Goal: Browse casually: Explore the website without a specific task or goal

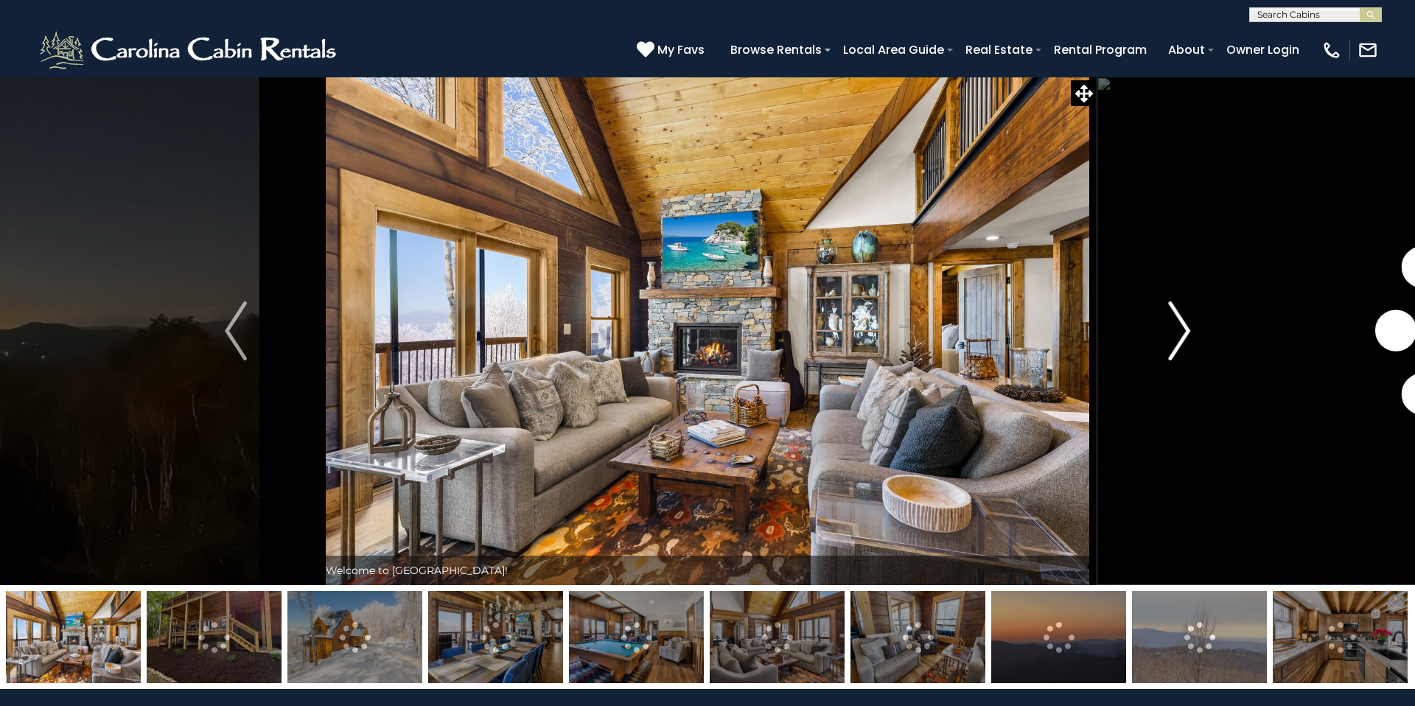
click at [1176, 318] on img "Next" at bounding box center [1179, 330] width 22 height 59
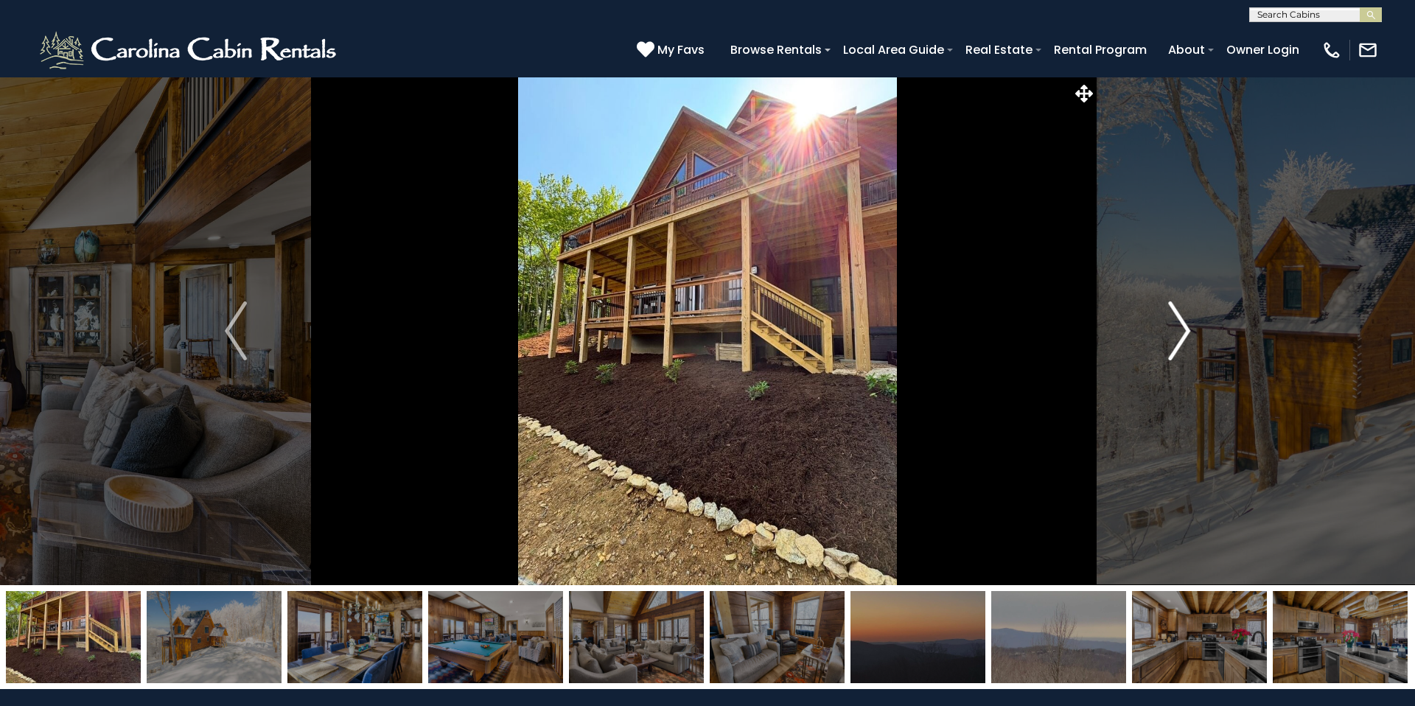
click at [1176, 318] on img "Next" at bounding box center [1179, 330] width 22 height 59
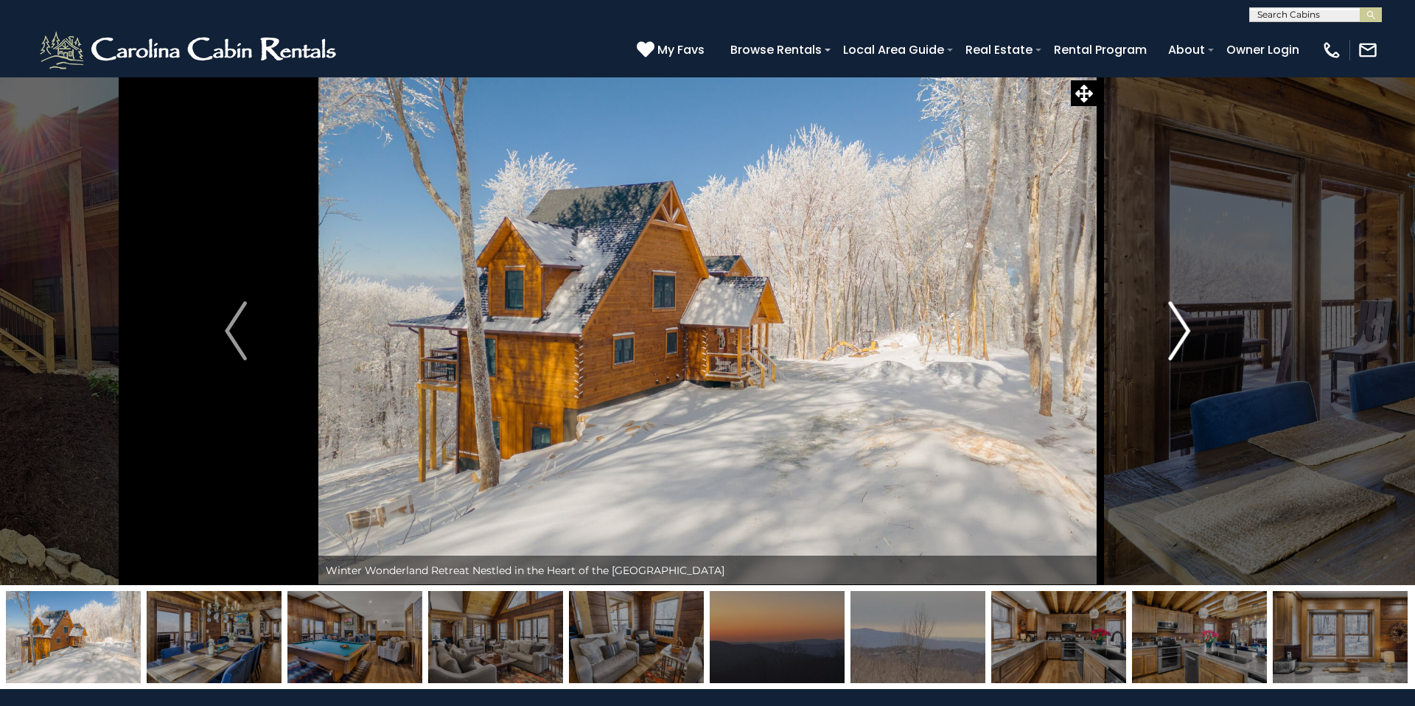
click at [1176, 318] on img "Next" at bounding box center [1179, 330] width 22 height 59
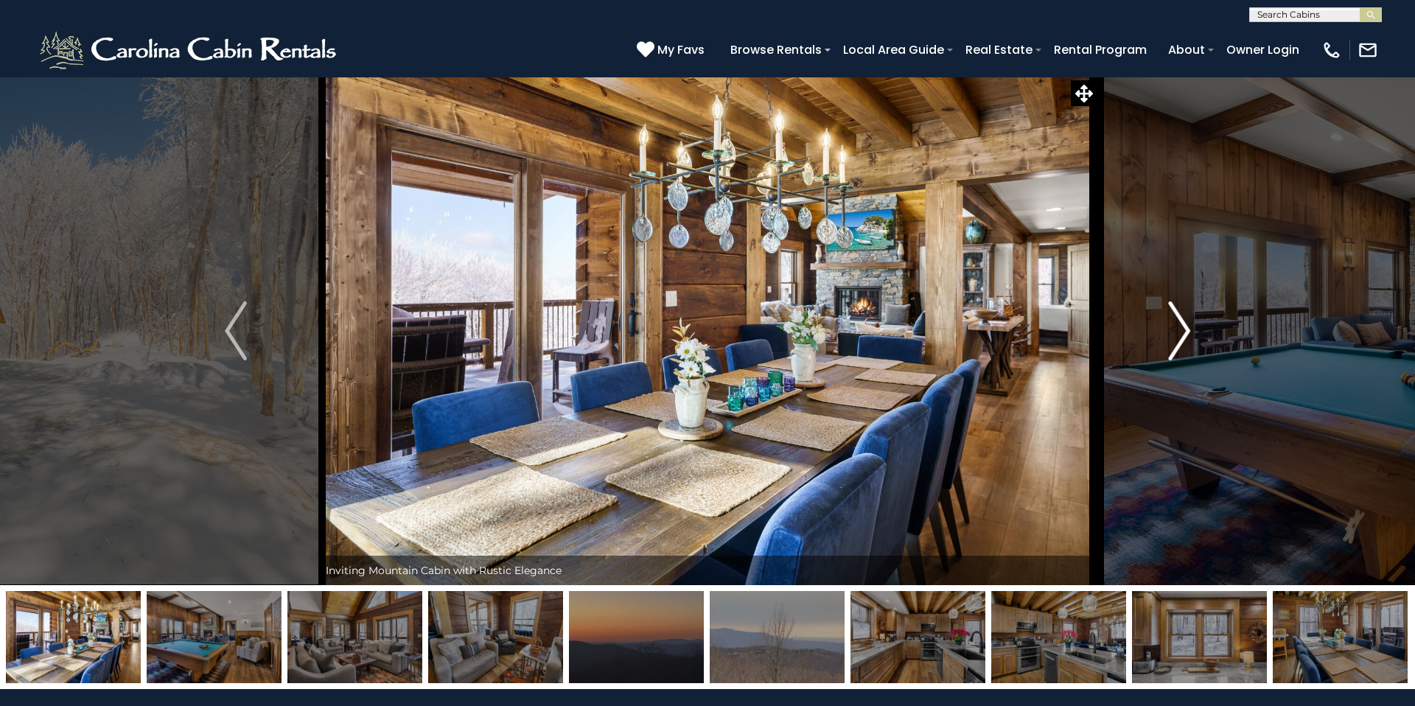
click at [1176, 318] on img "Next" at bounding box center [1179, 330] width 22 height 59
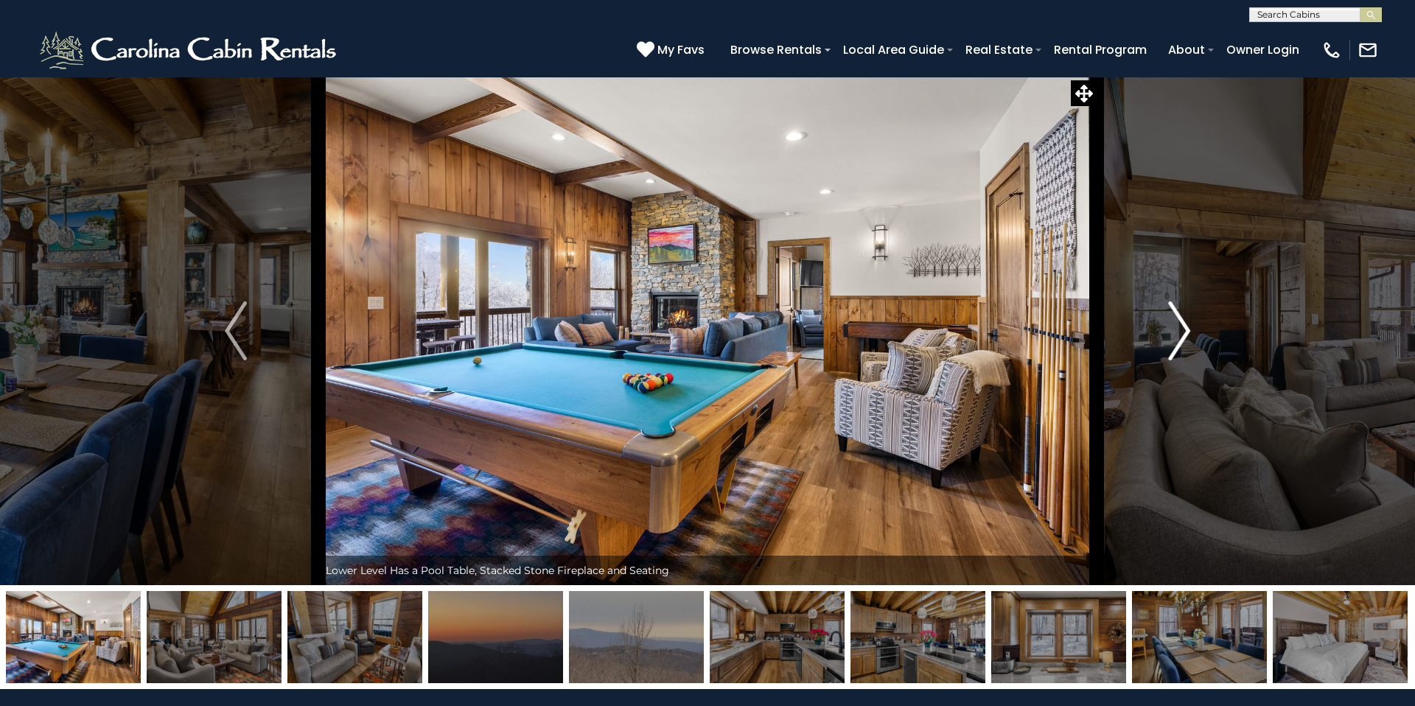
click at [1176, 318] on img "Next" at bounding box center [1179, 330] width 22 height 59
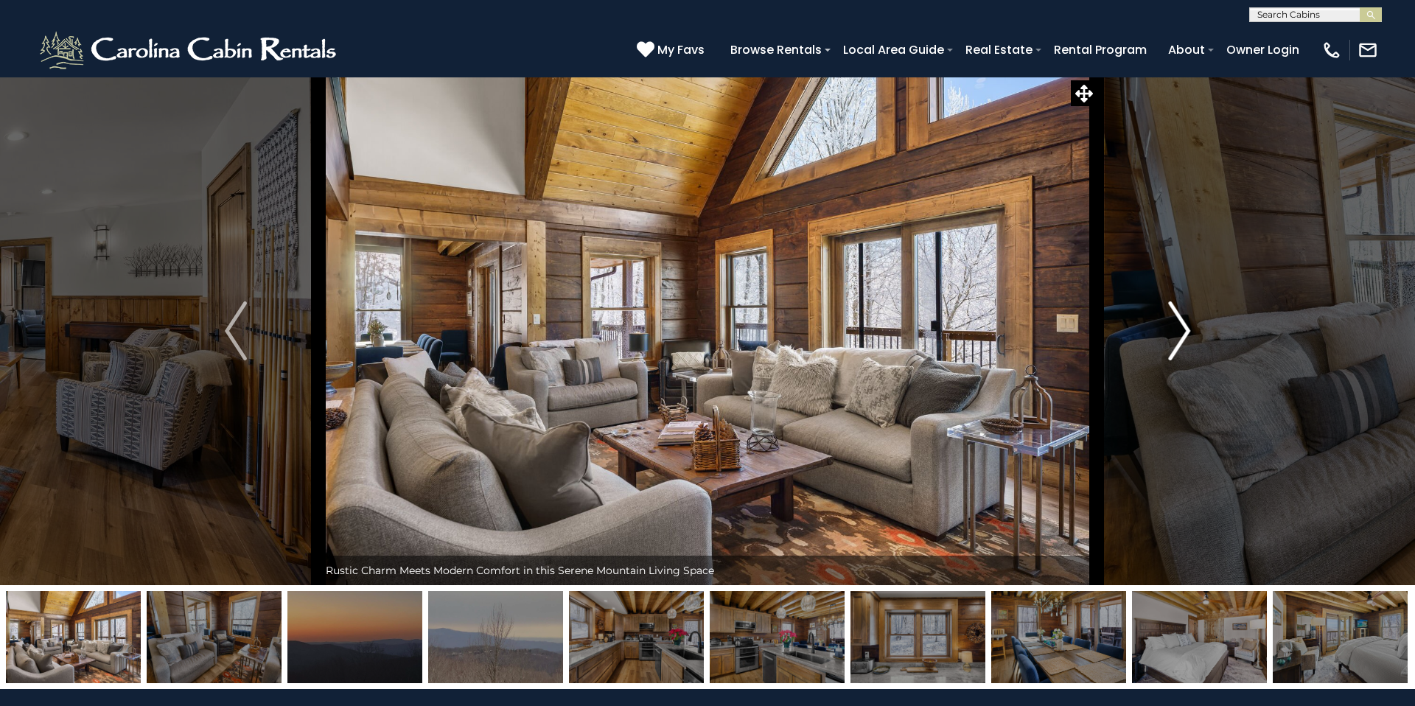
click at [1176, 318] on img "Next" at bounding box center [1179, 330] width 22 height 59
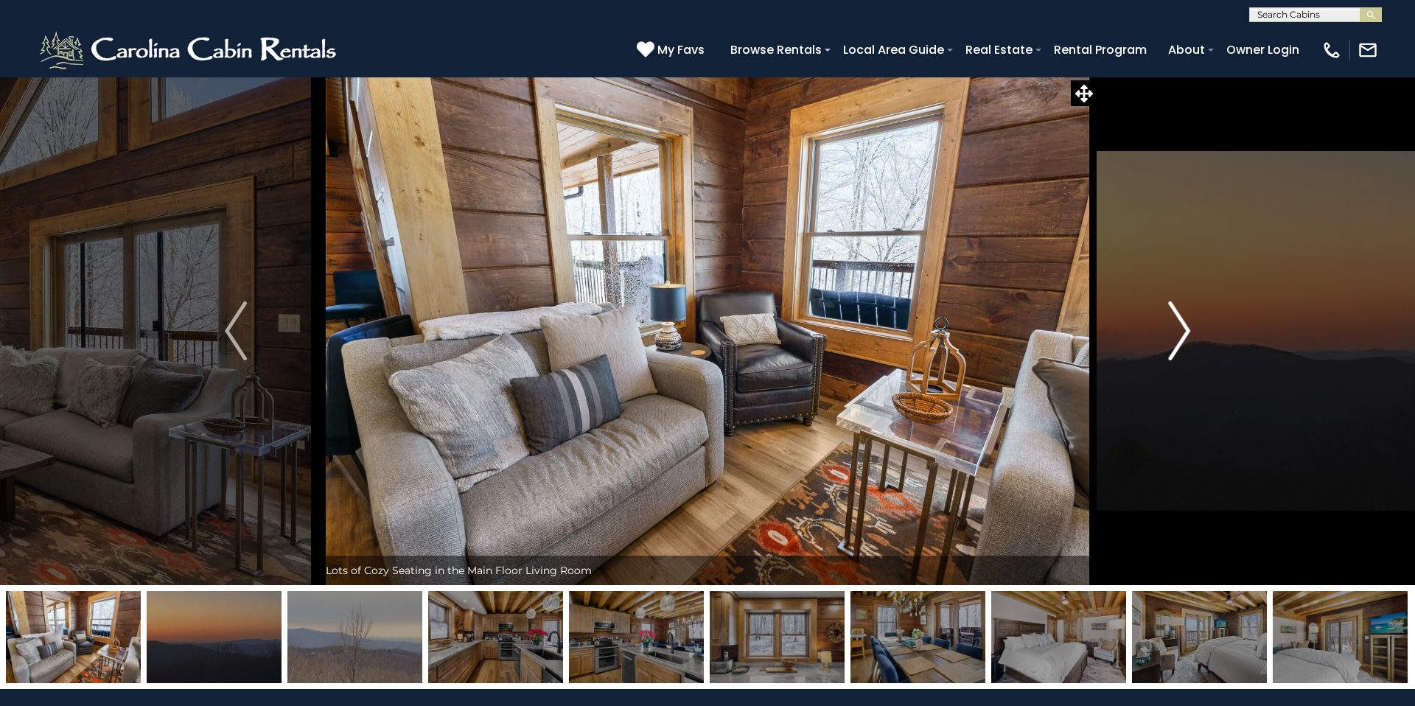
click at [1176, 318] on img "Next" at bounding box center [1179, 330] width 22 height 59
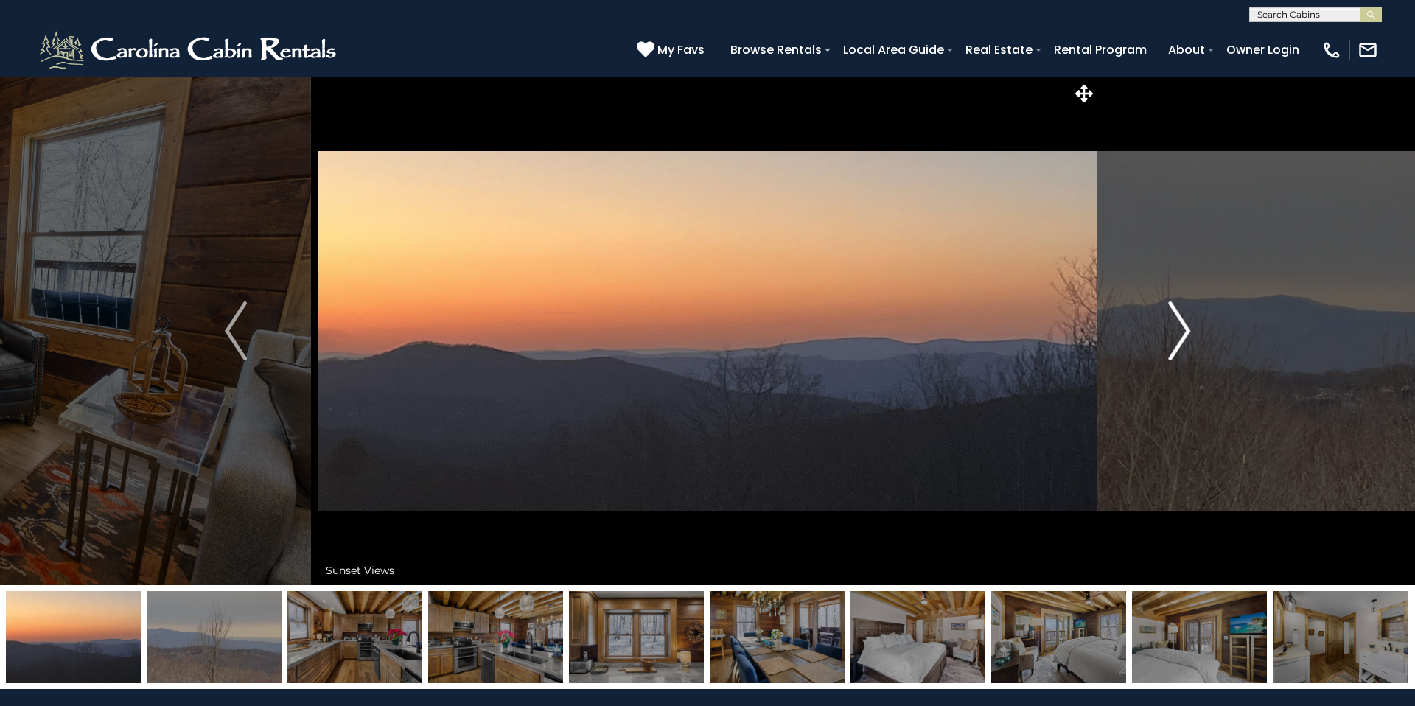
click at [1176, 318] on img "Next" at bounding box center [1179, 330] width 22 height 59
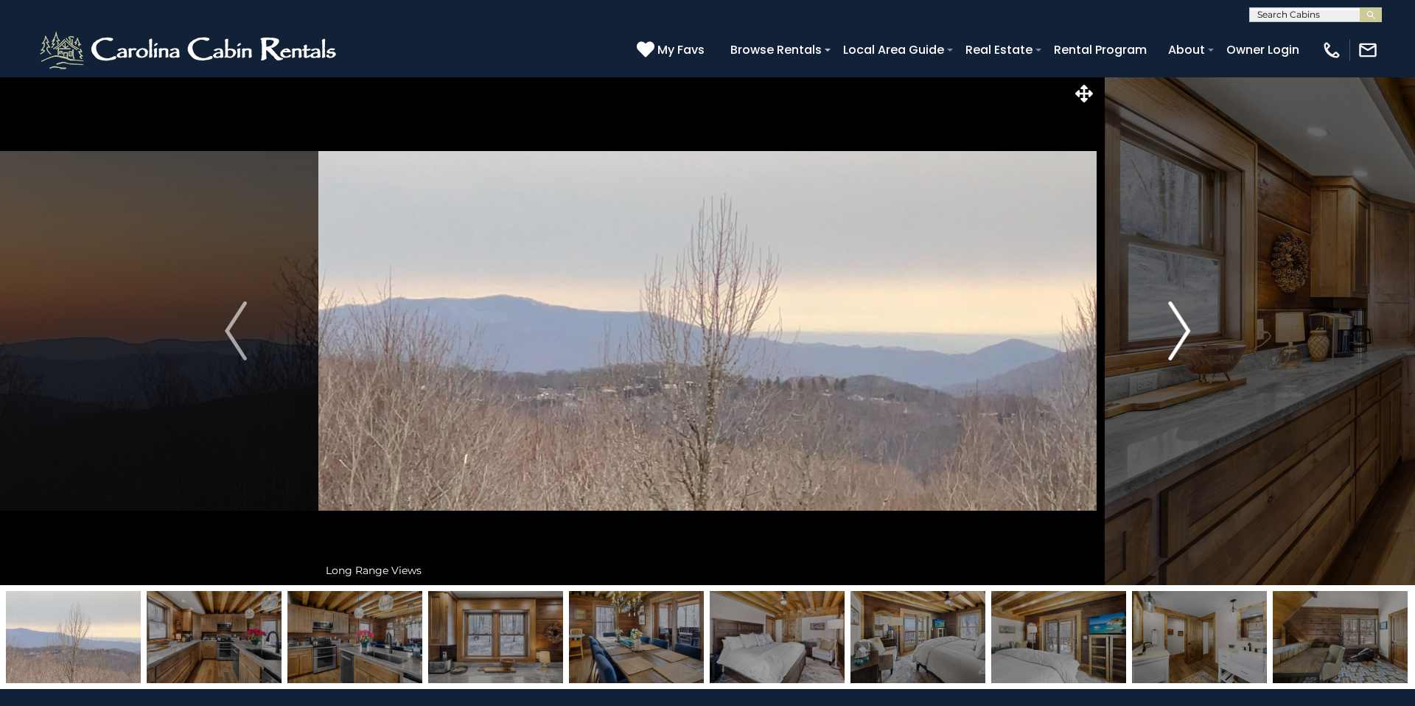
click at [1176, 318] on img "Next" at bounding box center [1179, 330] width 22 height 59
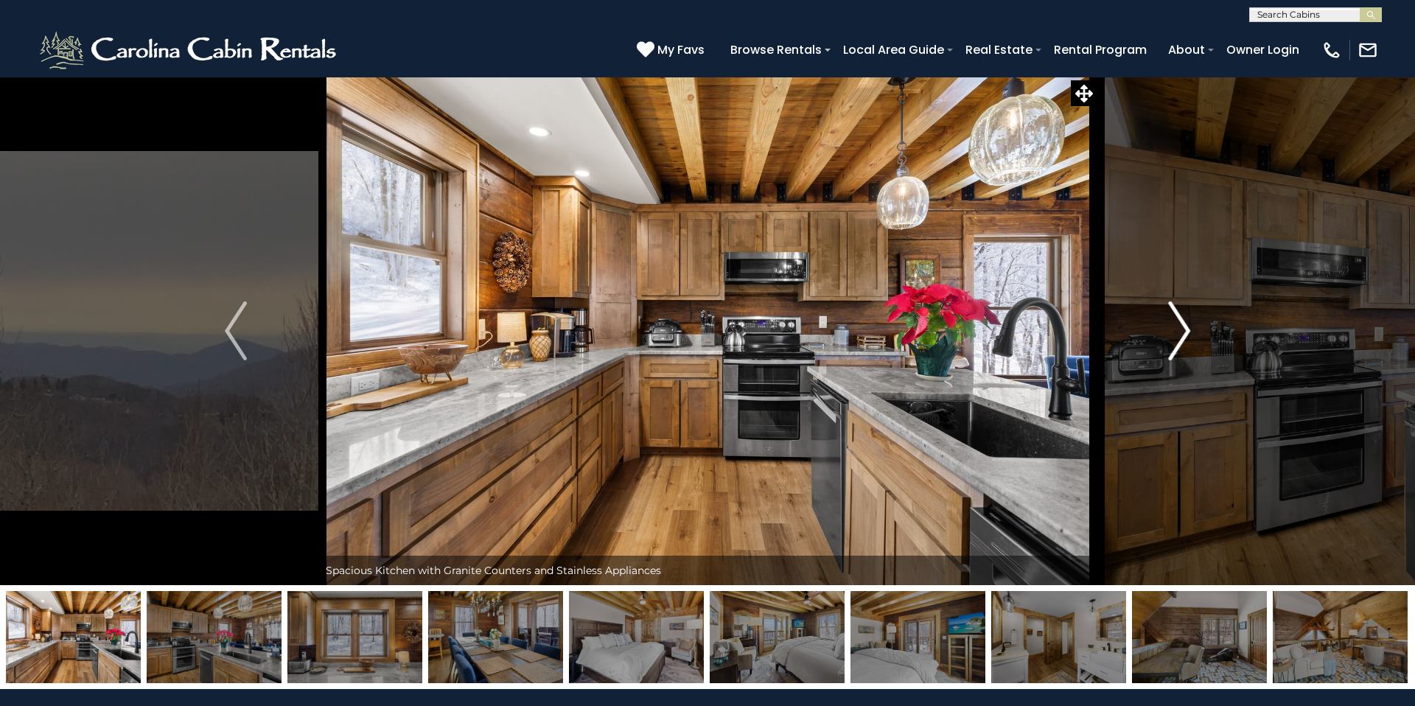
click at [1176, 318] on img "Next" at bounding box center [1179, 330] width 22 height 59
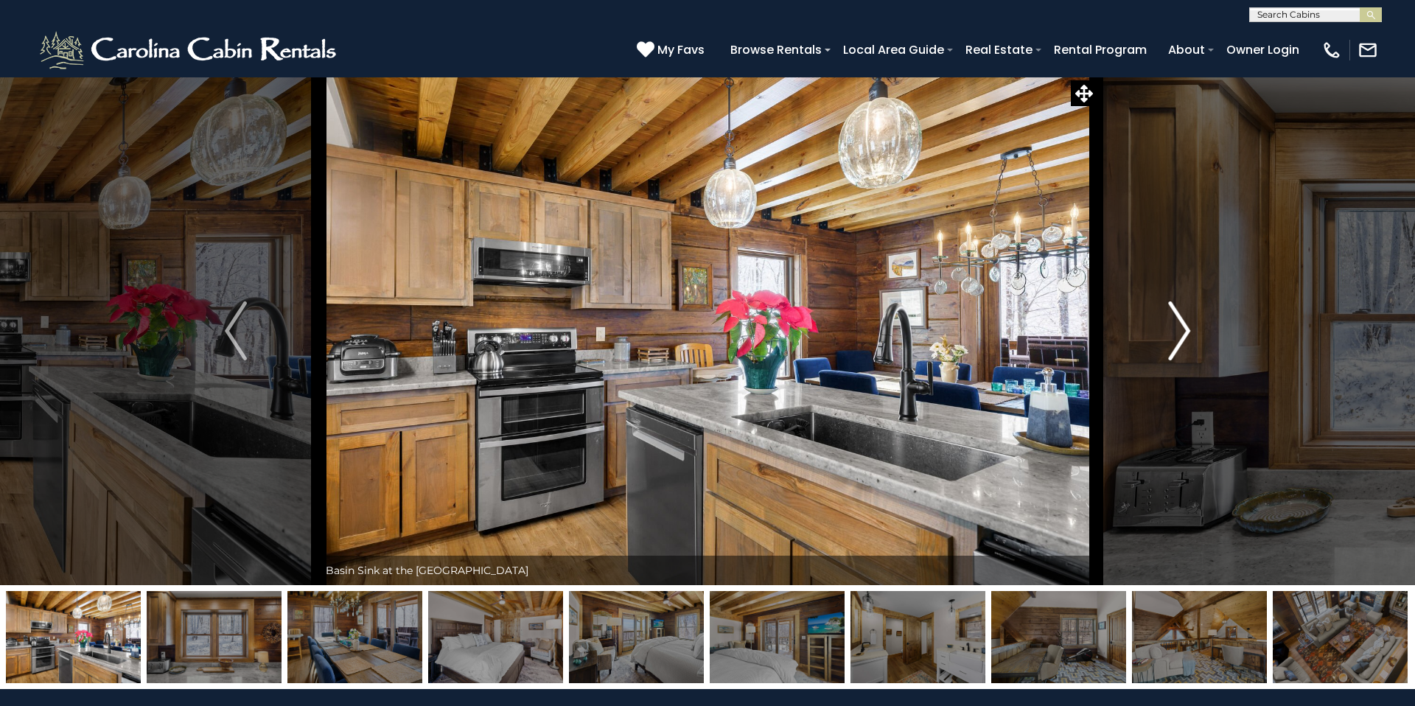
click at [1176, 318] on img "Next" at bounding box center [1179, 330] width 22 height 59
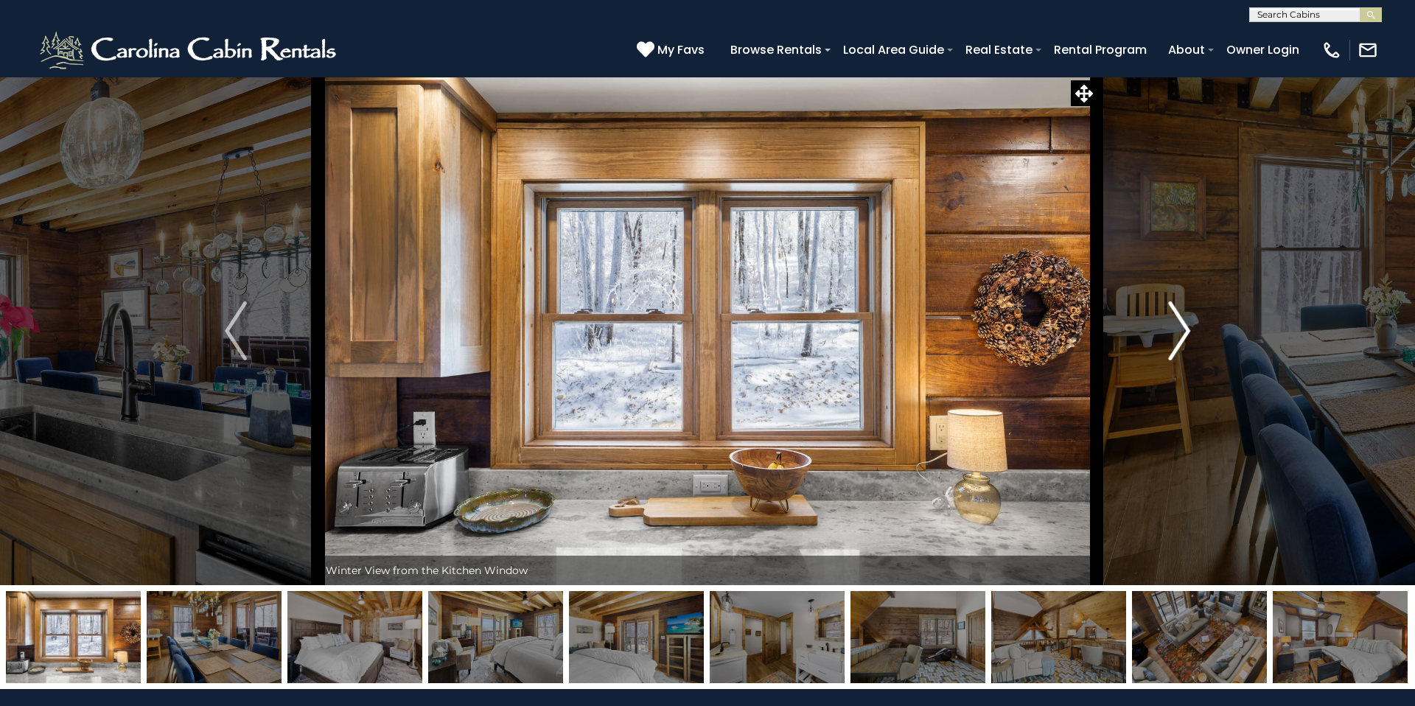
click at [1176, 318] on img "Next" at bounding box center [1179, 330] width 22 height 59
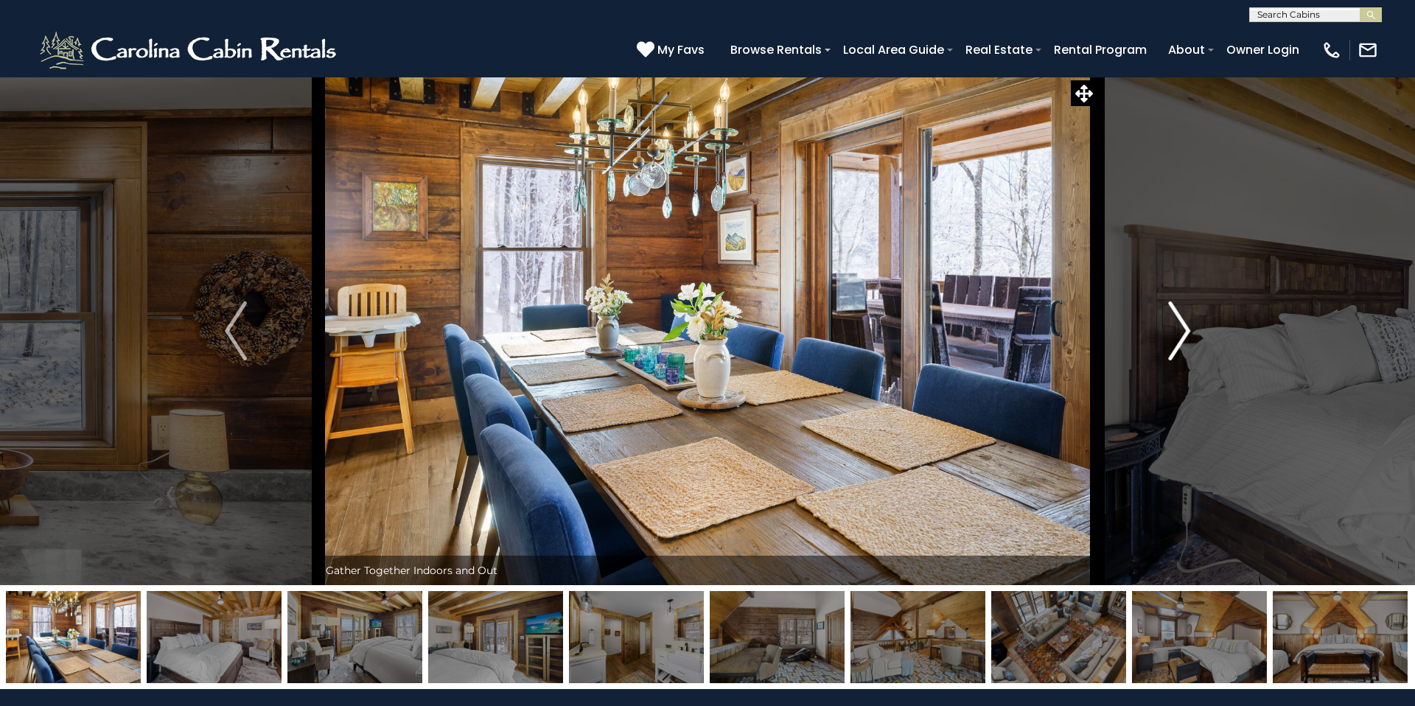
click at [1176, 318] on img "Next" at bounding box center [1179, 330] width 22 height 59
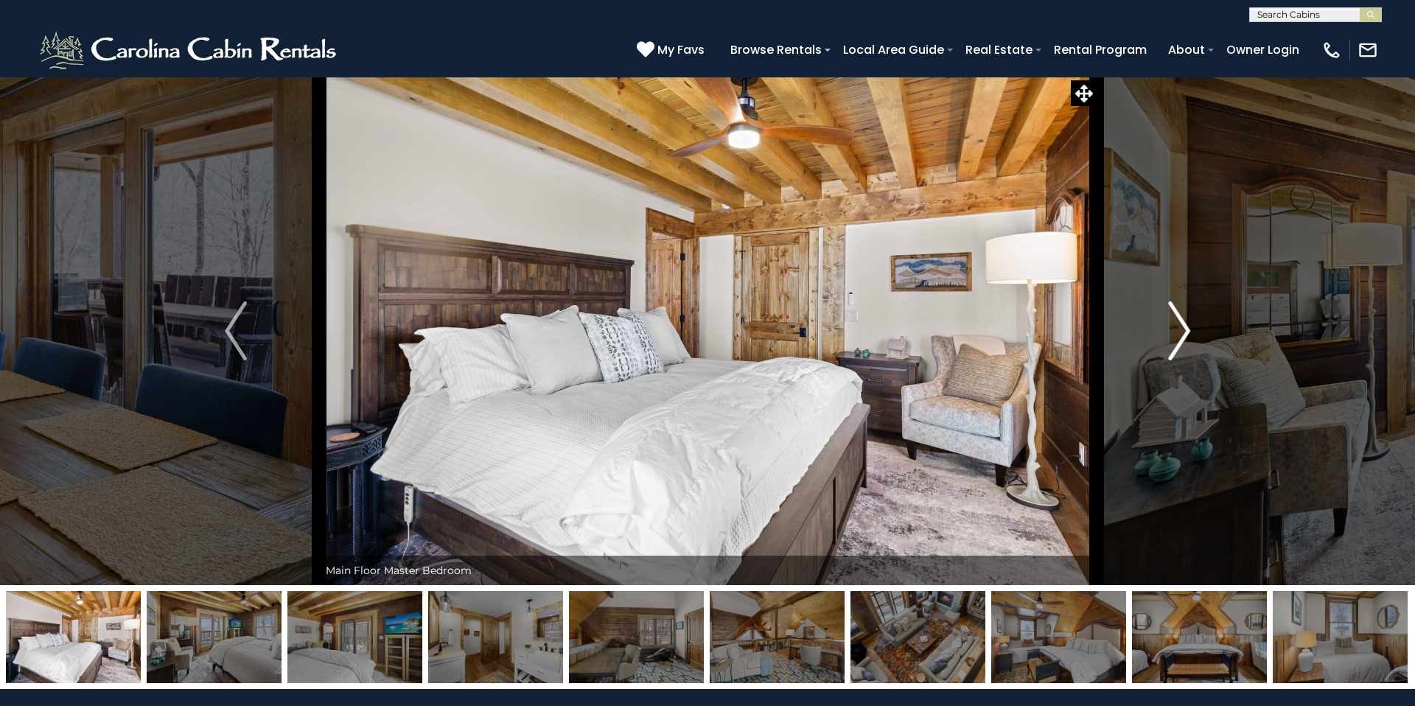
click at [1176, 318] on img "Next" at bounding box center [1179, 330] width 22 height 59
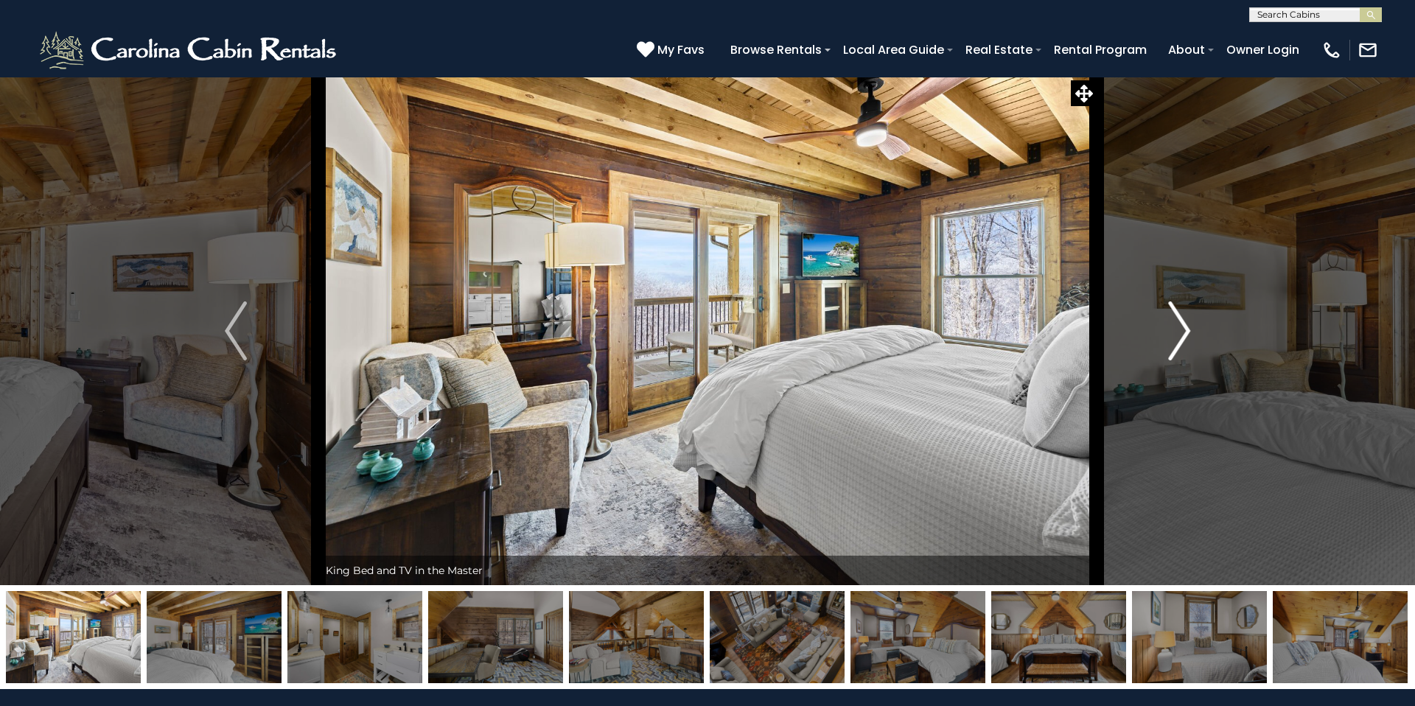
click at [1176, 318] on img "Next" at bounding box center [1179, 330] width 22 height 59
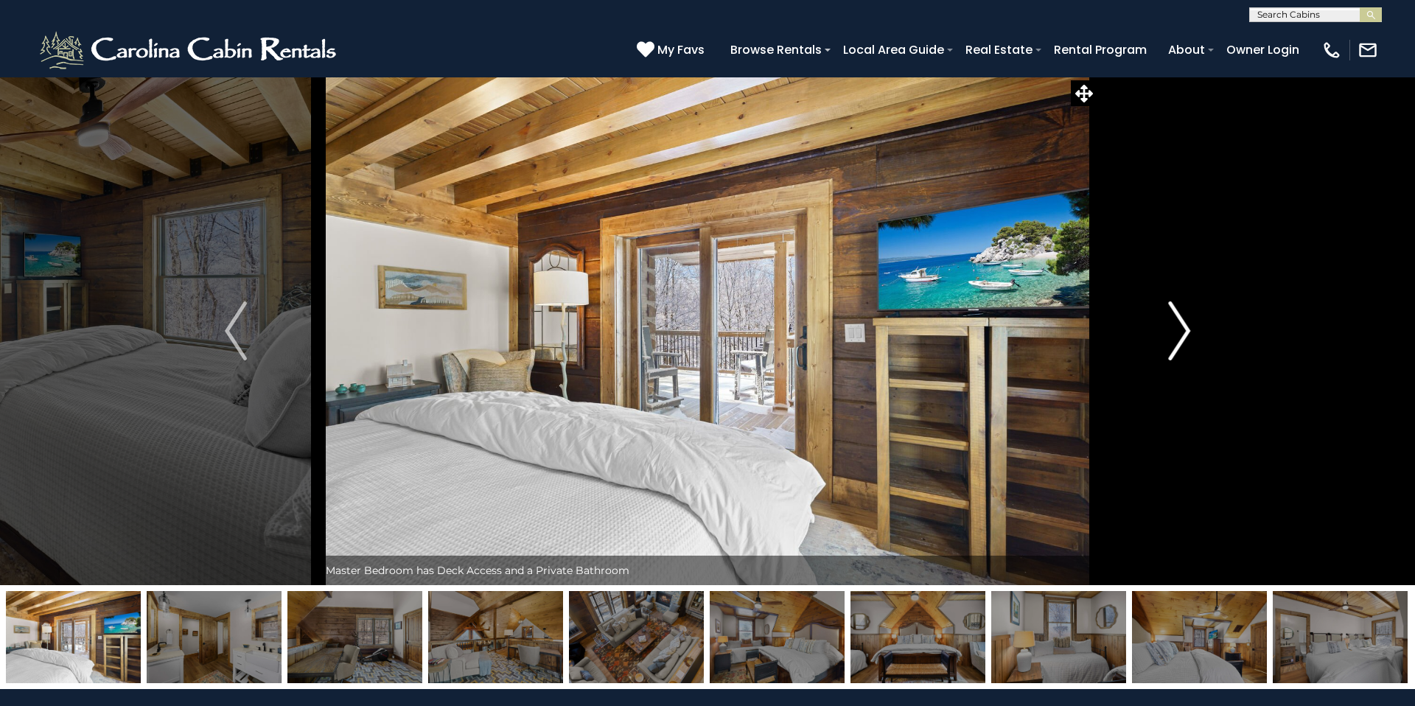
click at [1176, 318] on img "Next" at bounding box center [1179, 330] width 22 height 59
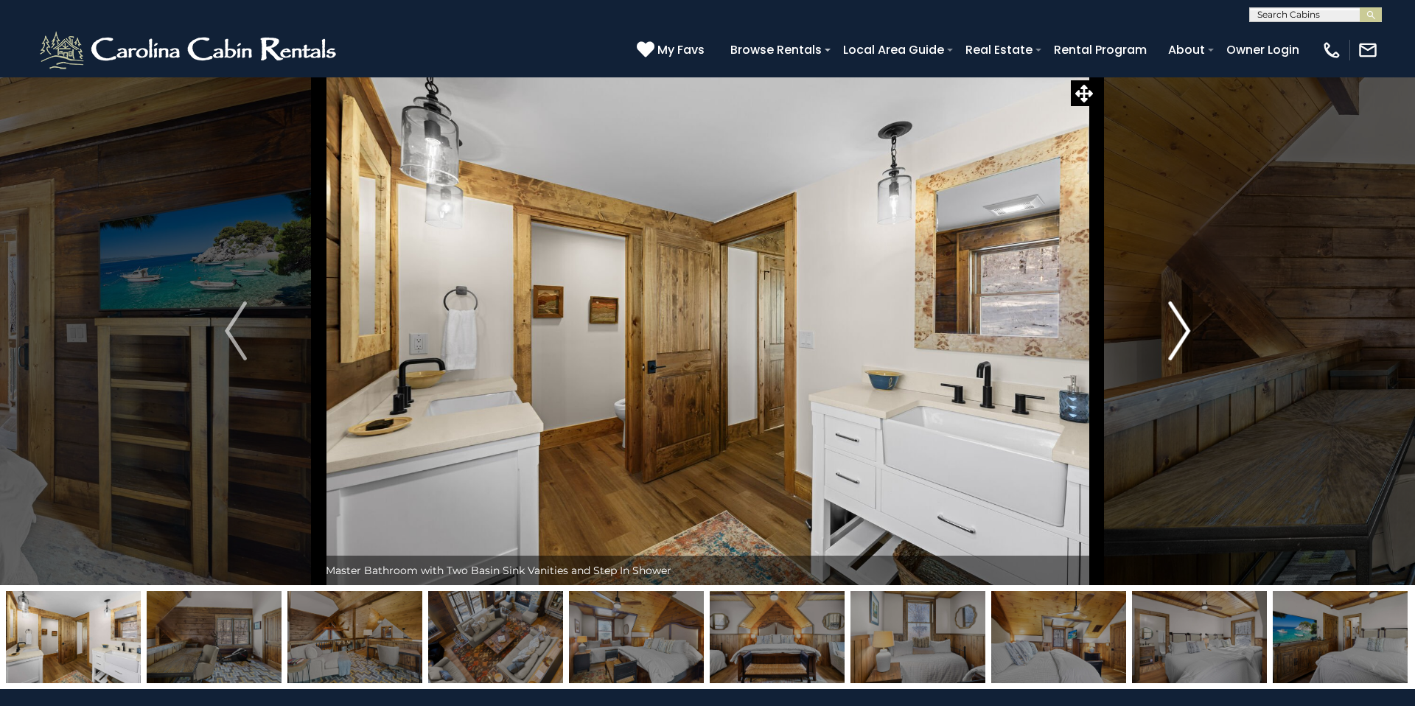
click at [1176, 318] on img "Next" at bounding box center [1179, 330] width 22 height 59
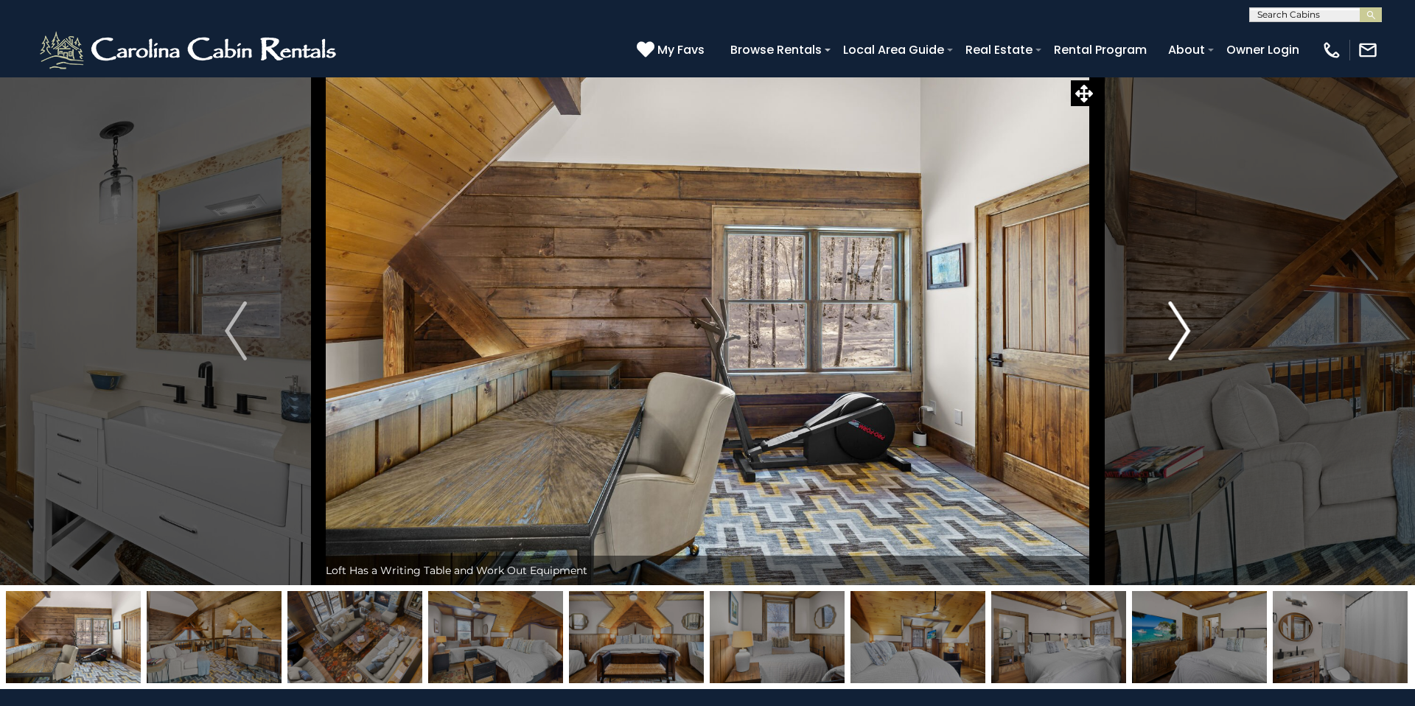
click at [1176, 318] on img "Next" at bounding box center [1179, 330] width 22 height 59
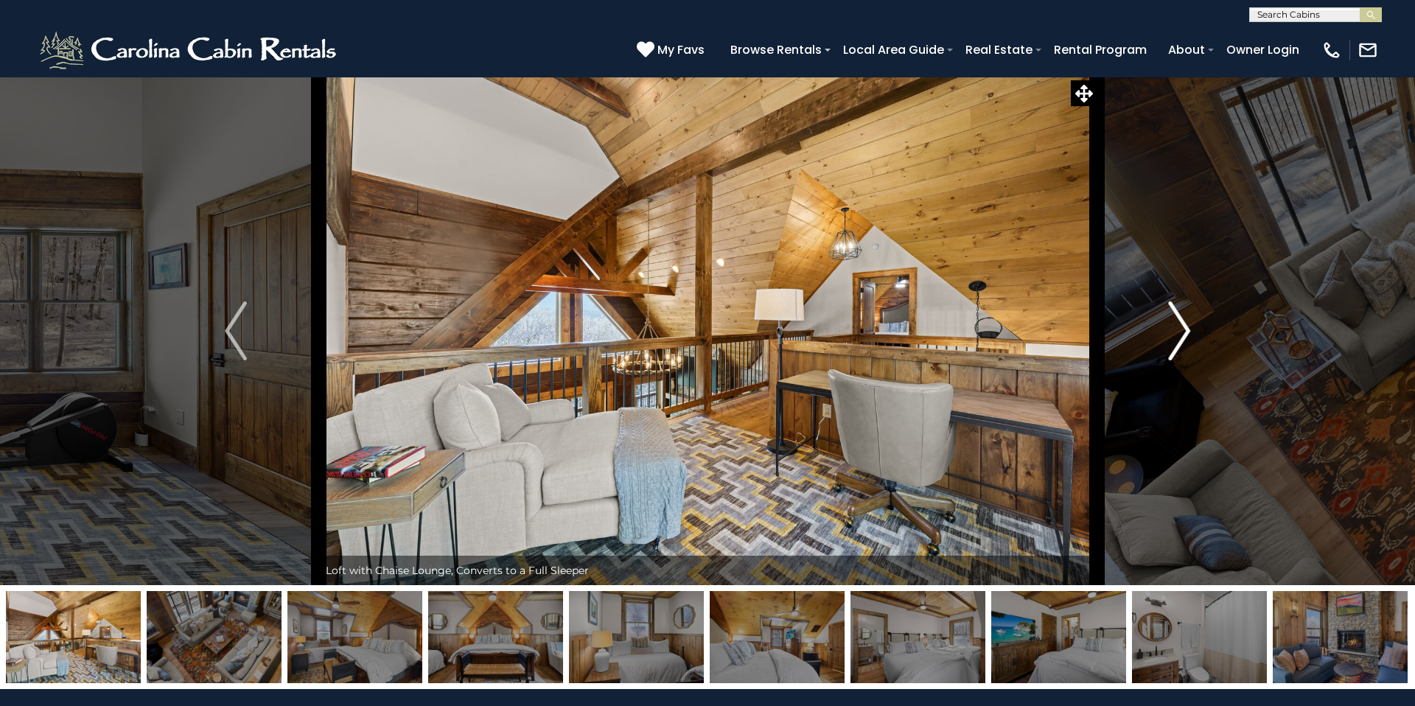
click at [1176, 318] on img "Next" at bounding box center [1179, 330] width 22 height 59
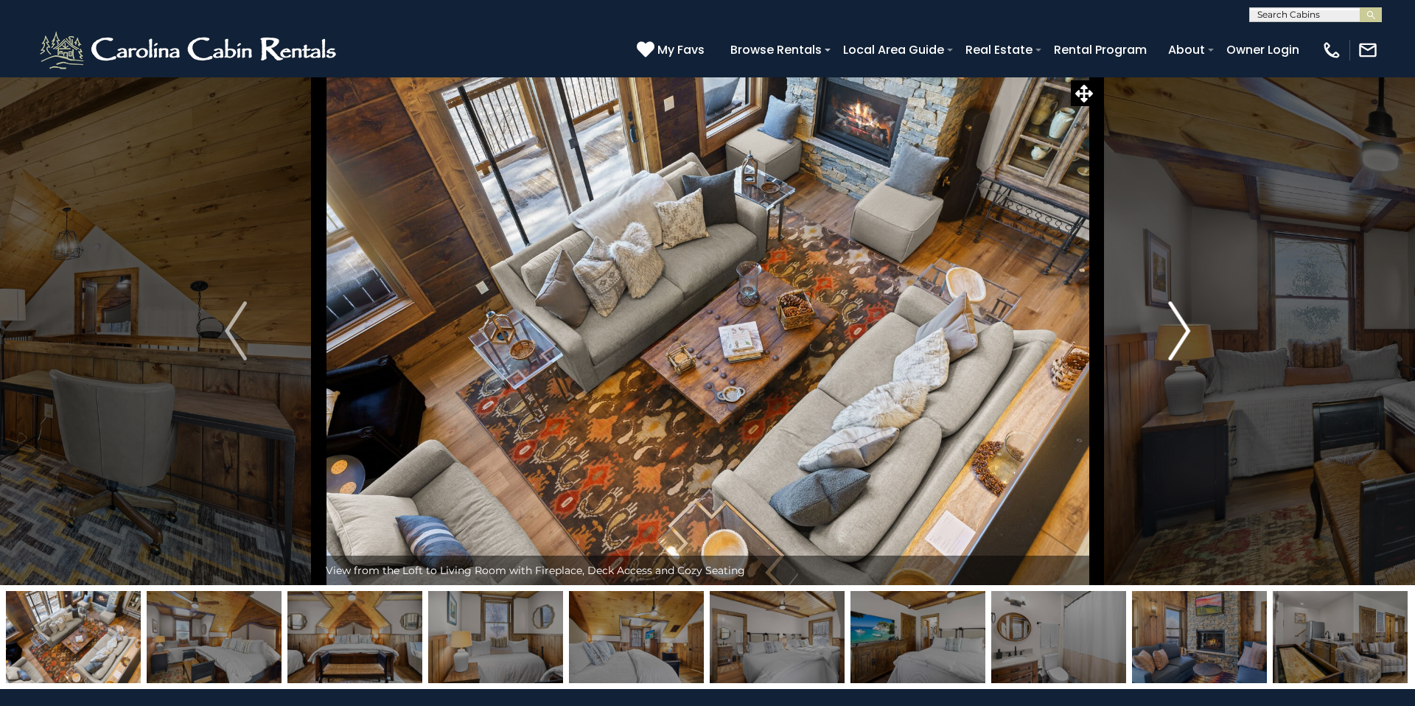
click at [1176, 318] on img "Next" at bounding box center [1179, 330] width 22 height 59
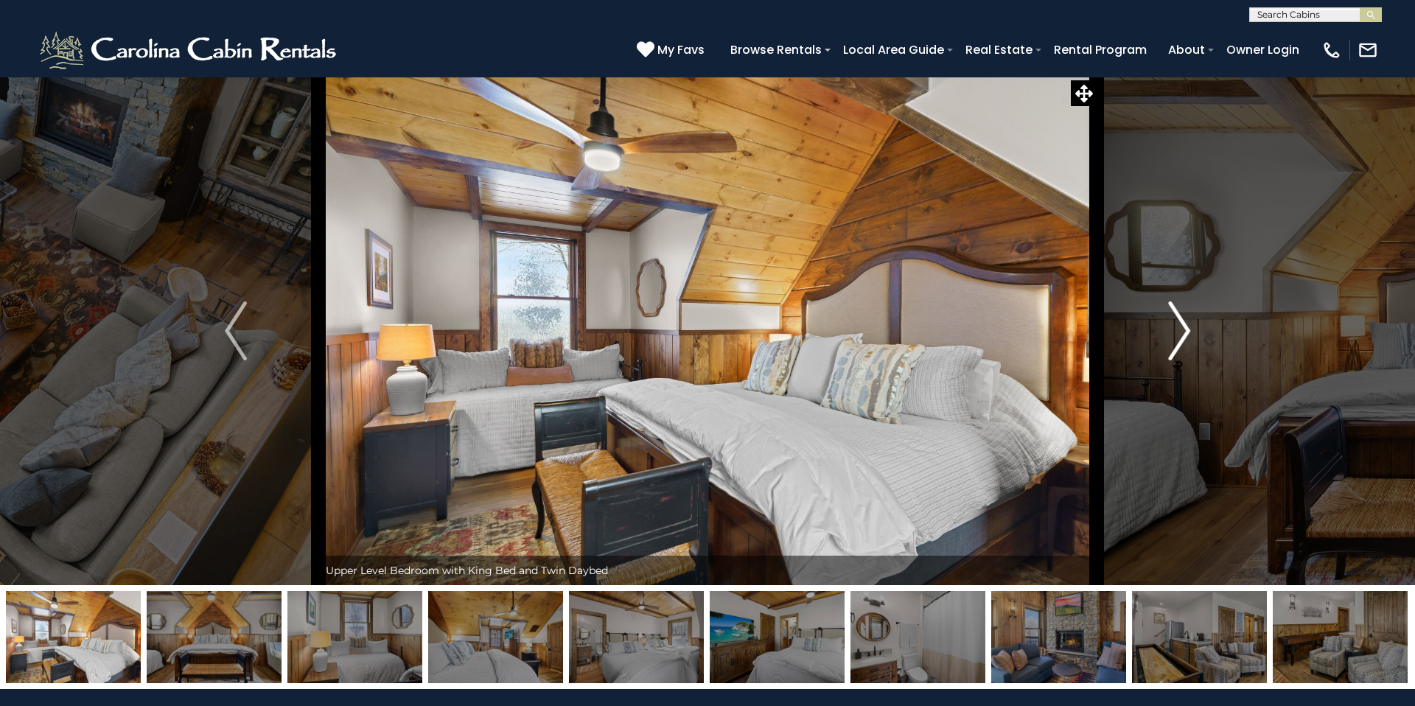
click at [1176, 318] on img "Next" at bounding box center [1179, 330] width 22 height 59
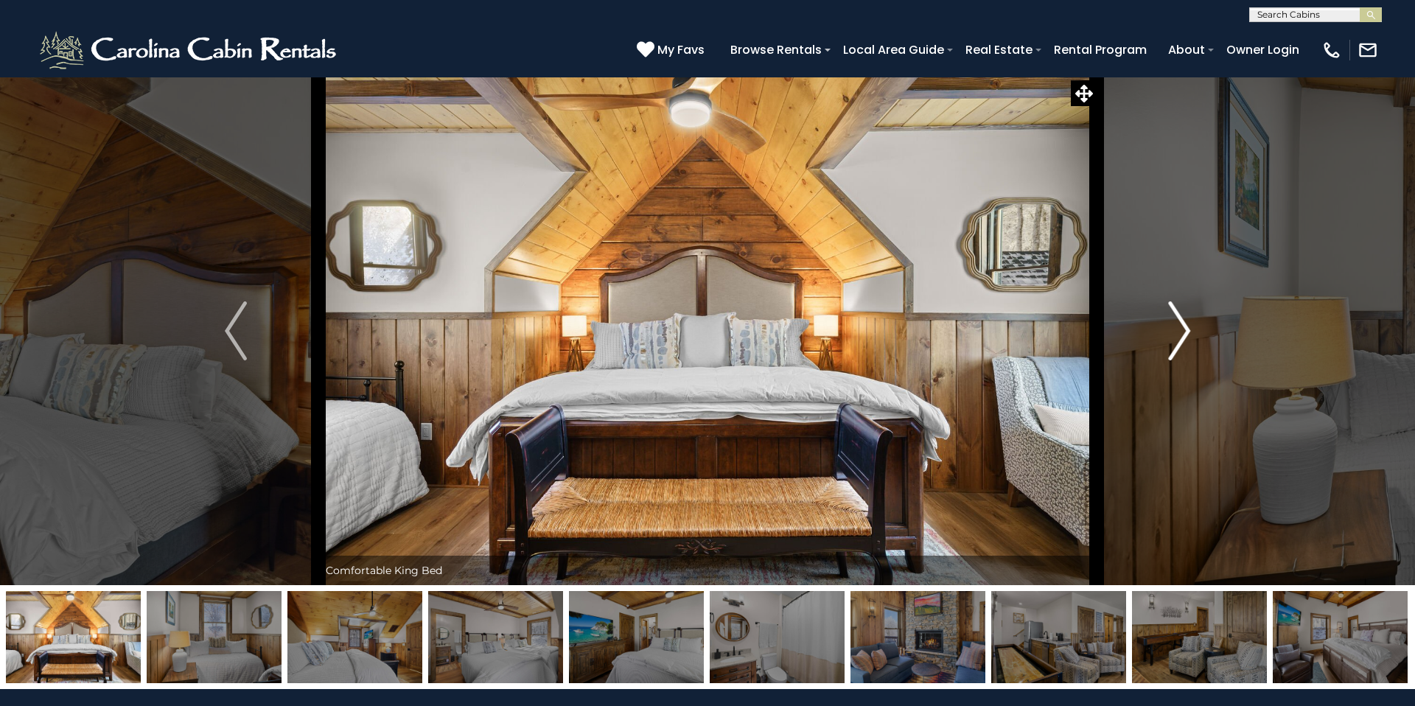
click at [1176, 318] on img "Next" at bounding box center [1179, 330] width 22 height 59
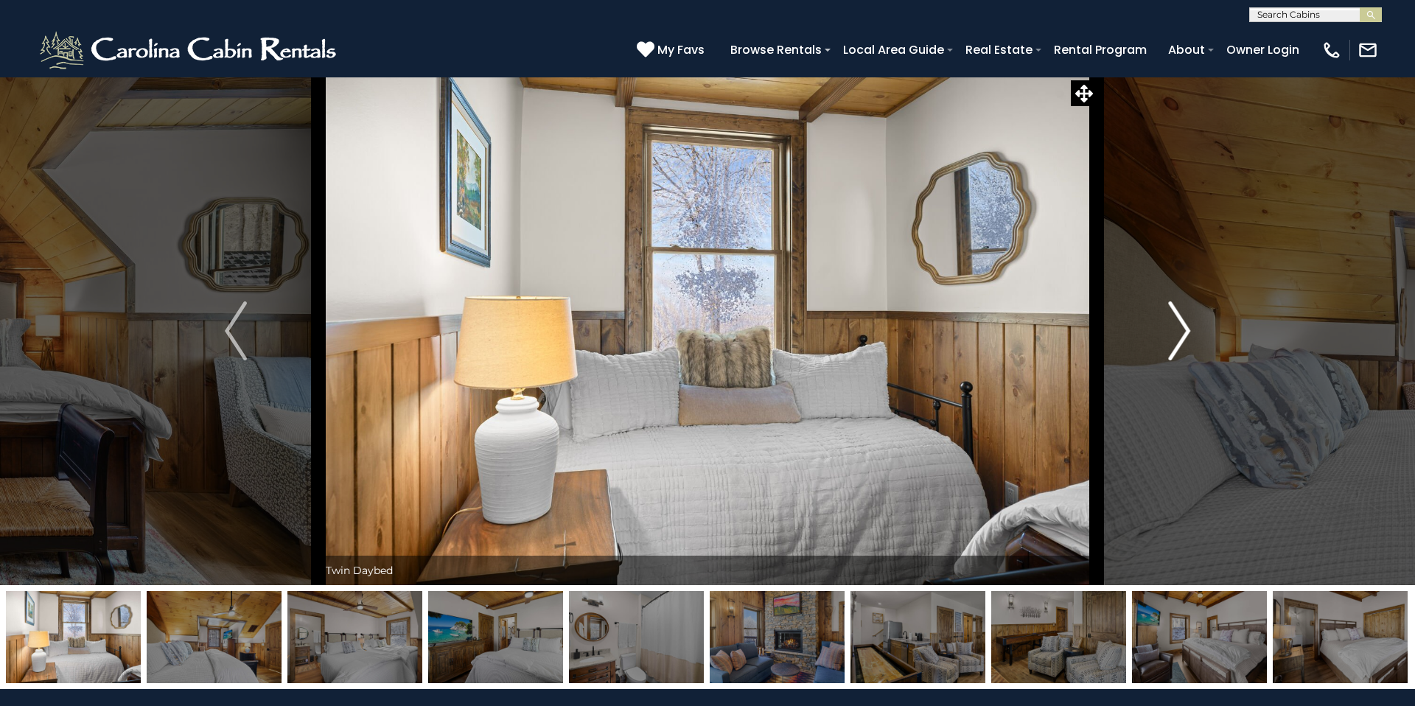
click at [1176, 318] on img "Next" at bounding box center [1179, 330] width 22 height 59
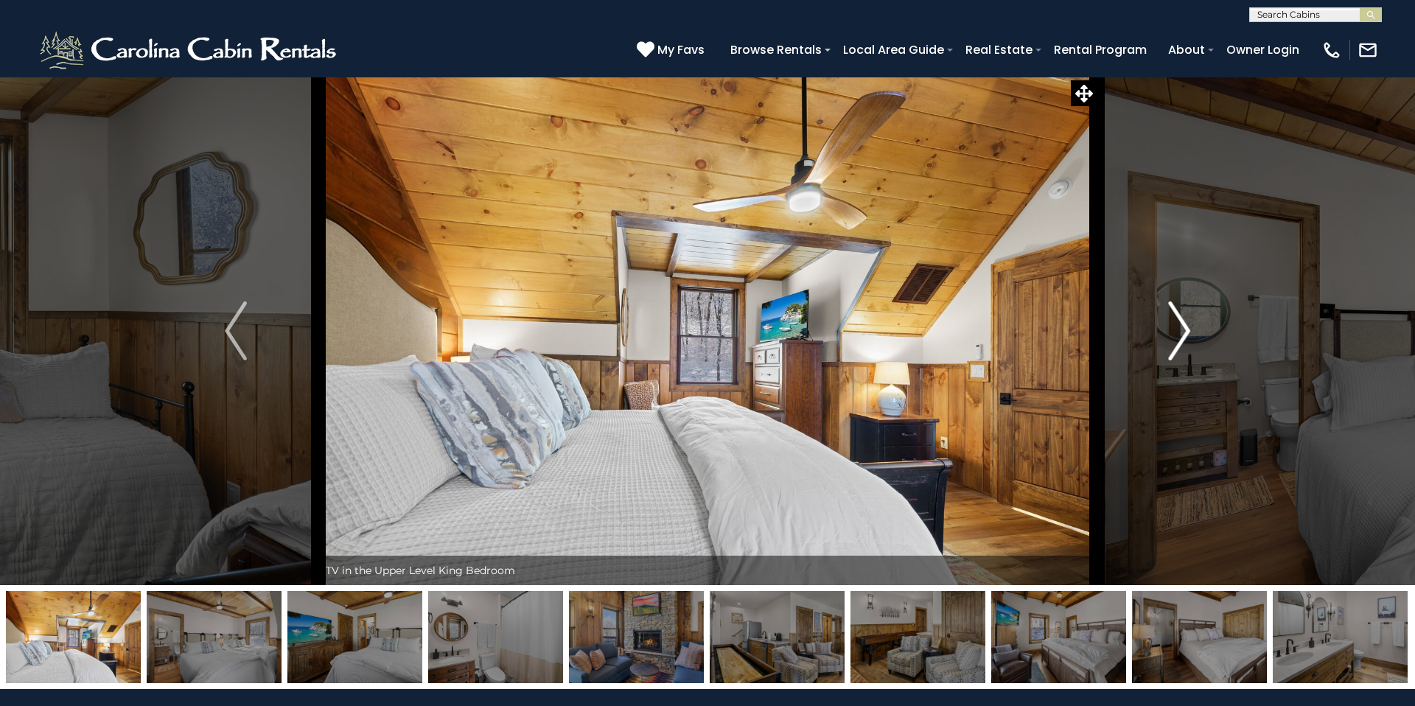
click at [1176, 318] on img "Next" at bounding box center [1179, 330] width 22 height 59
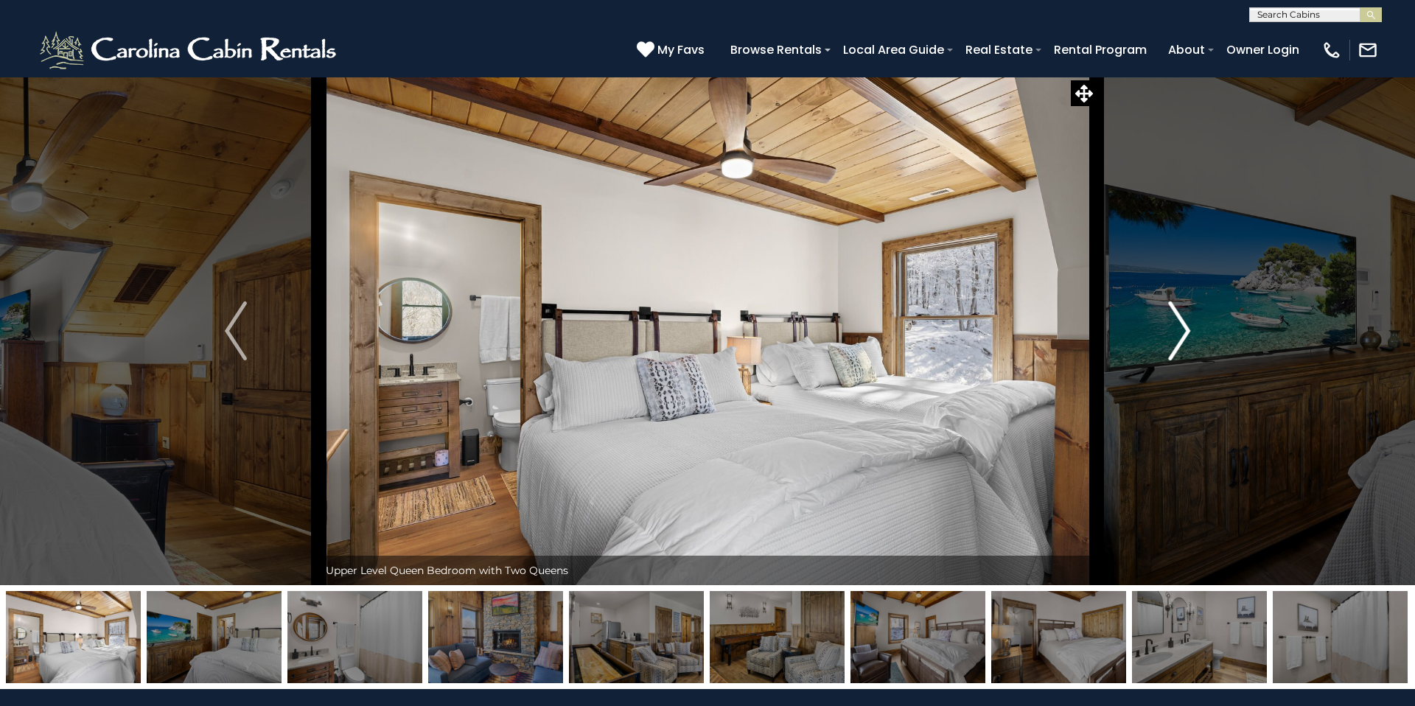
click at [1176, 318] on img "Next" at bounding box center [1179, 330] width 22 height 59
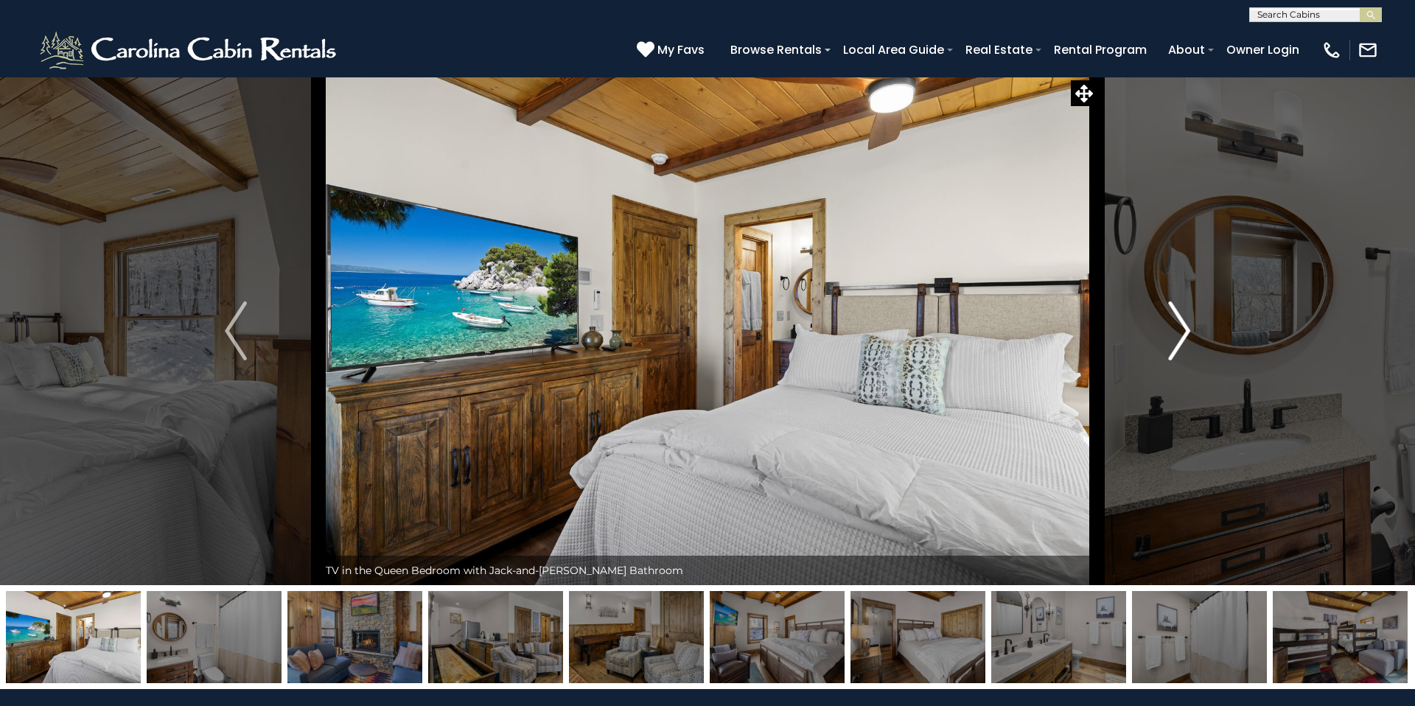
click at [1176, 318] on img "Next" at bounding box center [1179, 330] width 22 height 59
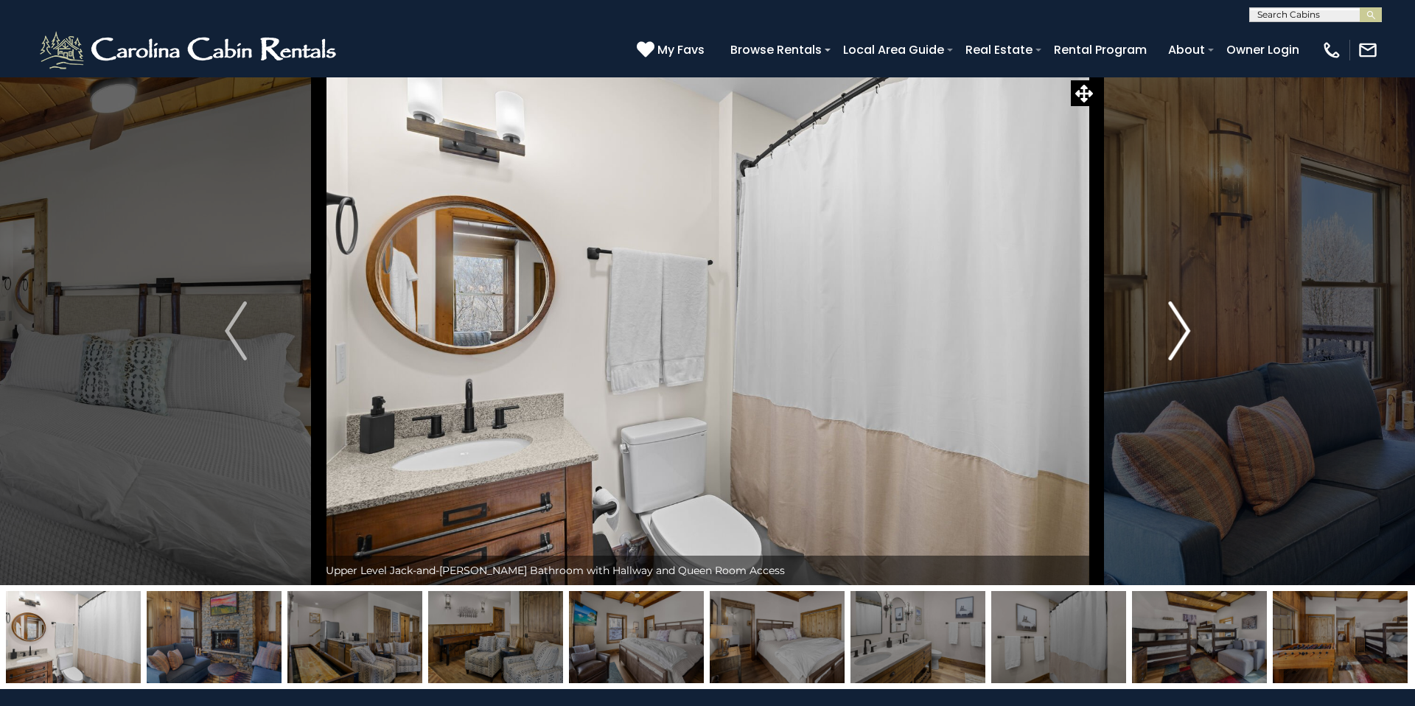
click at [1176, 318] on img "Next" at bounding box center [1179, 330] width 22 height 59
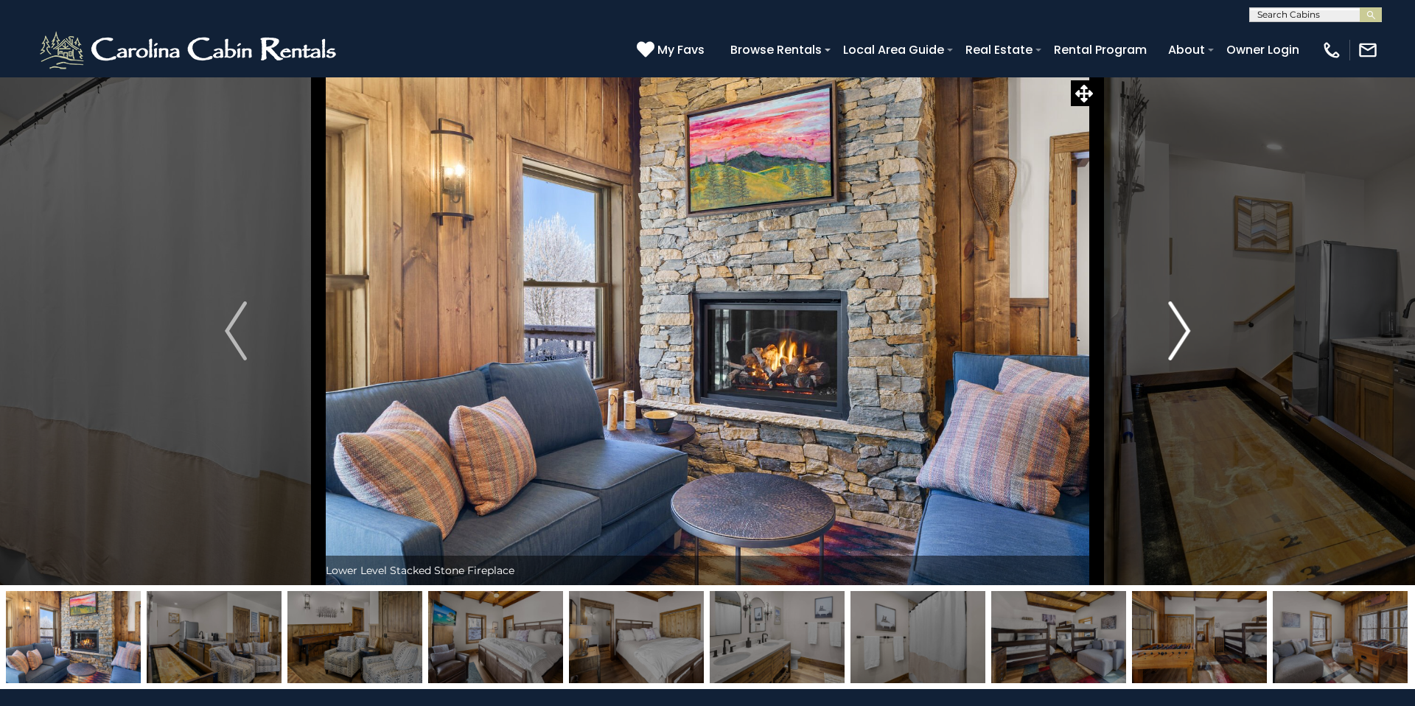
click at [1176, 318] on img "Next" at bounding box center [1179, 330] width 22 height 59
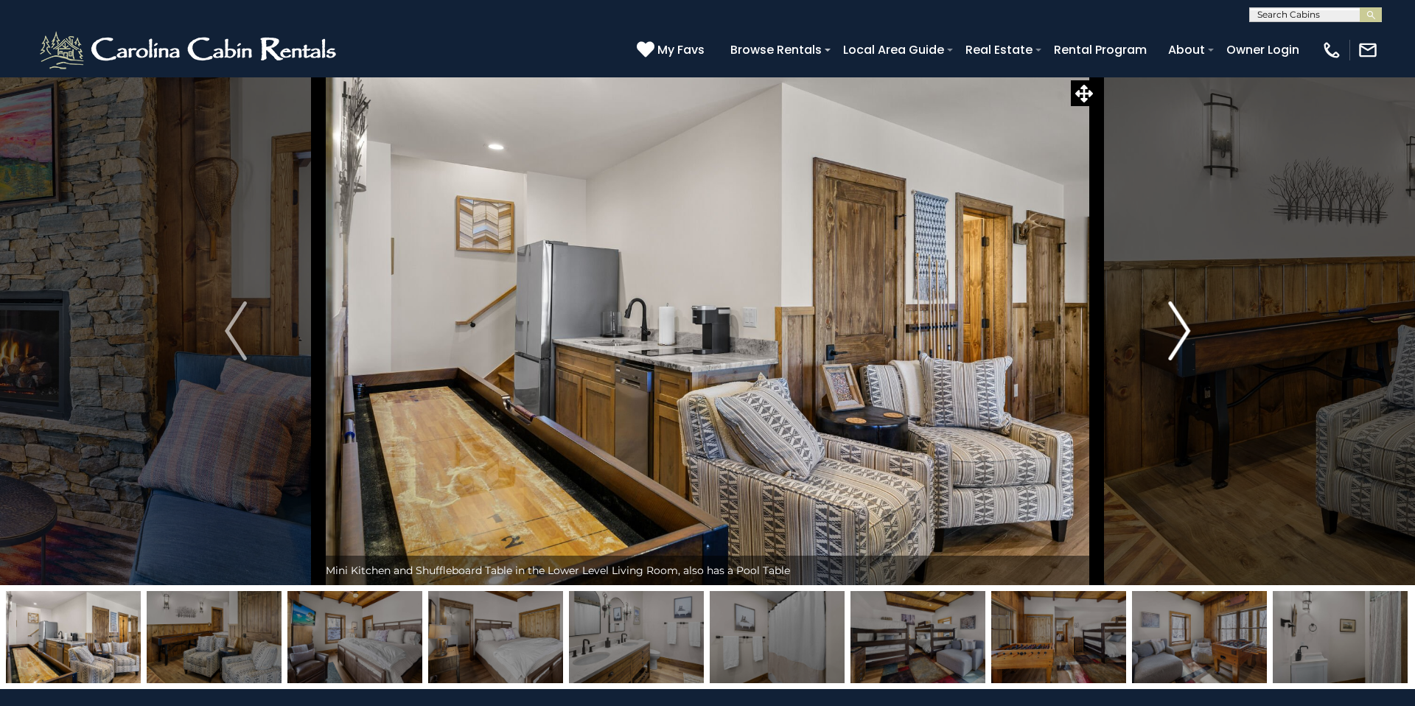
click at [1176, 318] on img "Next" at bounding box center [1179, 330] width 22 height 59
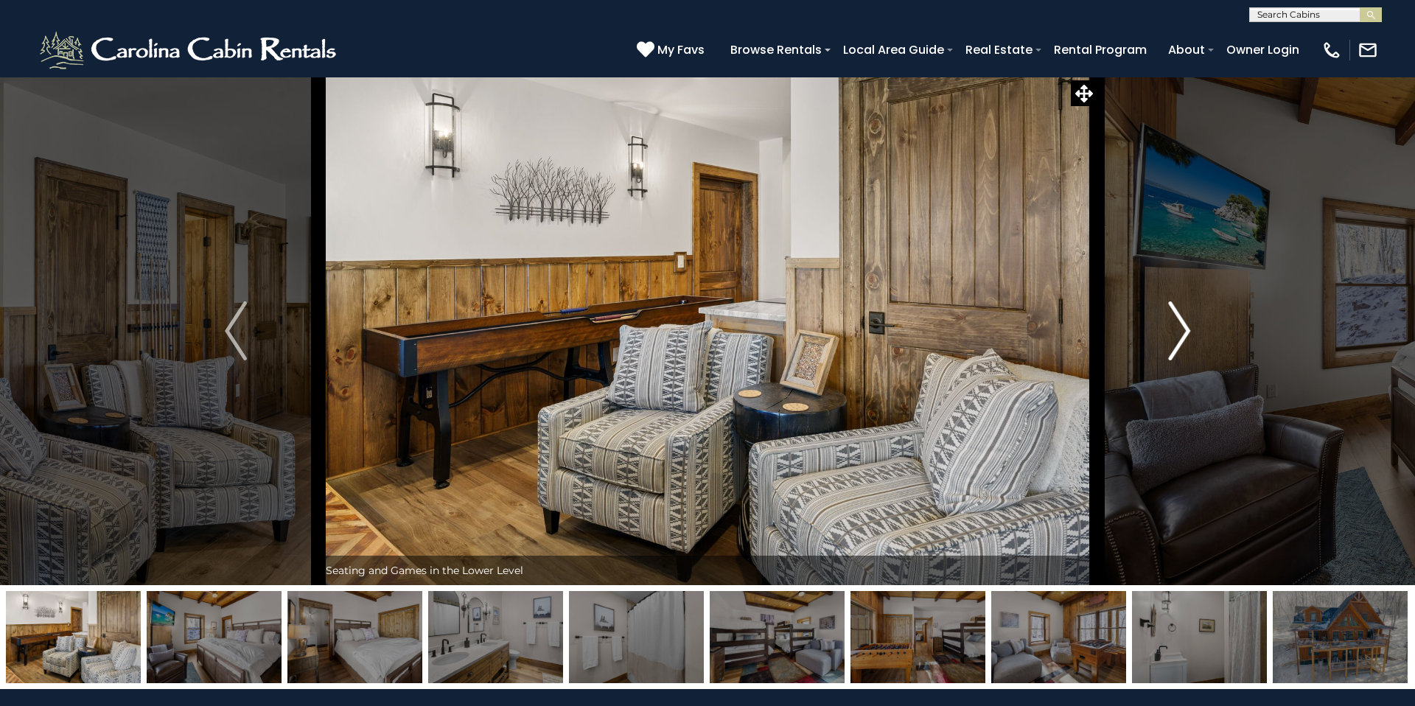
click at [1176, 318] on img "Next" at bounding box center [1179, 330] width 22 height 59
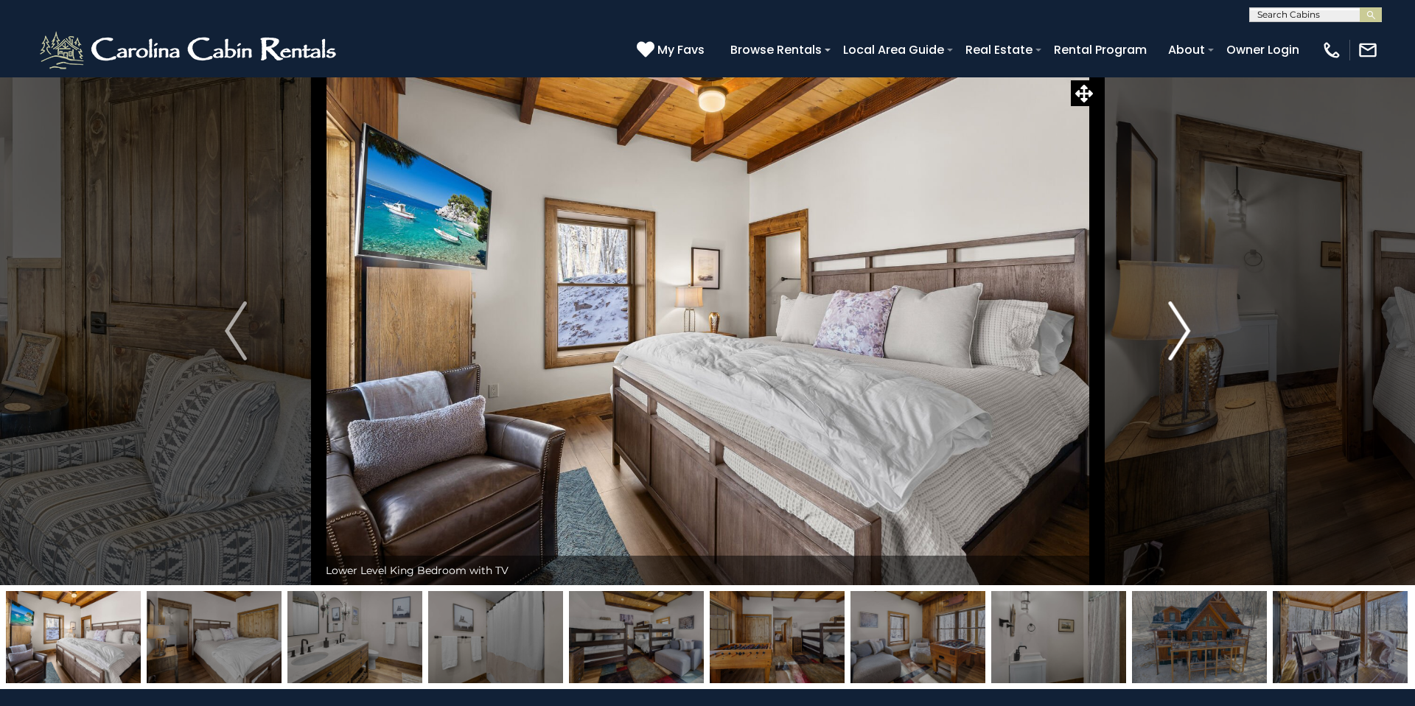
click at [1176, 318] on img "Next" at bounding box center [1179, 330] width 22 height 59
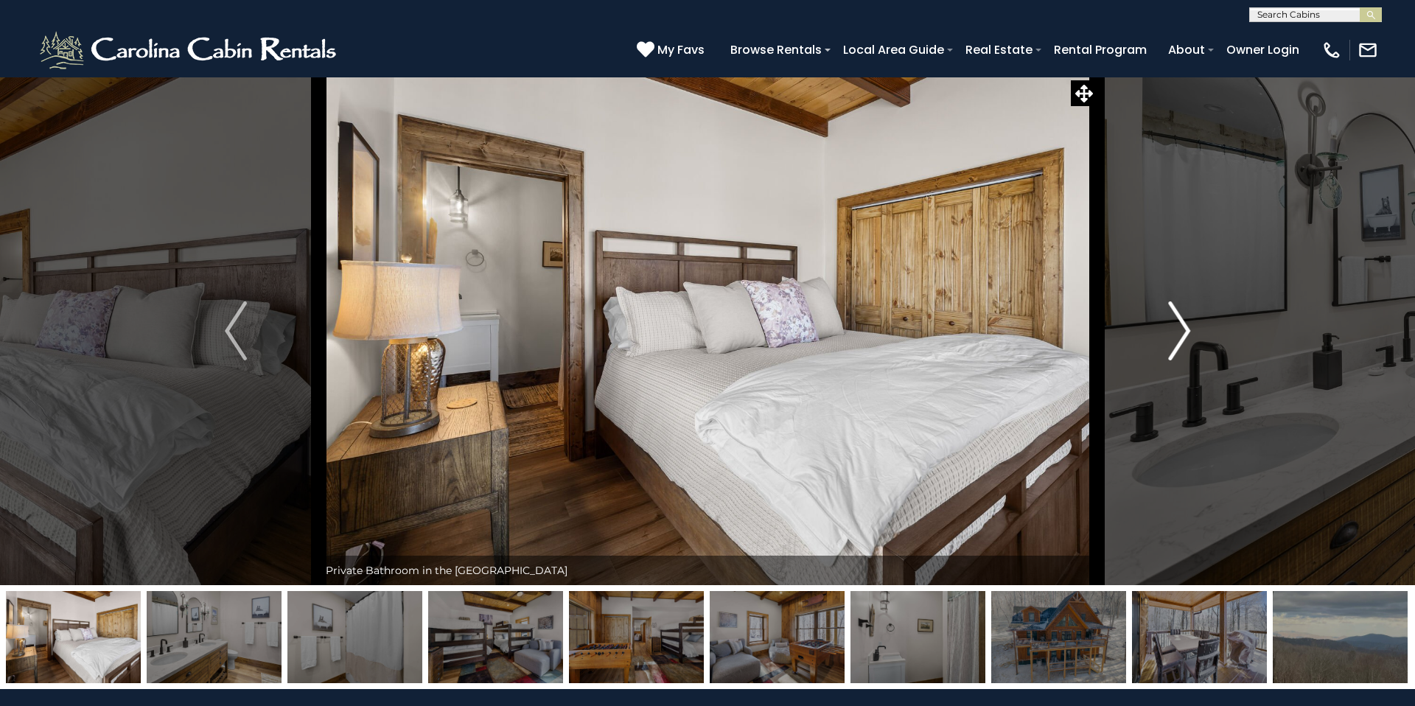
click at [1176, 318] on img "Next" at bounding box center [1179, 330] width 22 height 59
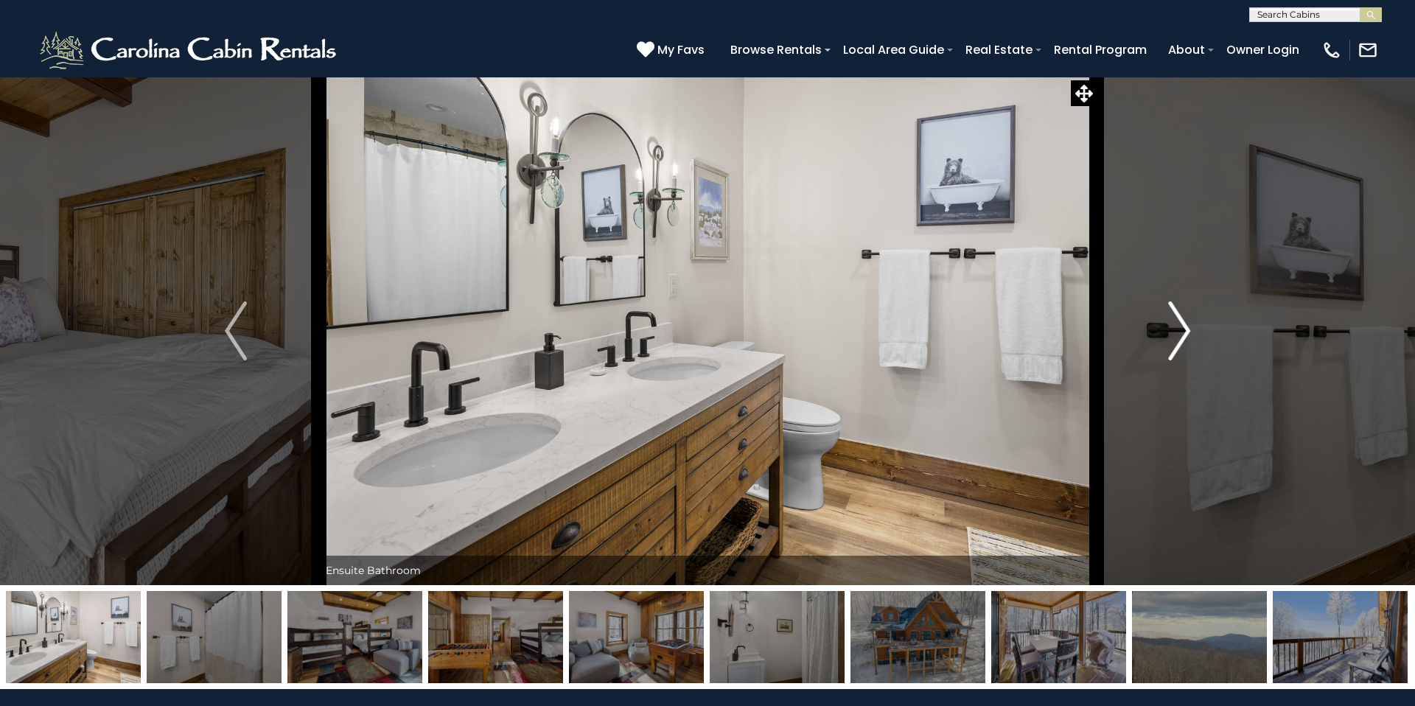
click at [1176, 318] on img "Next" at bounding box center [1179, 330] width 22 height 59
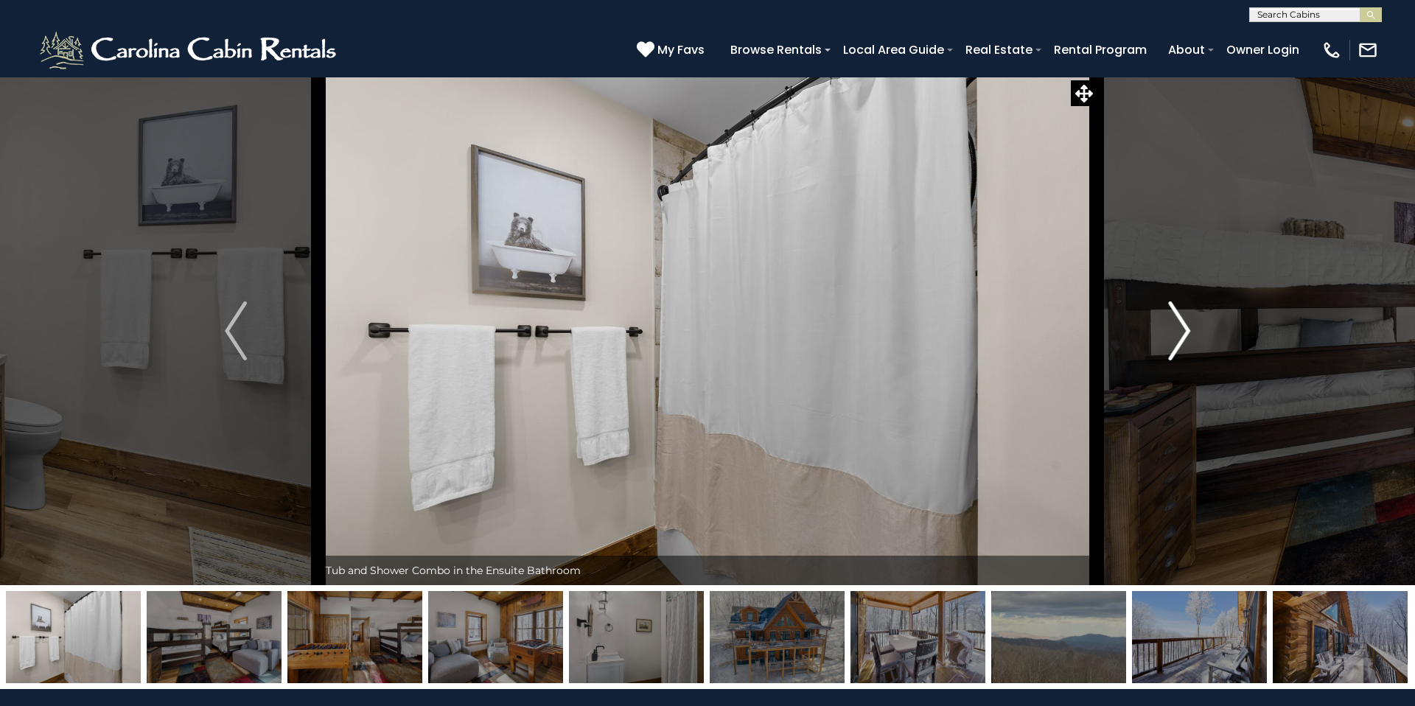
click at [1176, 318] on img "Next" at bounding box center [1179, 330] width 22 height 59
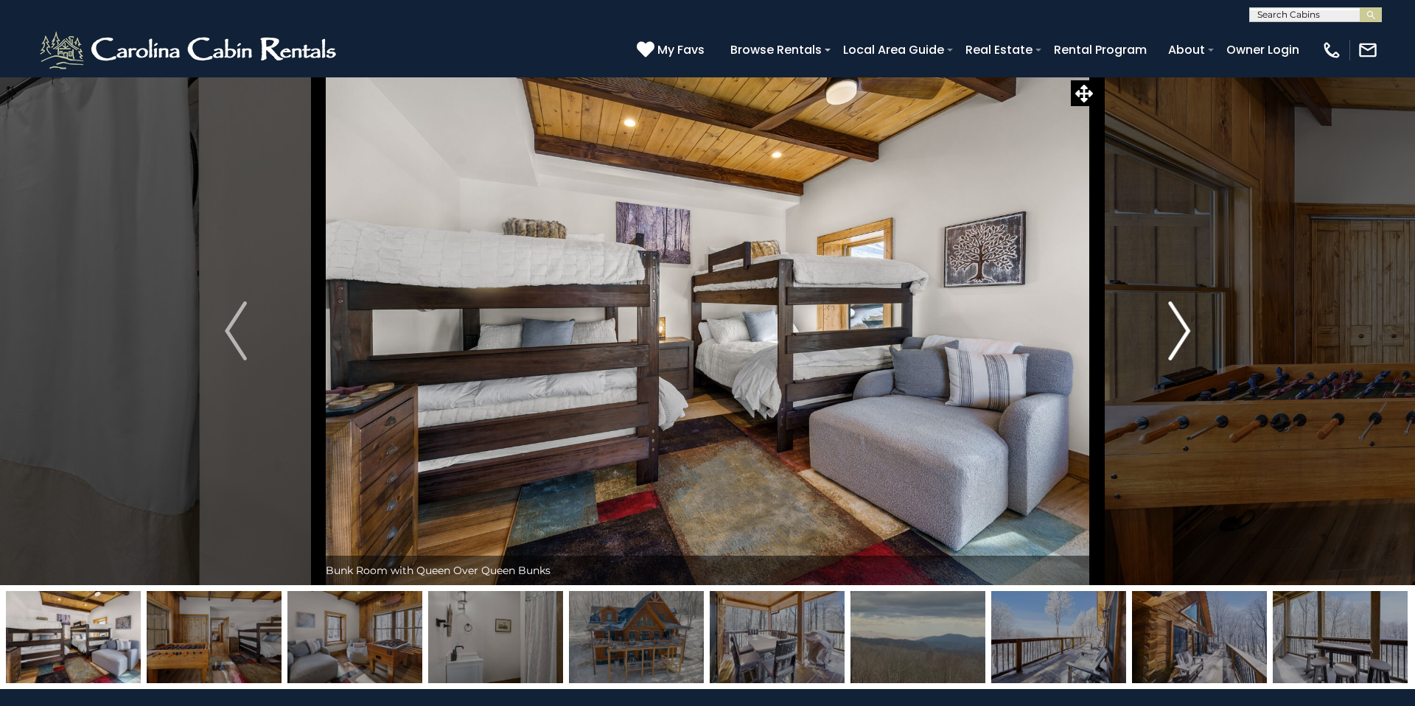
click at [1176, 318] on img "Next" at bounding box center [1179, 330] width 22 height 59
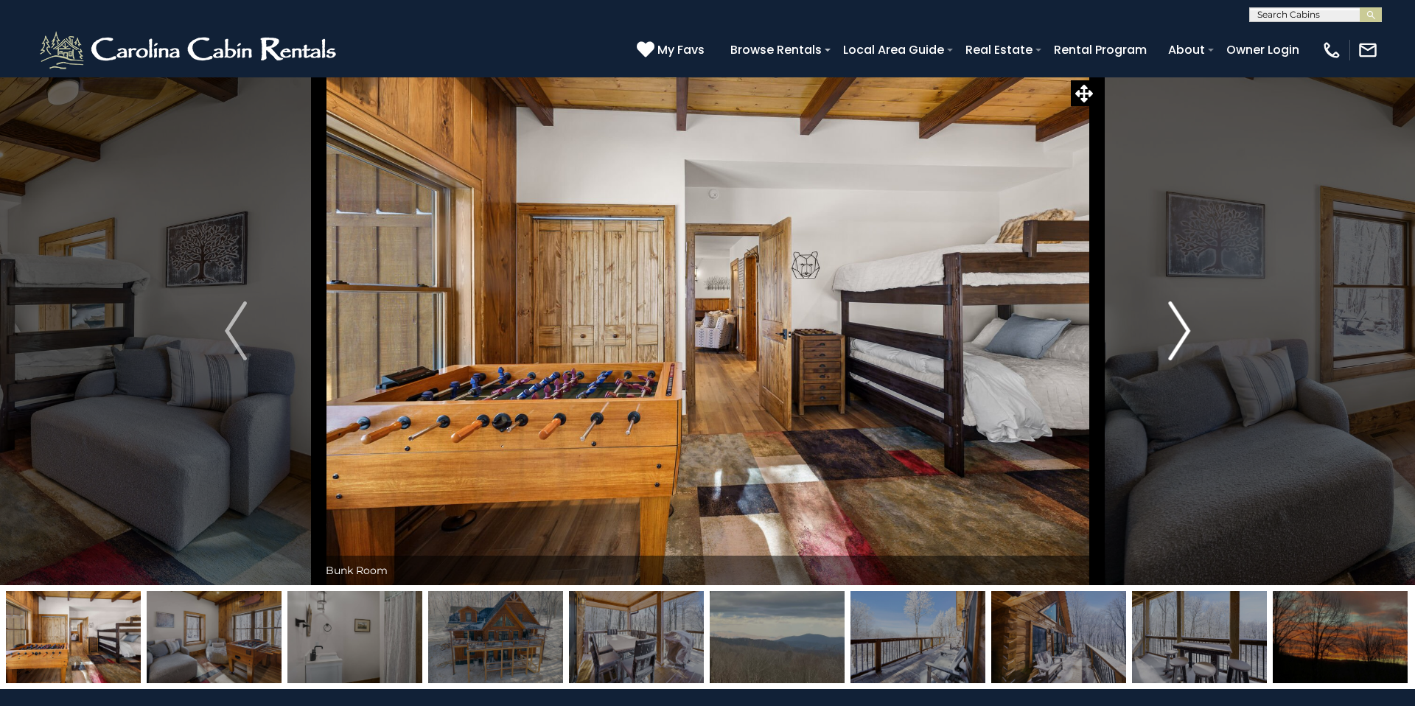
click at [1176, 318] on img "Next" at bounding box center [1179, 330] width 22 height 59
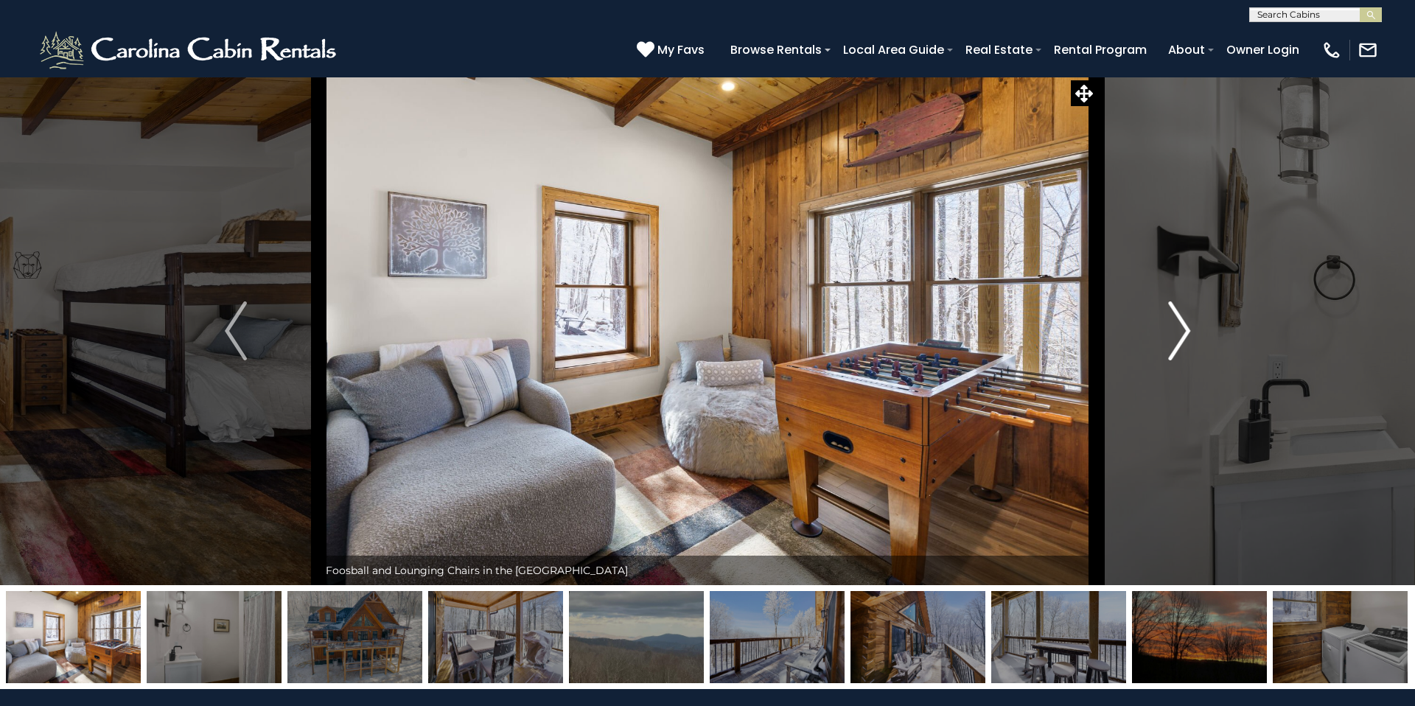
click at [1176, 318] on img "Next" at bounding box center [1179, 330] width 22 height 59
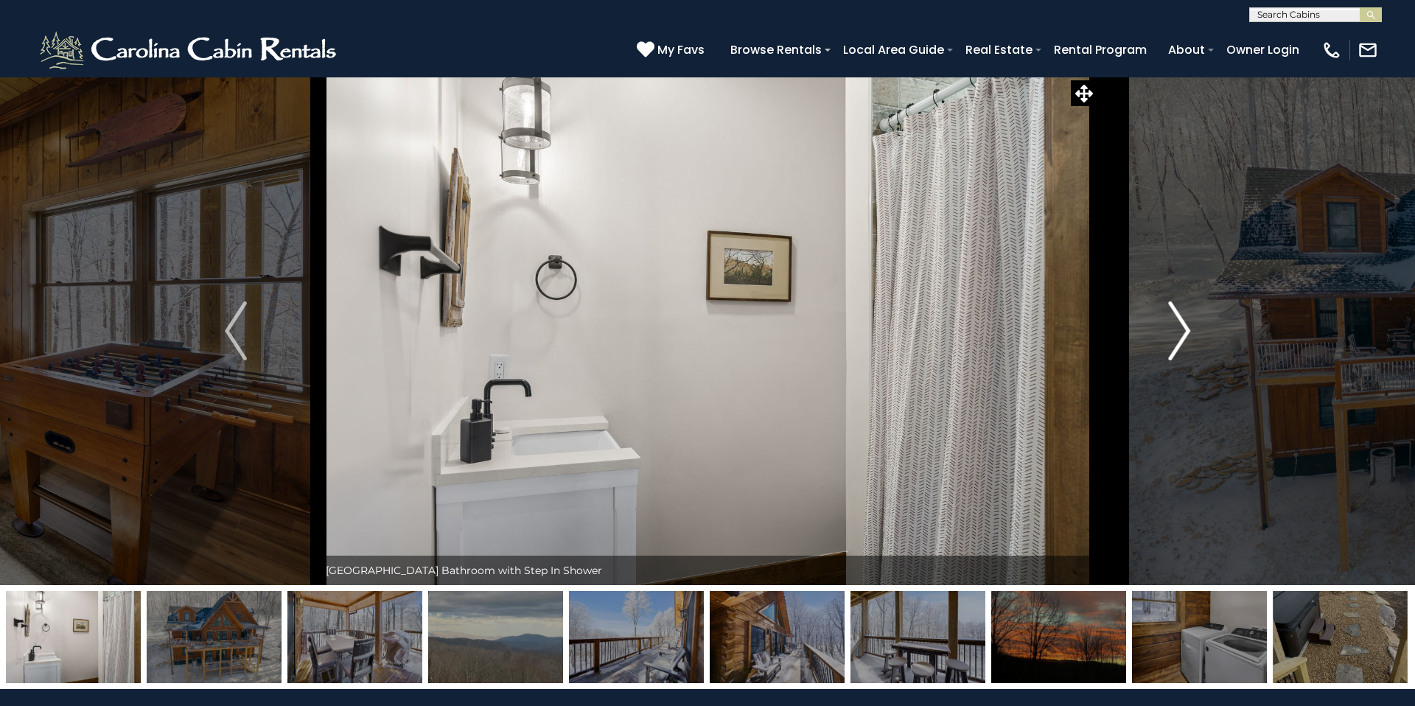
click at [1176, 318] on img "Next" at bounding box center [1179, 330] width 22 height 59
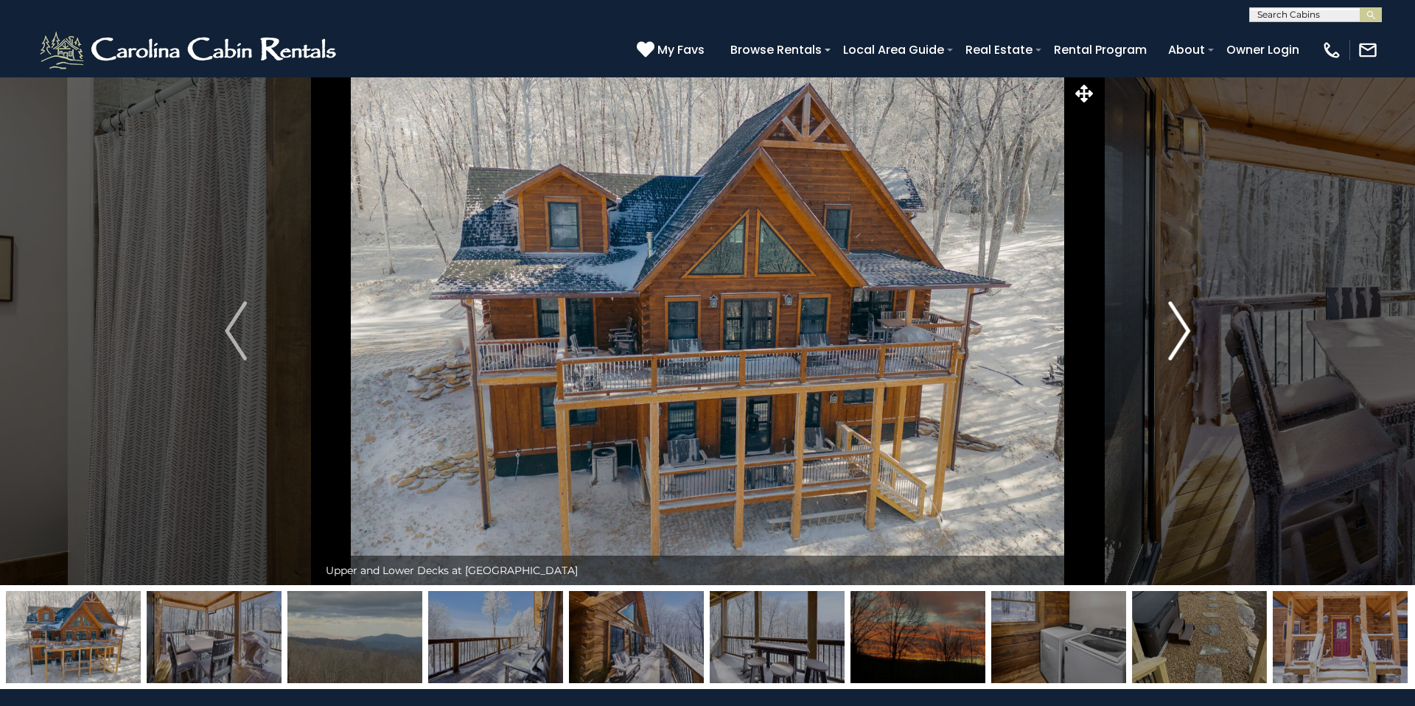
click at [1176, 318] on img "Next" at bounding box center [1179, 330] width 22 height 59
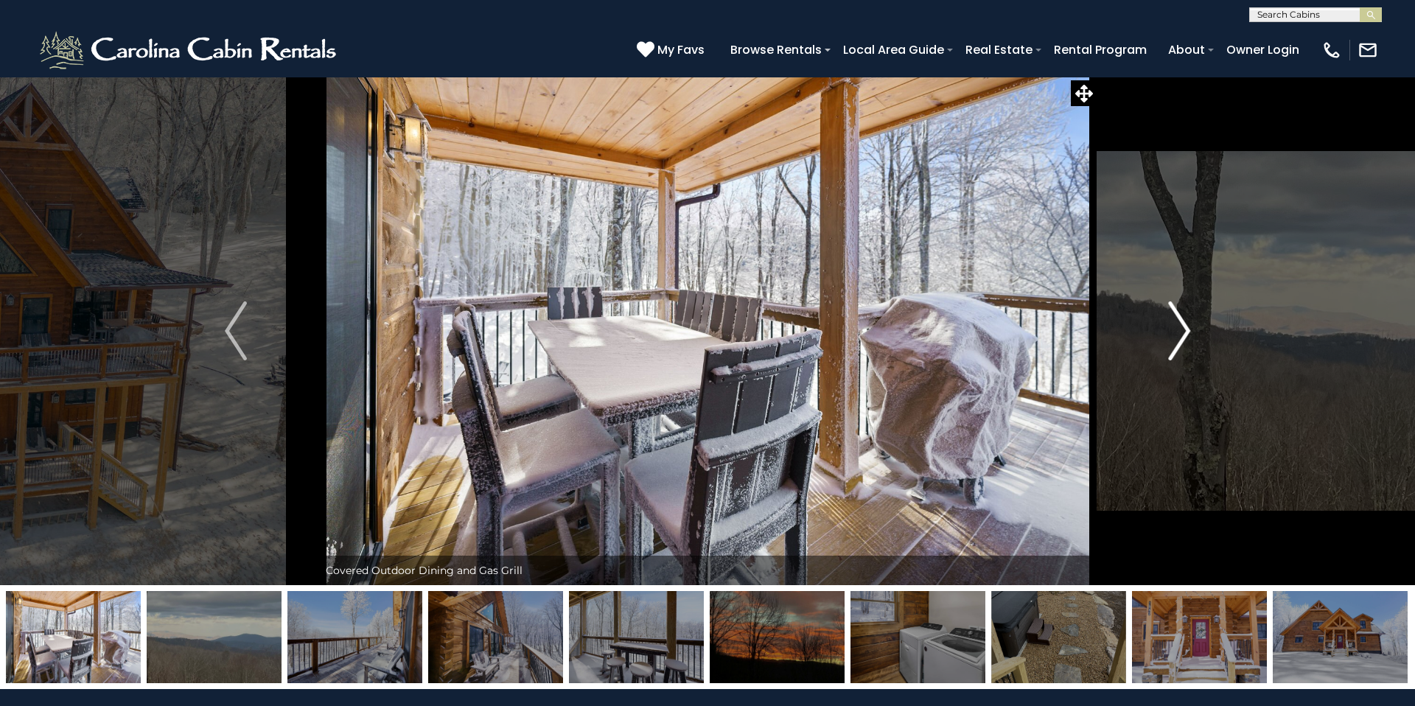
click at [1176, 318] on img "Next" at bounding box center [1179, 330] width 22 height 59
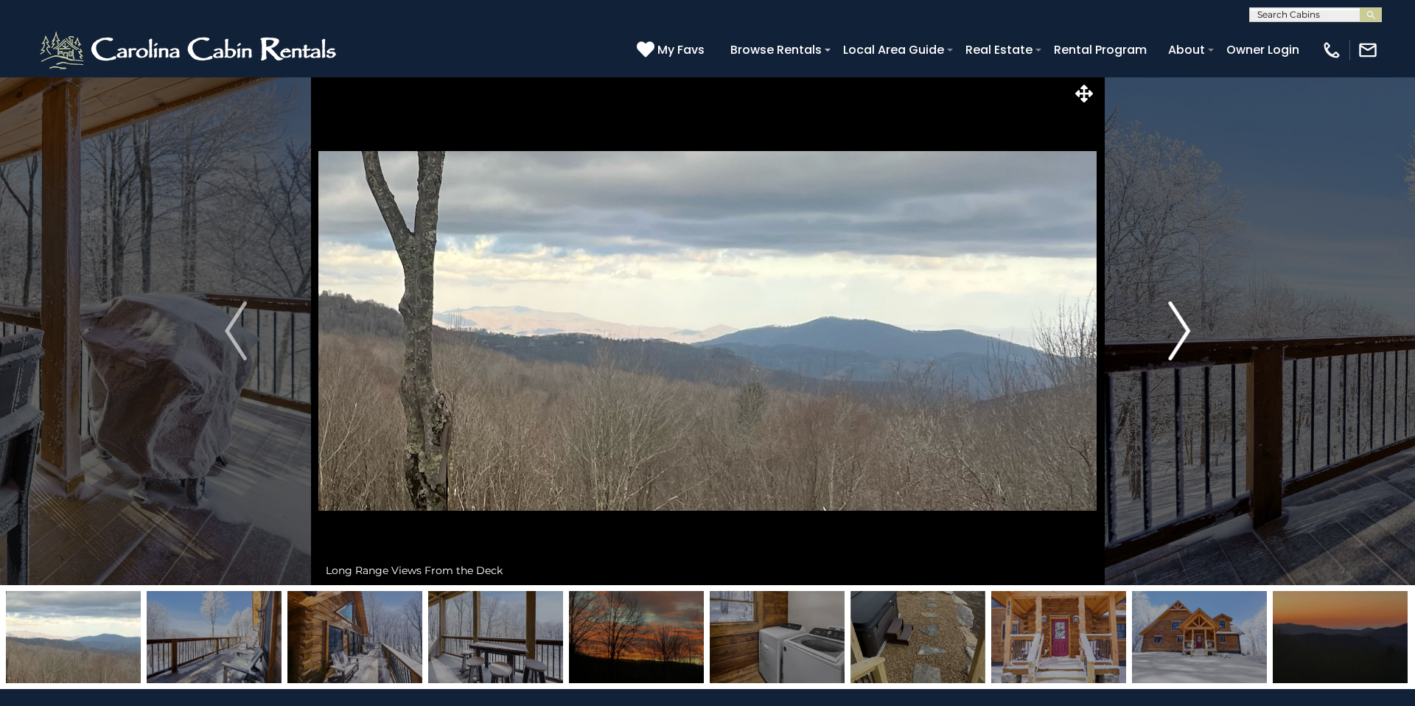
click at [1176, 318] on img "Next" at bounding box center [1179, 330] width 22 height 59
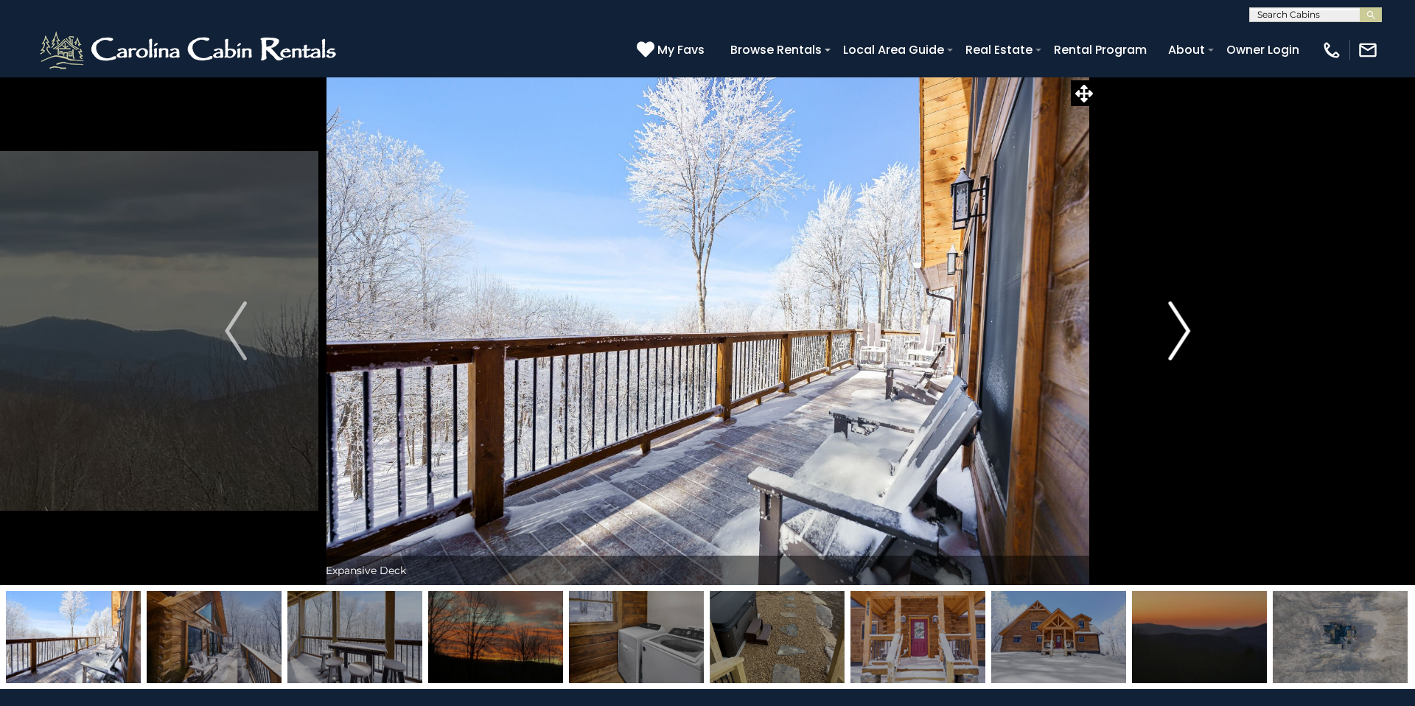
click at [1176, 318] on img "Next" at bounding box center [1179, 330] width 22 height 59
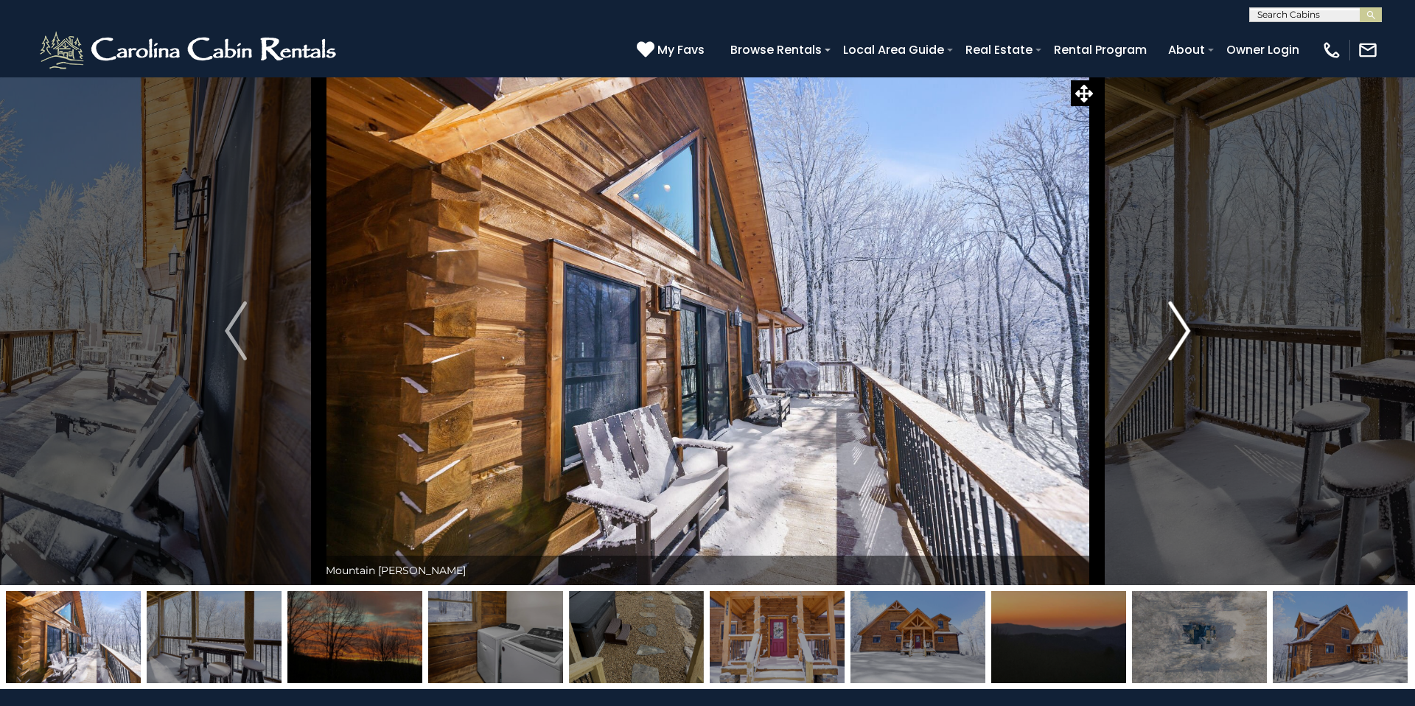
click at [1176, 318] on img "Next" at bounding box center [1179, 330] width 22 height 59
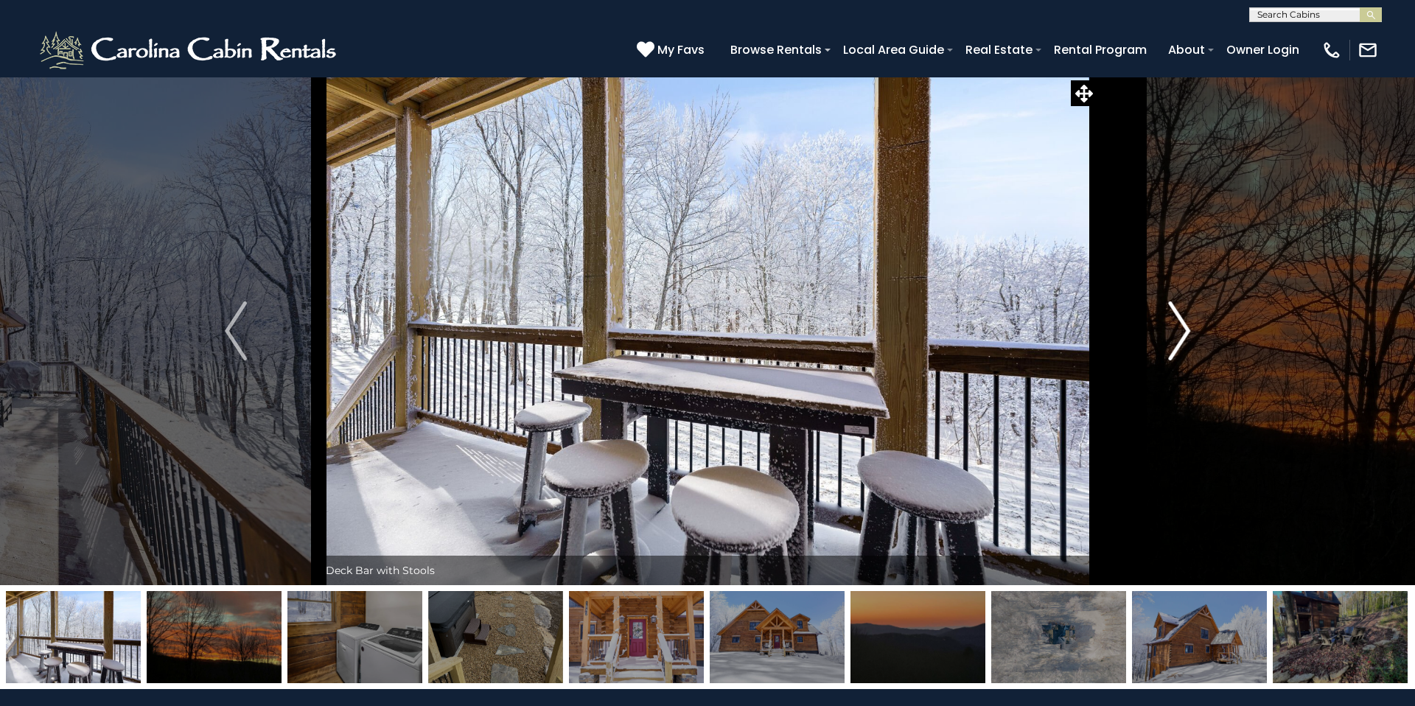
click at [1176, 318] on img "Next" at bounding box center [1179, 330] width 22 height 59
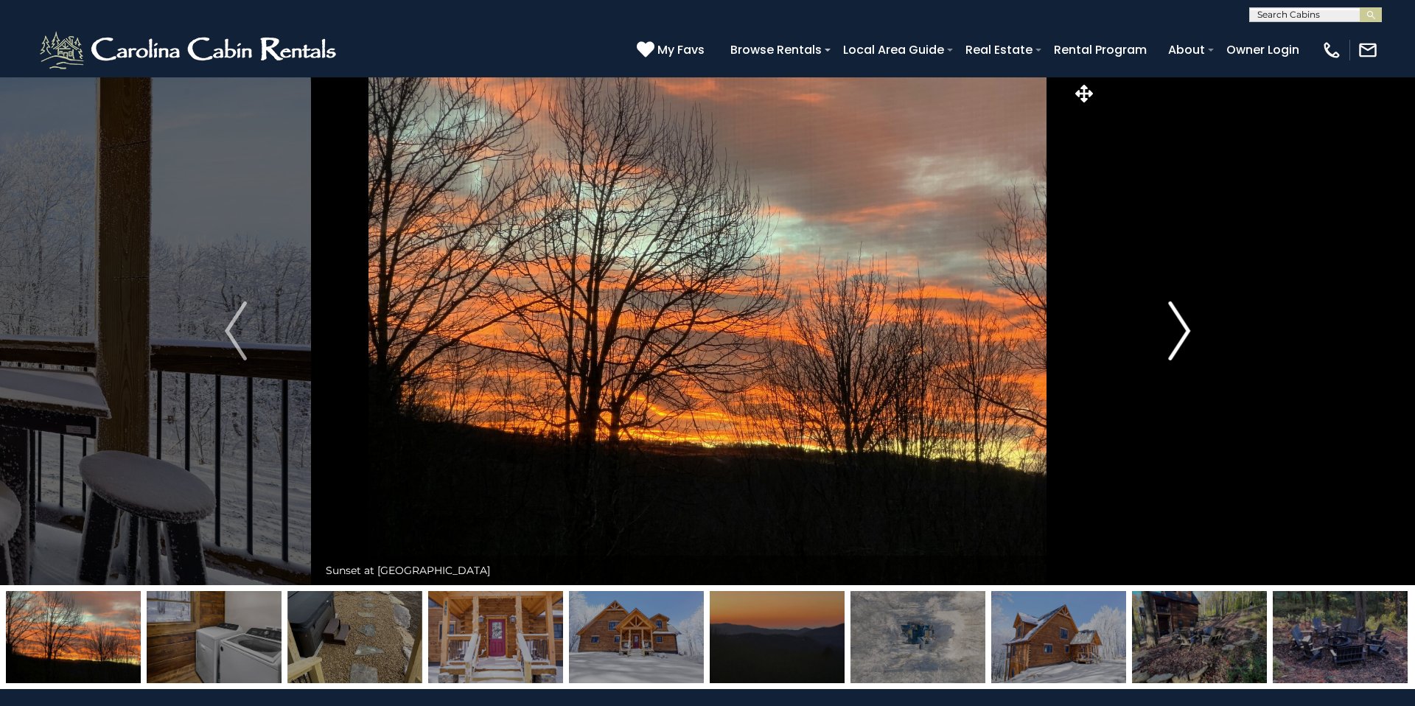
click at [1176, 318] on img "Next" at bounding box center [1179, 330] width 22 height 59
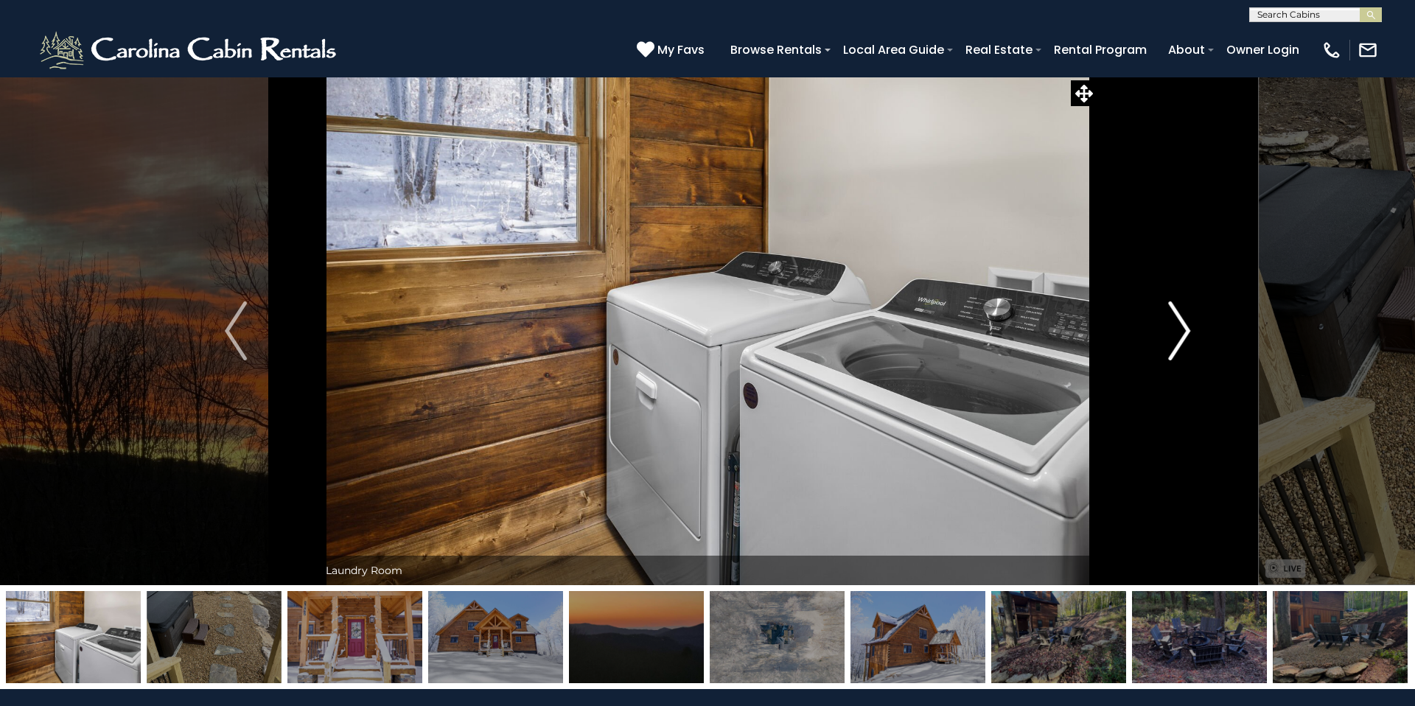
click at [1176, 318] on img "Next" at bounding box center [1179, 330] width 22 height 59
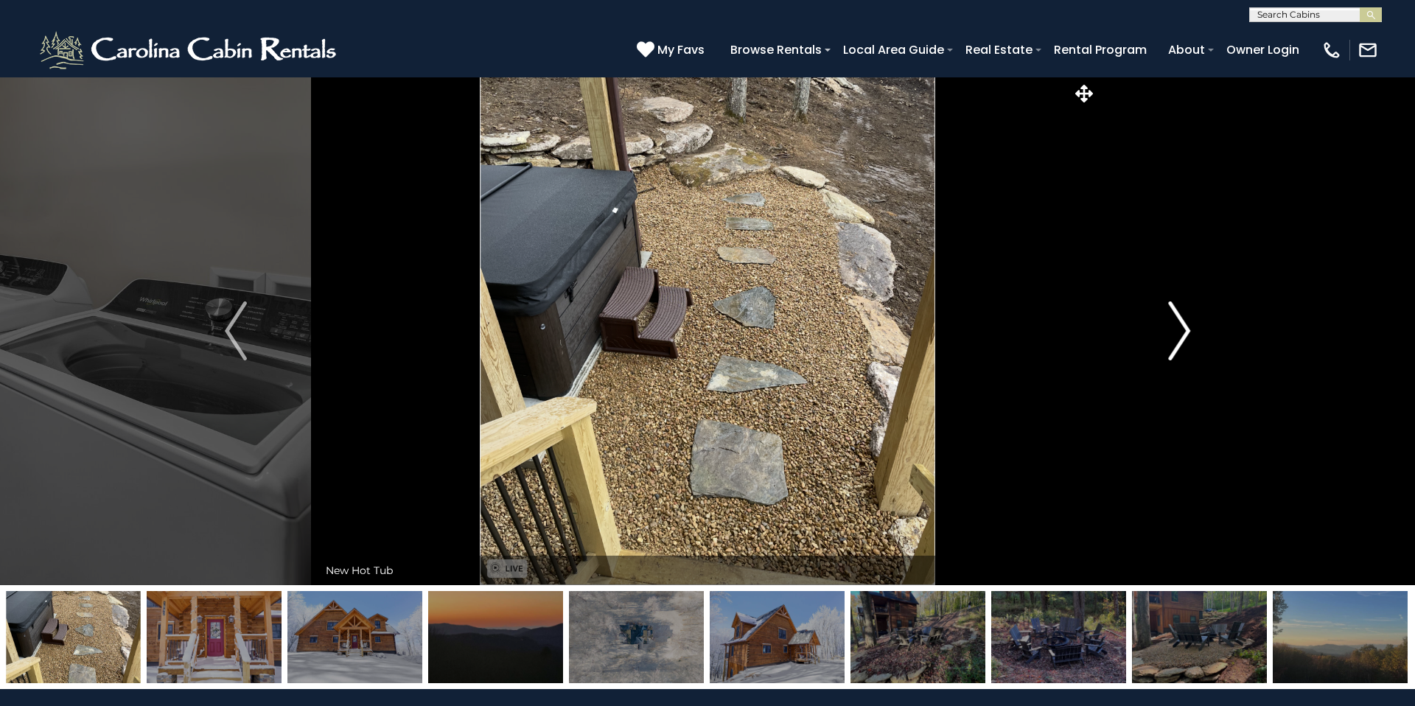
click at [1176, 318] on img "Next" at bounding box center [1179, 330] width 22 height 59
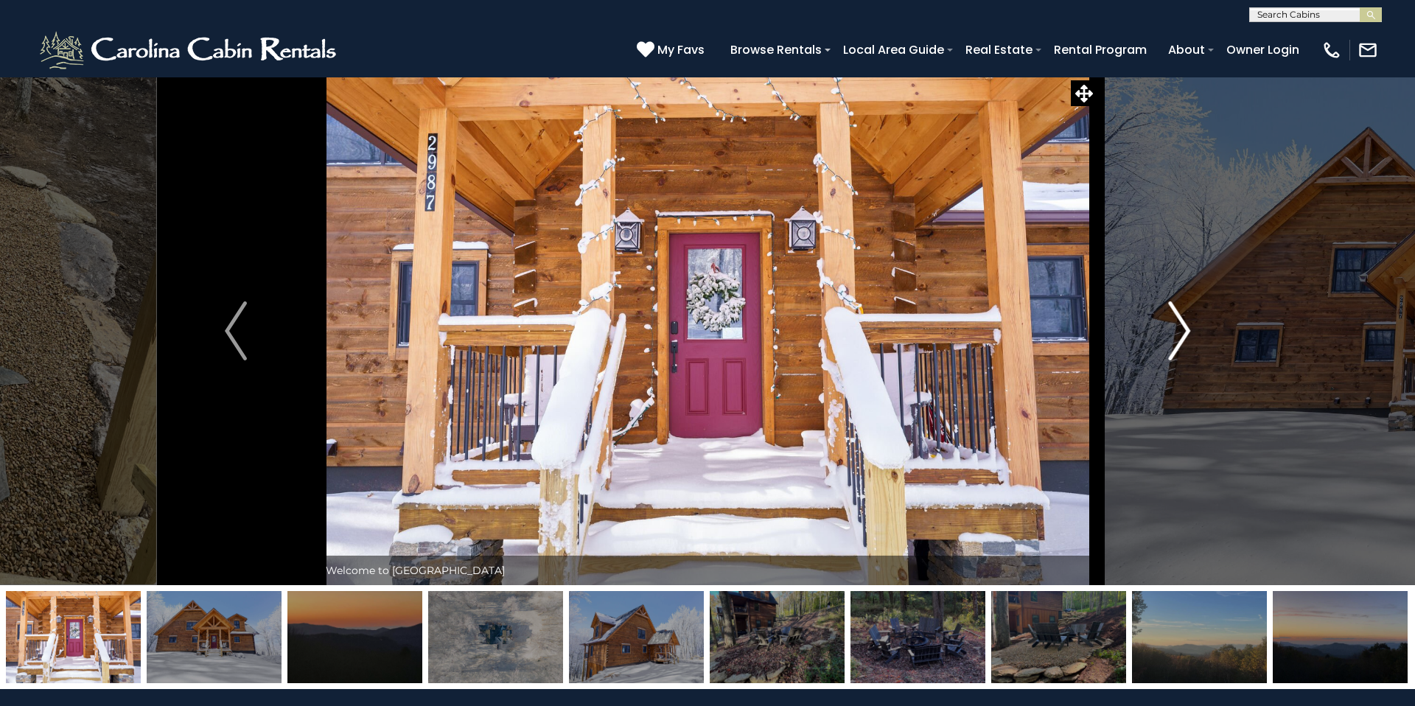
click at [1176, 318] on img "Next" at bounding box center [1179, 330] width 22 height 59
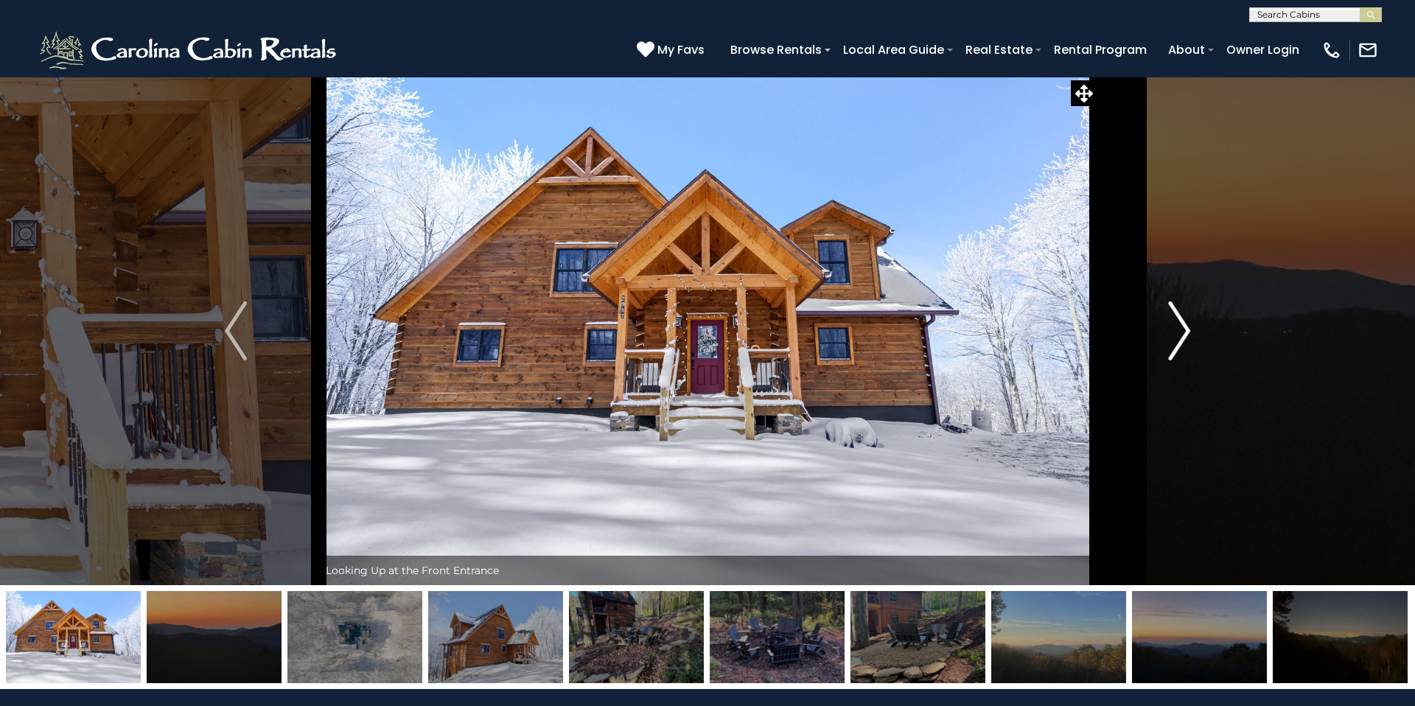
click at [1176, 318] on img "Next" at bounding box center [1179, 330] width 22 height 59
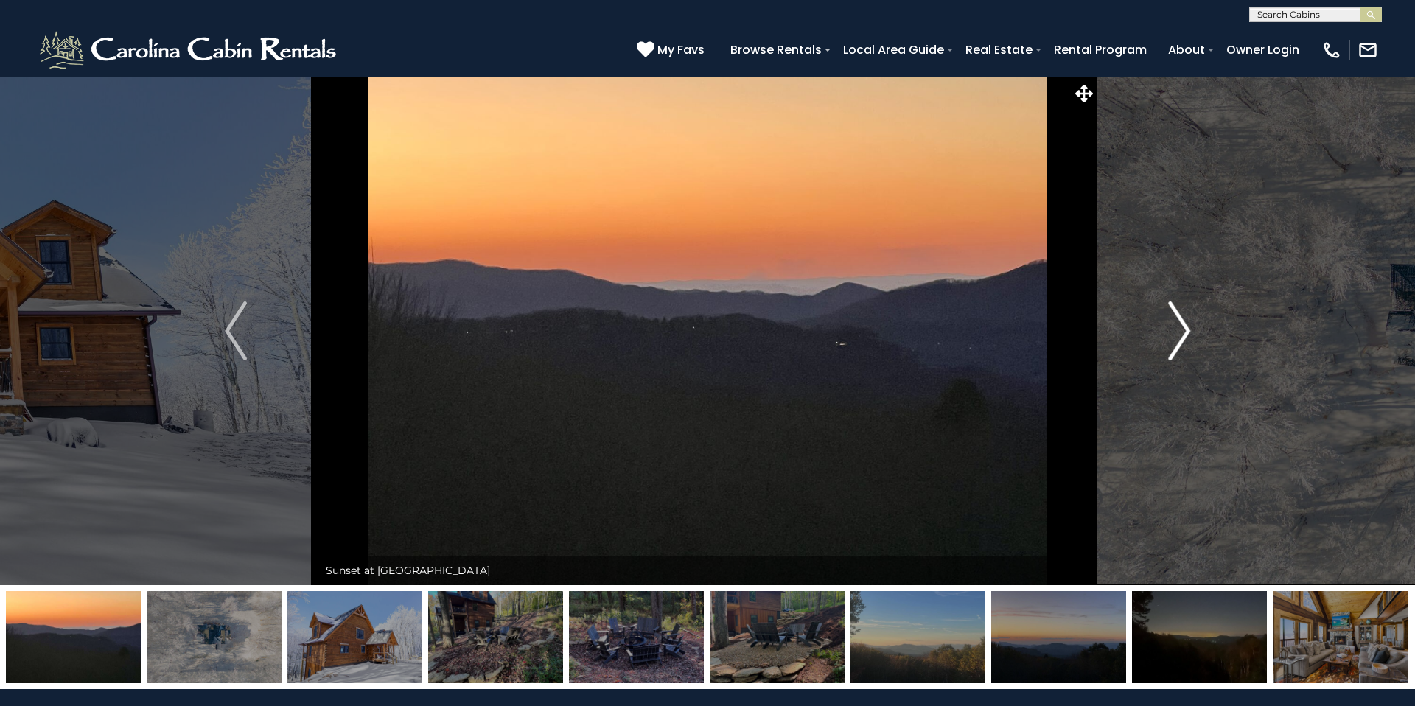
click at [1176, 318] on img "Next" at bounding box center [1179, 330] width 22 height 59
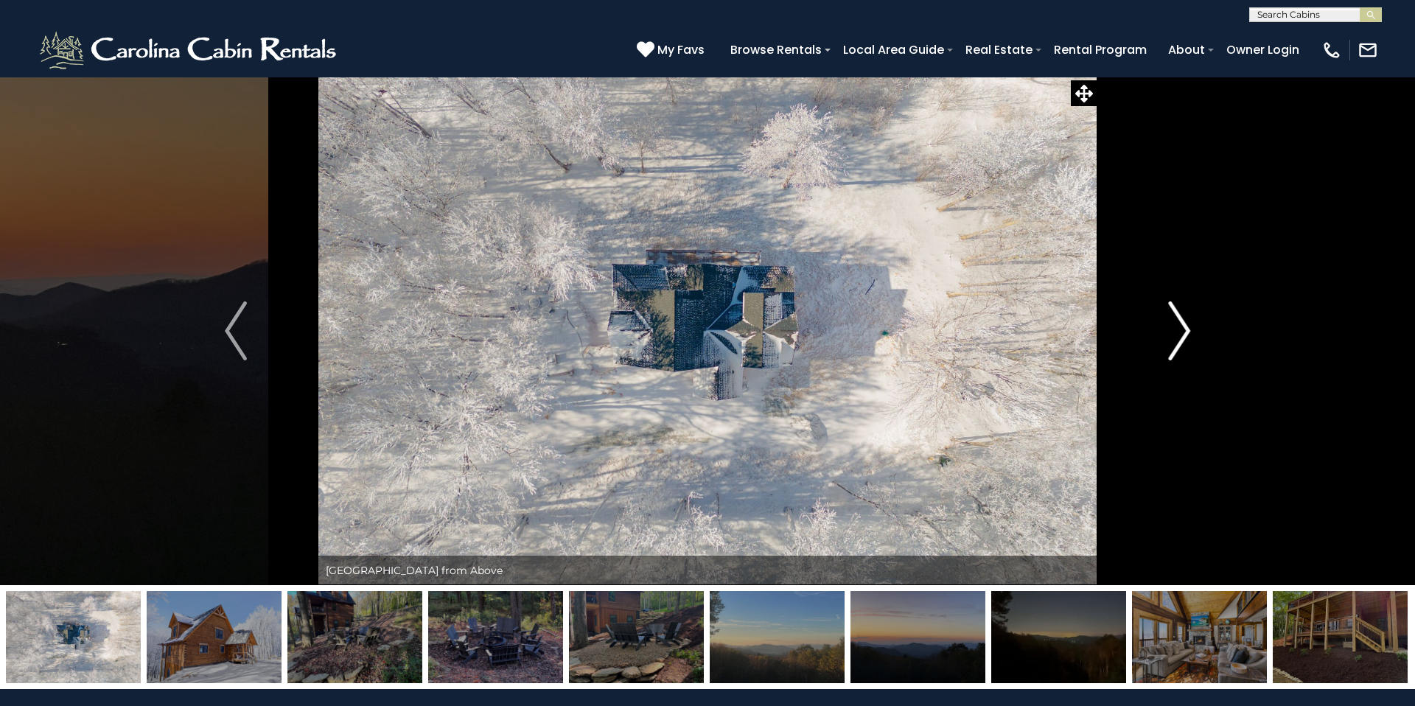
click at [1176, 318] on img "Next" at bounding box center [1179, 330] width 22 height 59
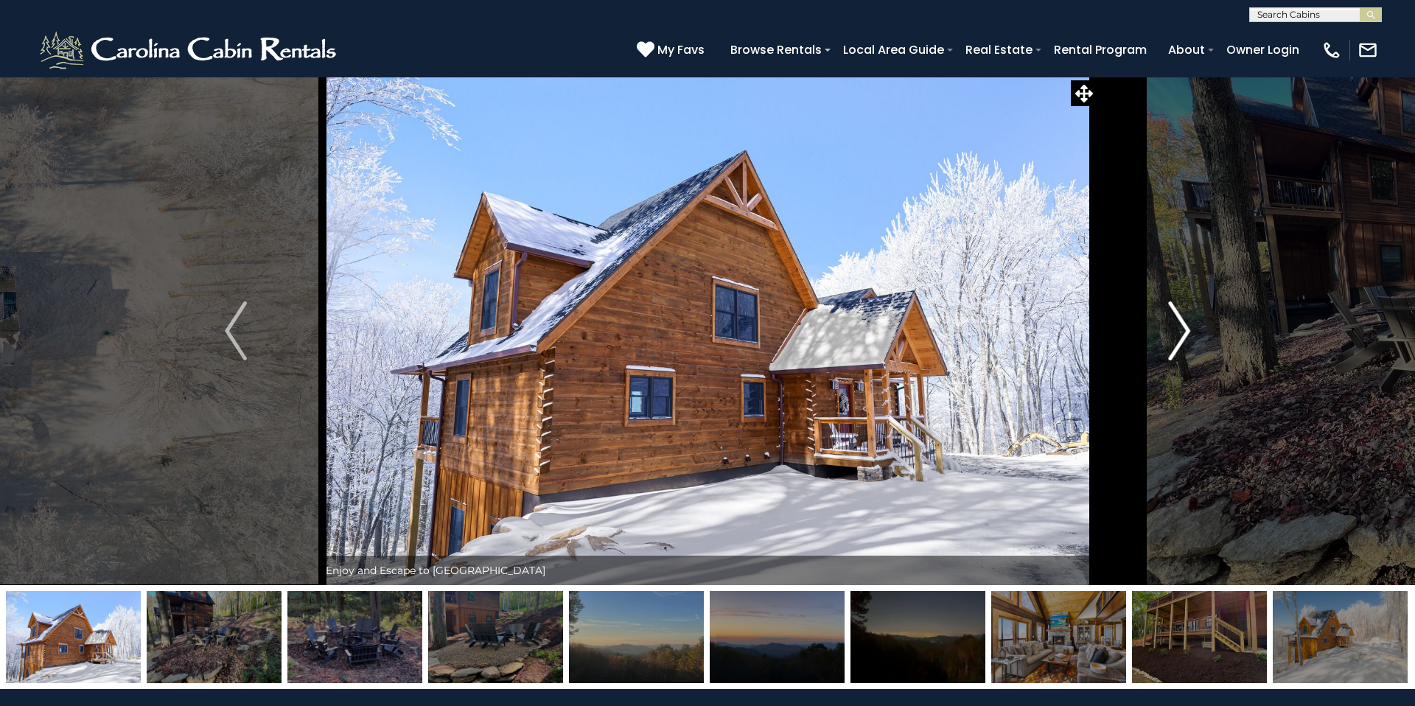
click at [1176, 318] on img "Next" at bounding box center [1179, 330] width 22 height 59
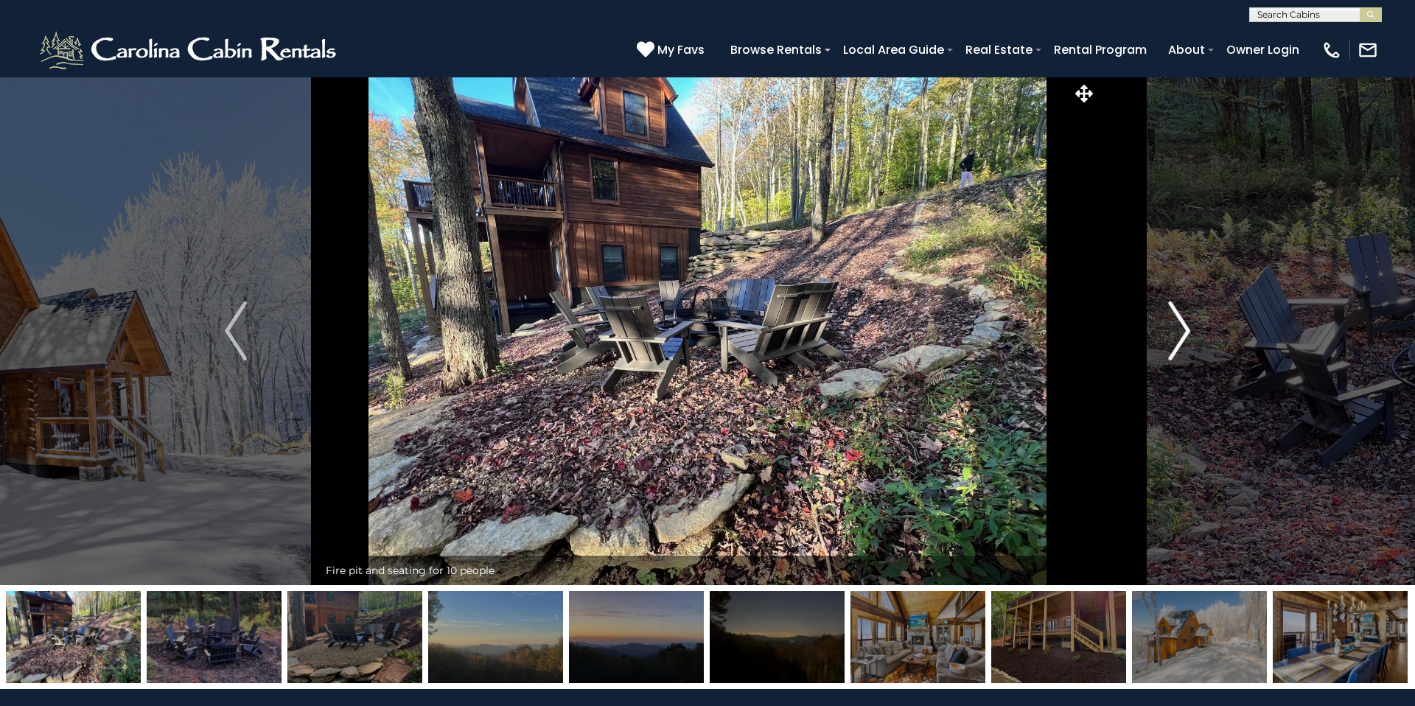
click at [1176, 318] on img "Next" at bounding box center [1179, 330] width 22 height 59
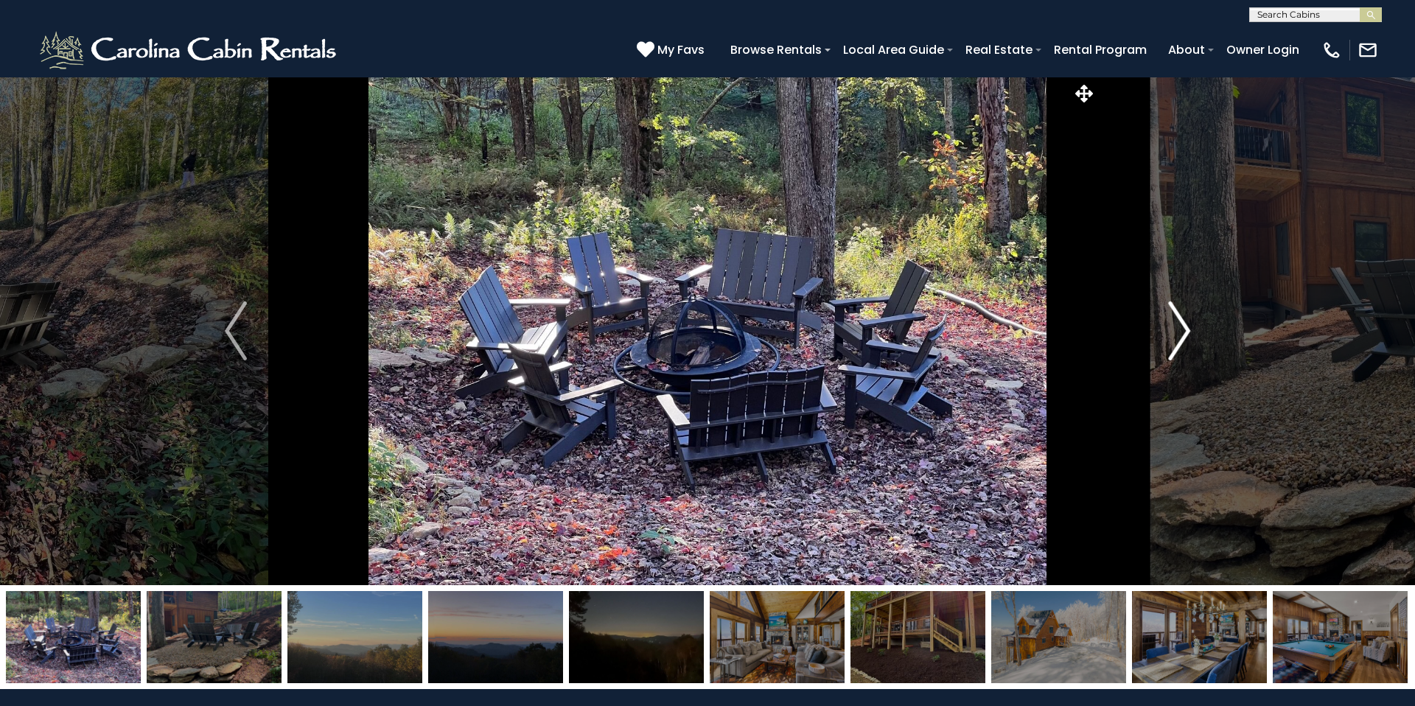
click at [1176, 318] on img "Next" at bounding box center [1179, 330] width 22 height 59
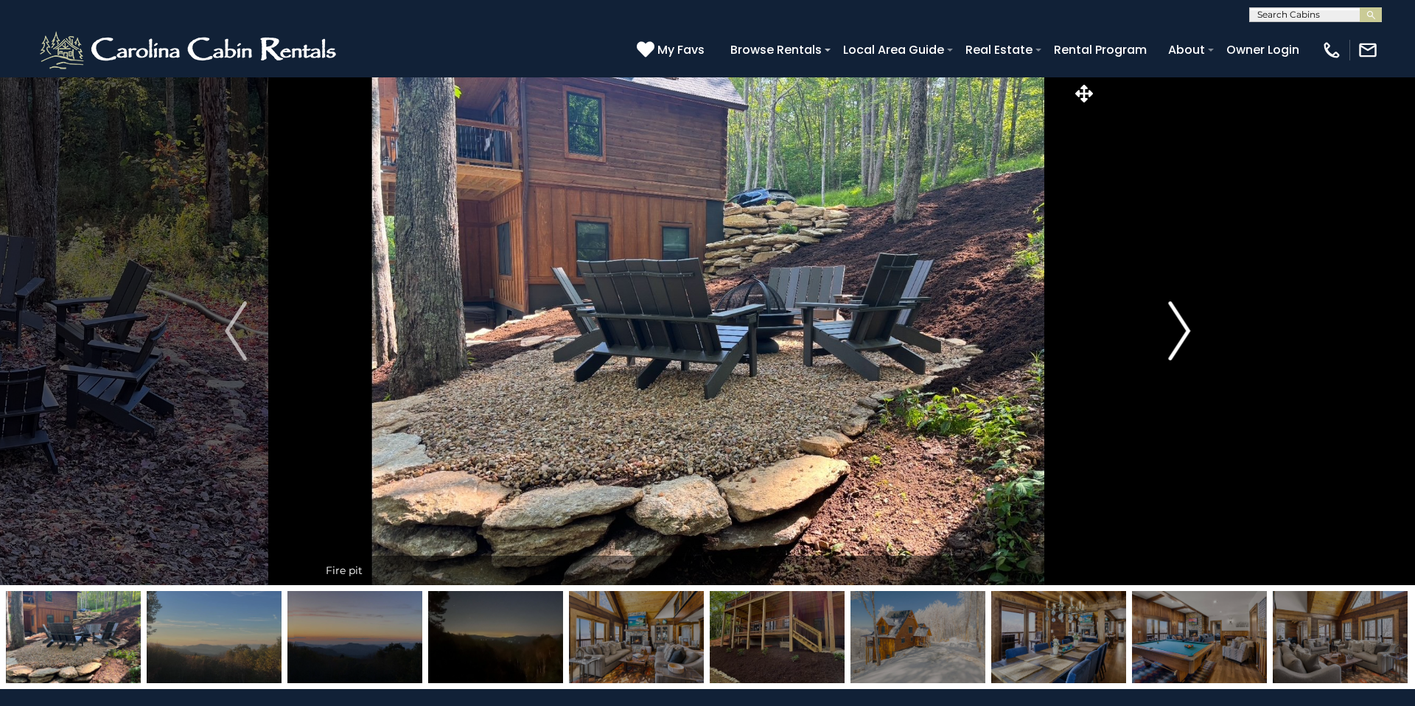
click at [1176, 318] on img "Next" at bounding box center [1179, 330] width 22 height 59
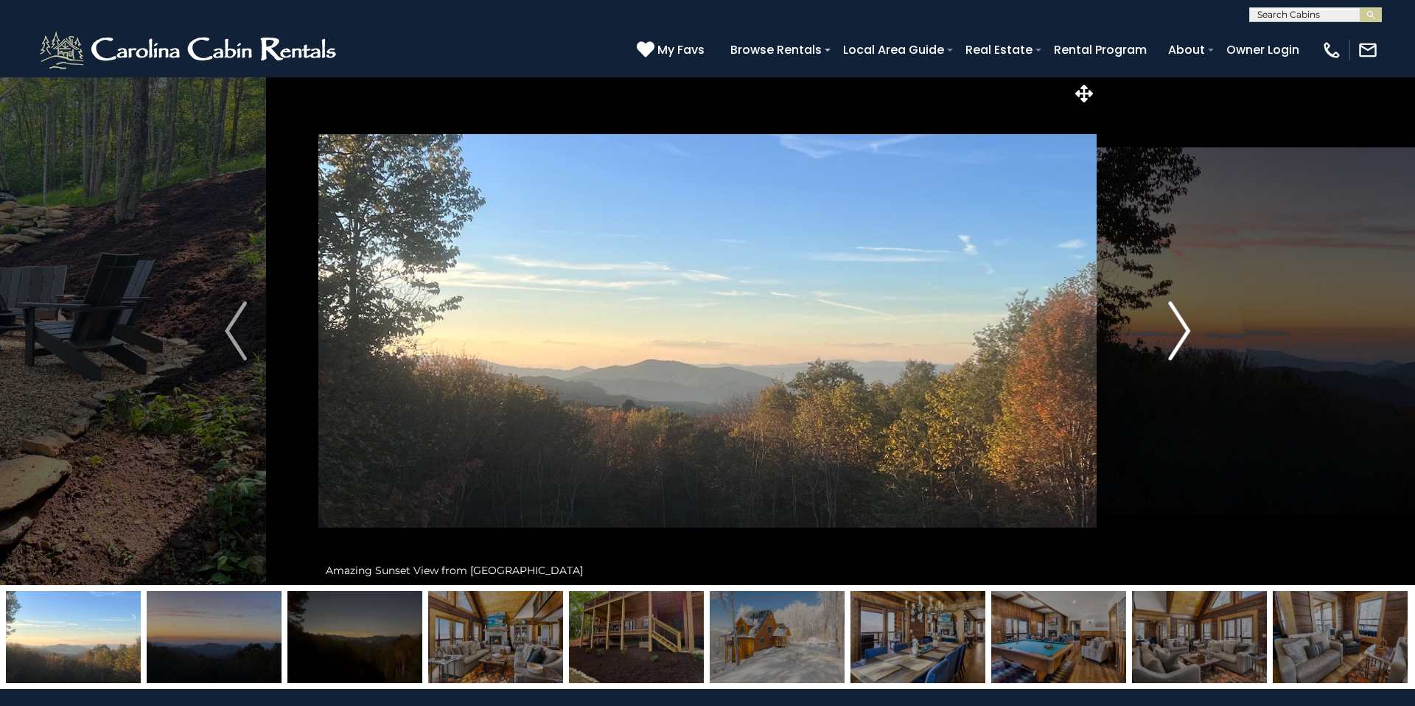
click at [1176, 318] on img "Next" at bounding box center [1179, 330] width 22 height 59
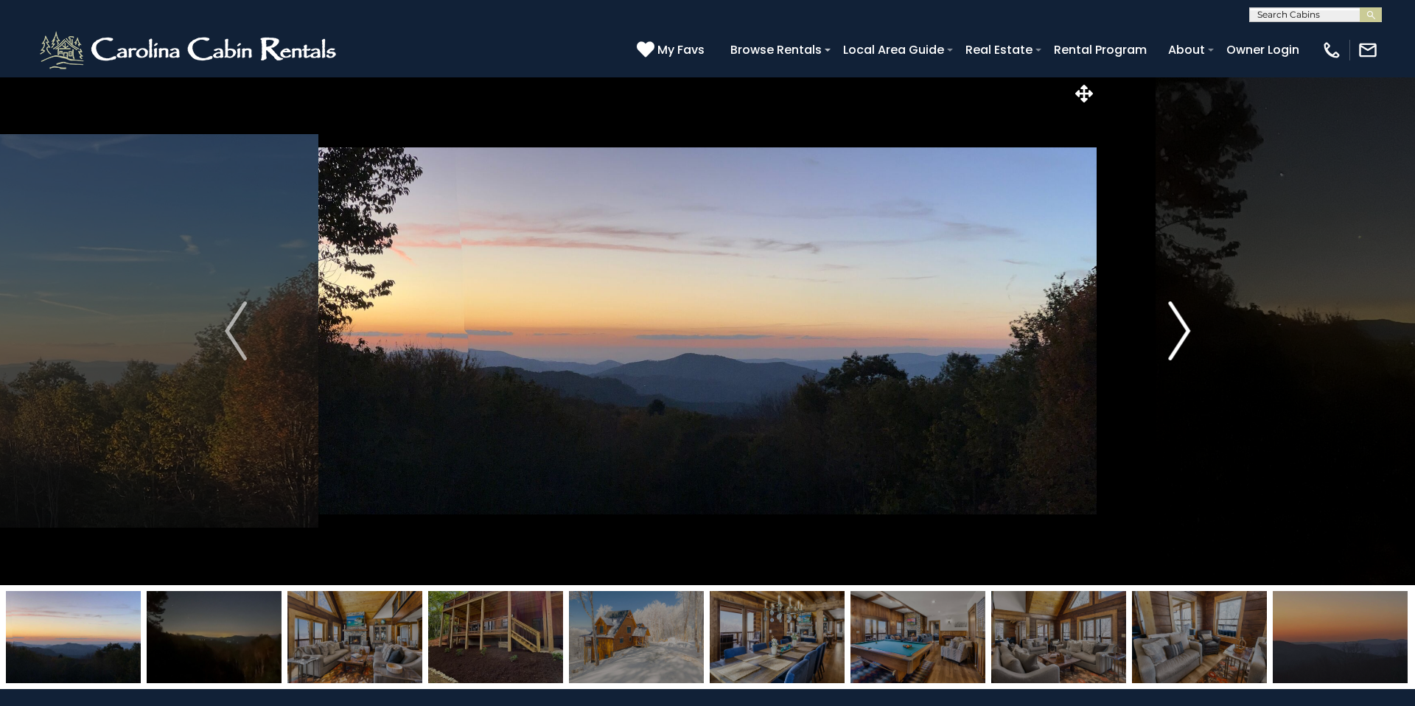
click at [1176, 318] on img "Next" at bounding box center [1179, 330] width 22 height 59
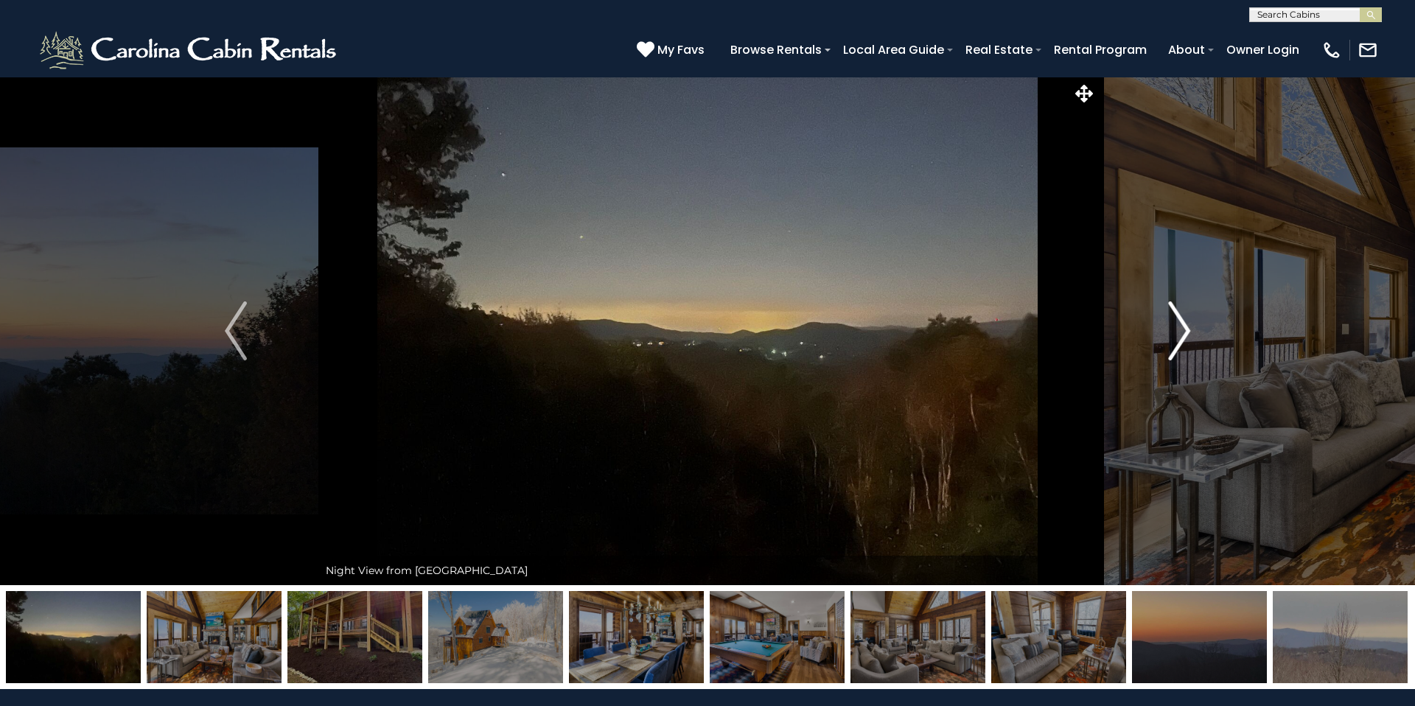
click at [1176, 318] on img "Next" at bounding box center [1179, 330] width 22 height 59
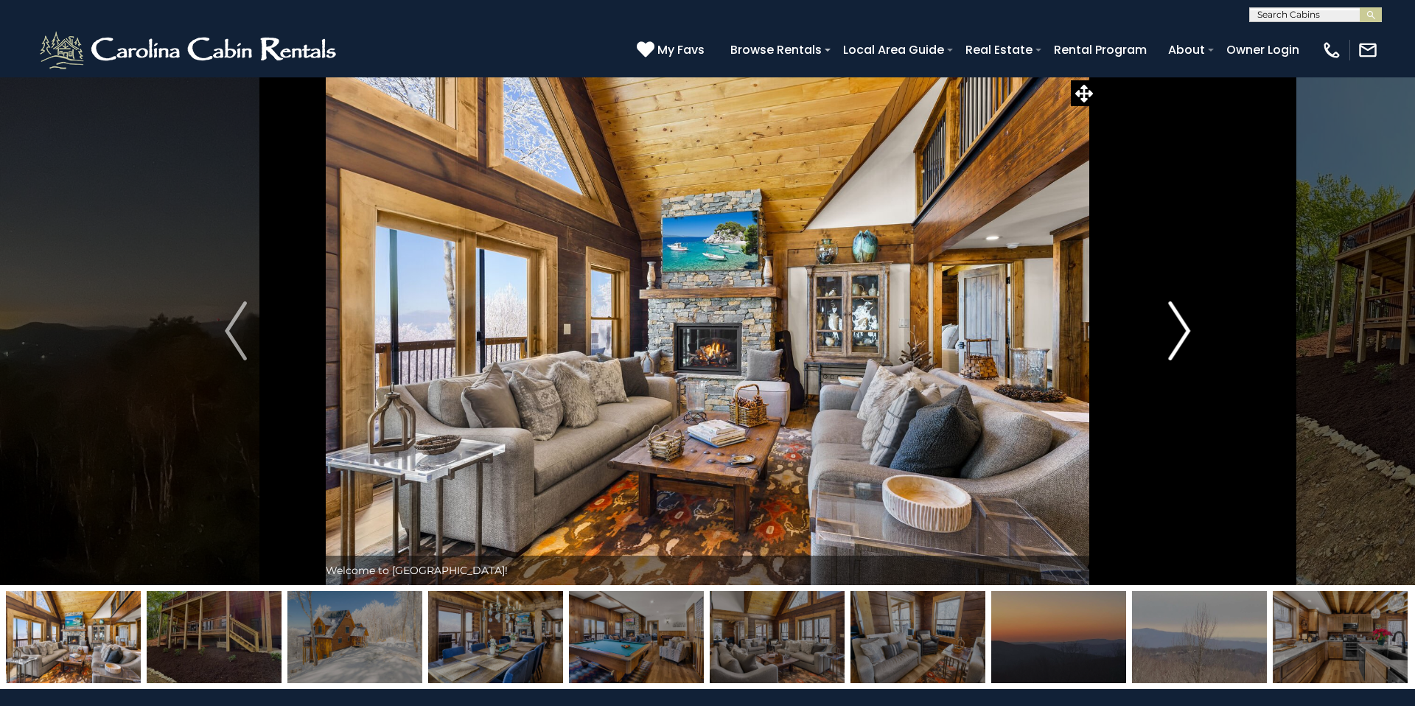
click at [1176, 318] on img "Next" at bounding box center [1179, 330] width 22 height 59
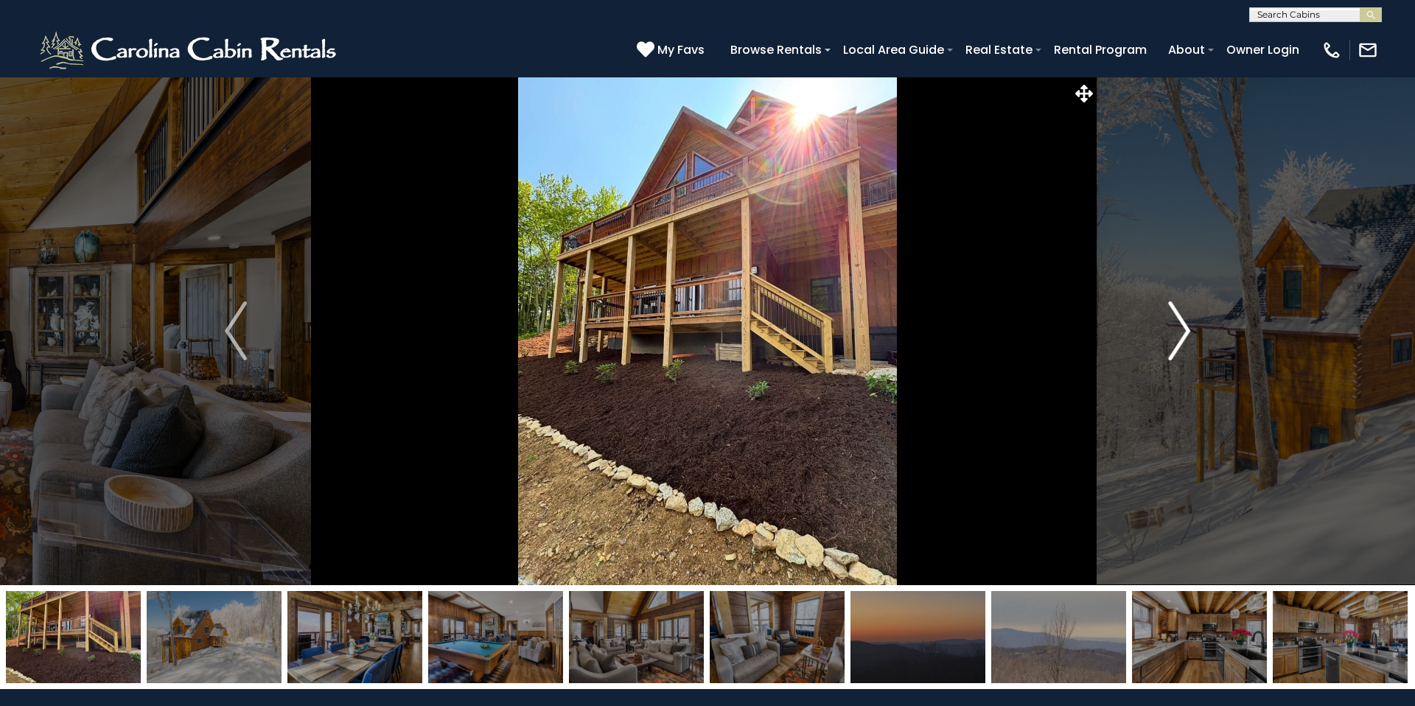
click at [1176, 318] on img "Next" at bounding box center [1179, 330] width 22 height 59
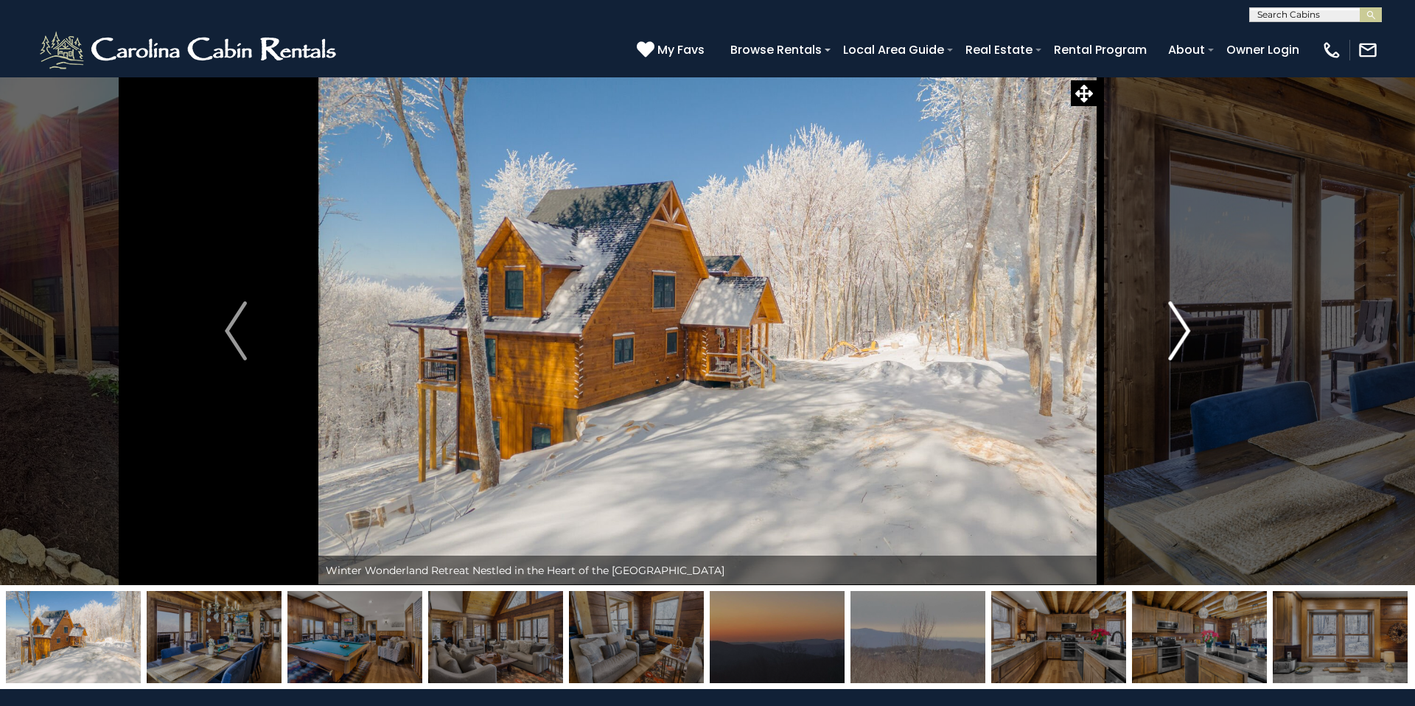
click at [1176, 318] on img "Next" at bounding box center [1179, 330] width 22 height 59
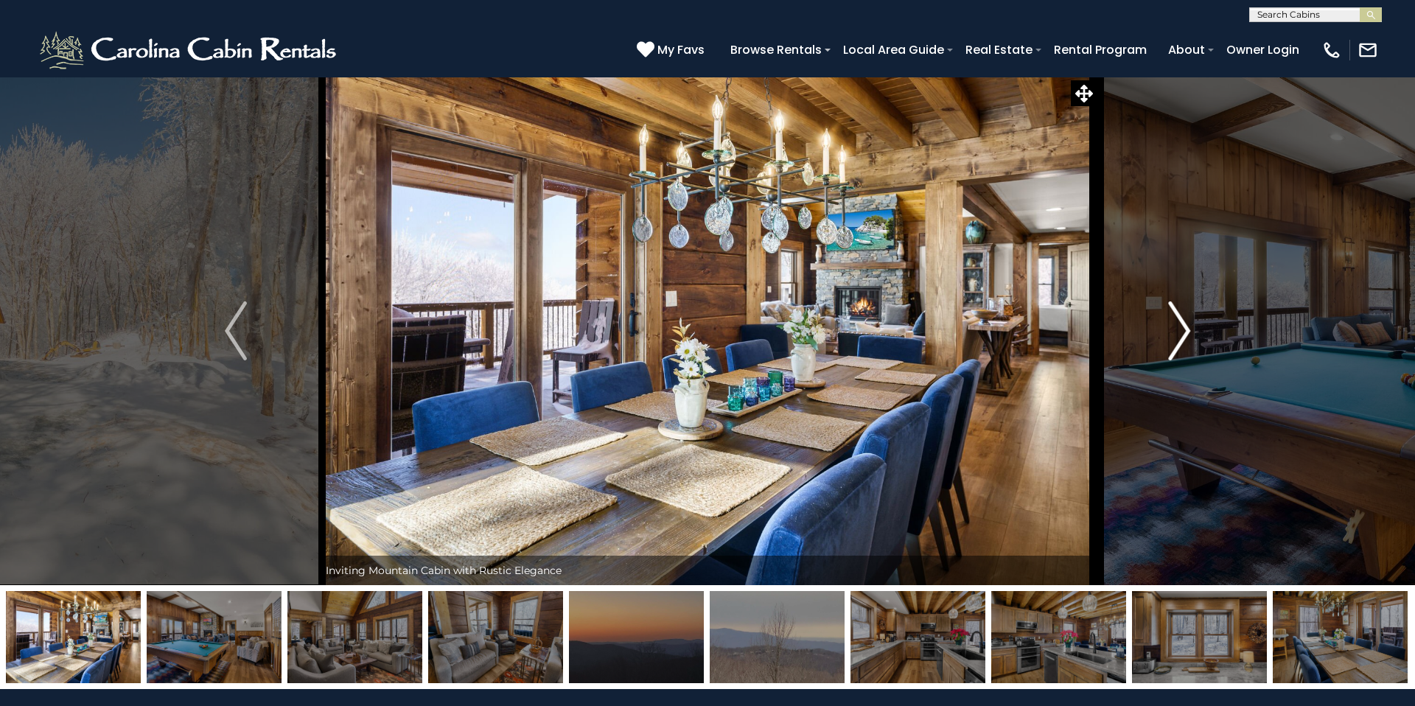
click at [1176, 318] on img "Next" at bounding box center [1179, 330] width 22 height 59
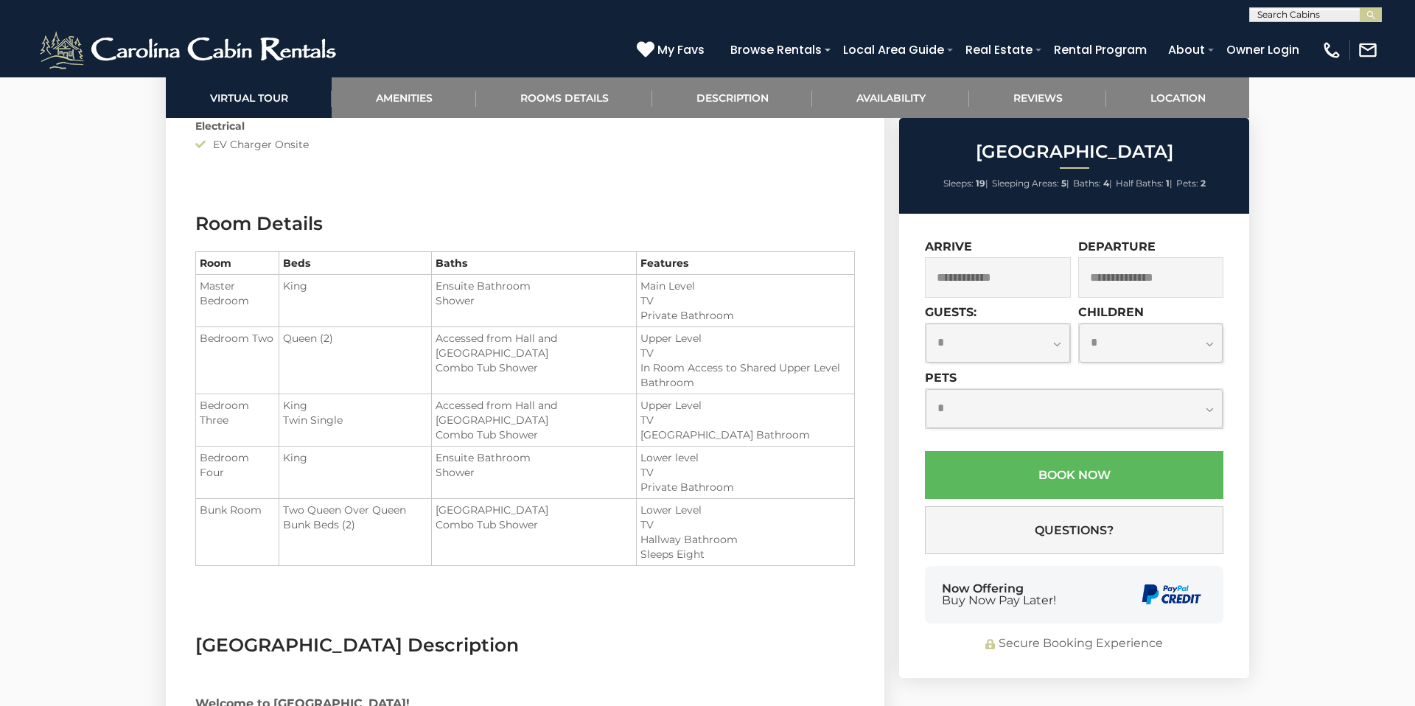
scroll to position [1632, 0]
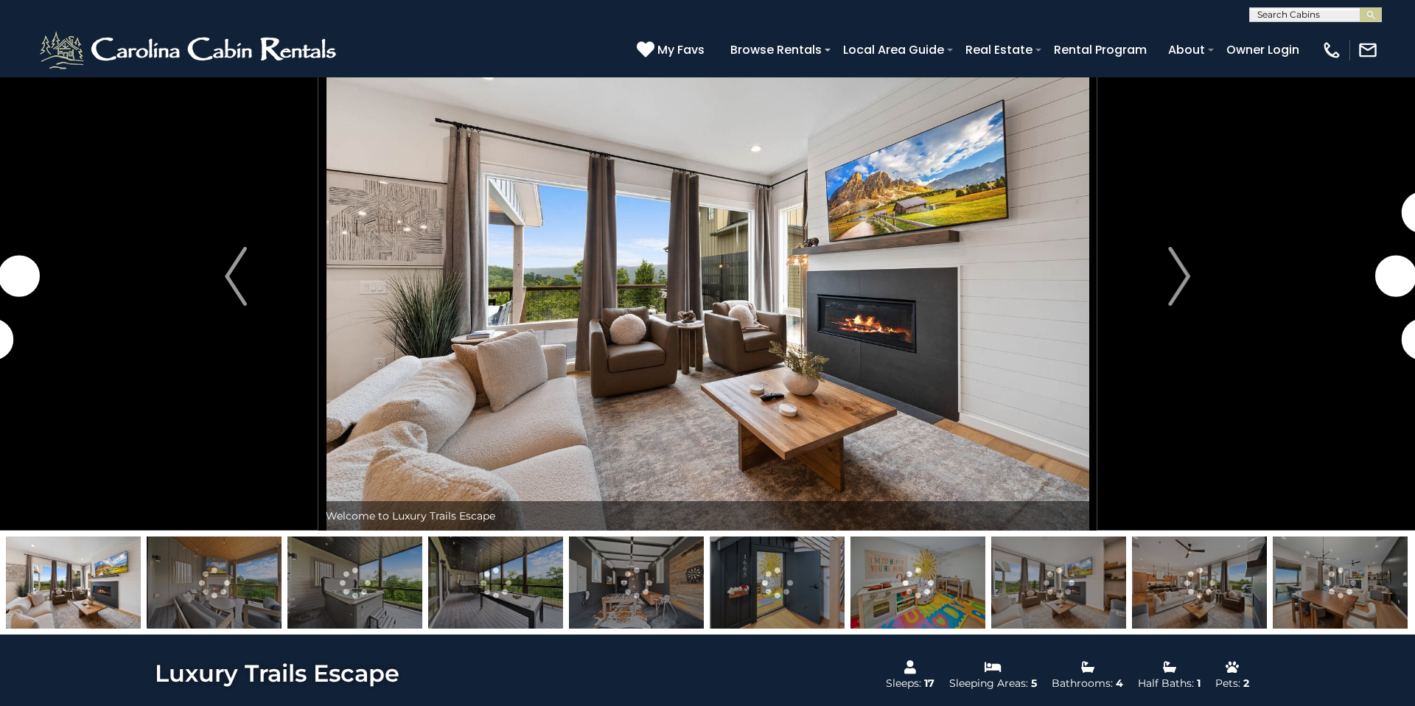
scroll to position [60, 0]
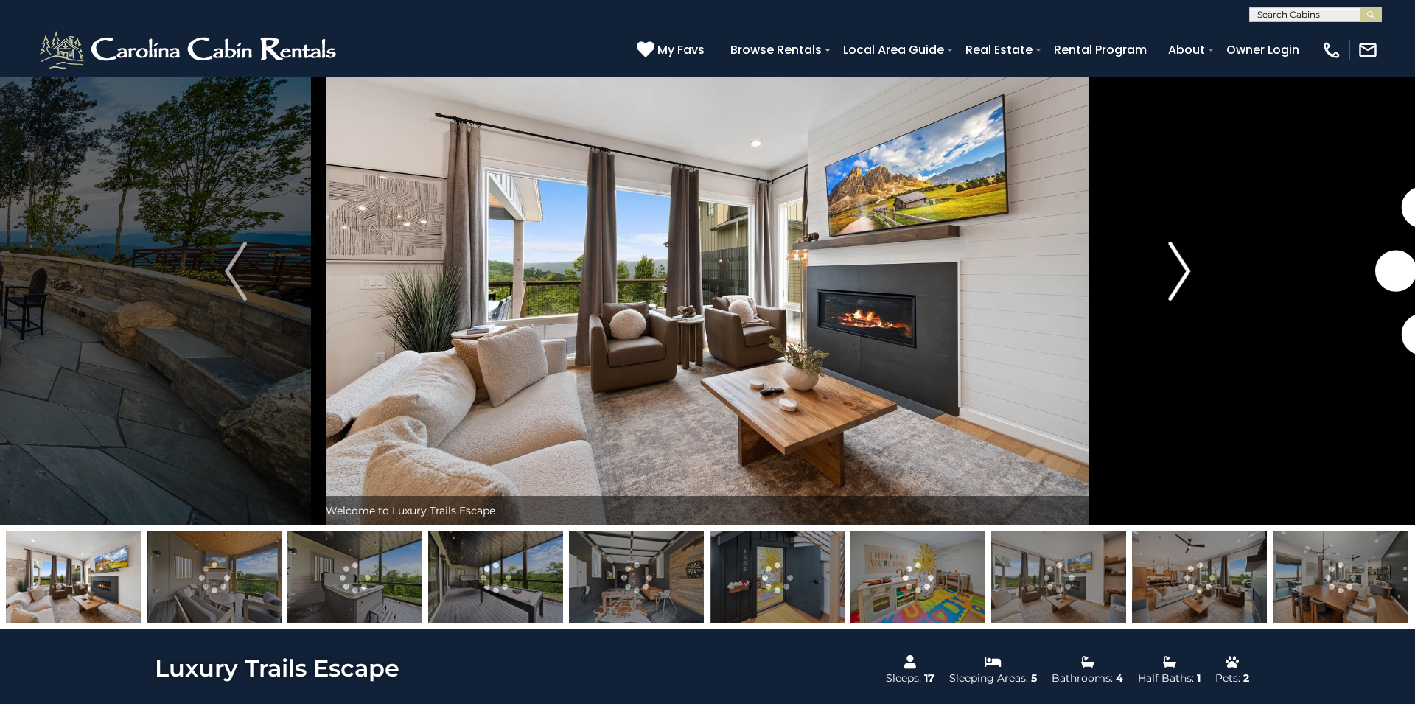
click at [1174, 260] on img "Next" at bounding box center [1179, 271] width 22 height 59
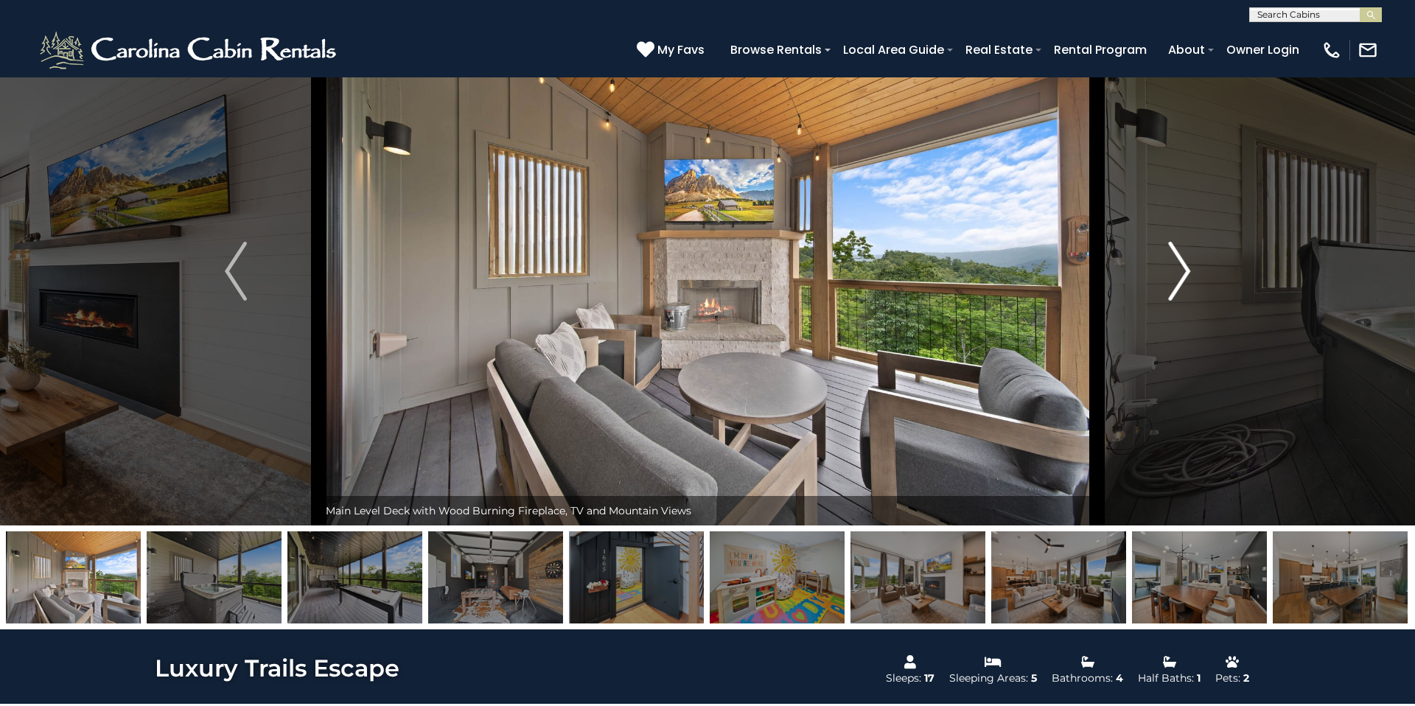
click at [1174, 260] on img "Next" at bounding box center [1179, 271] width 22 height 59
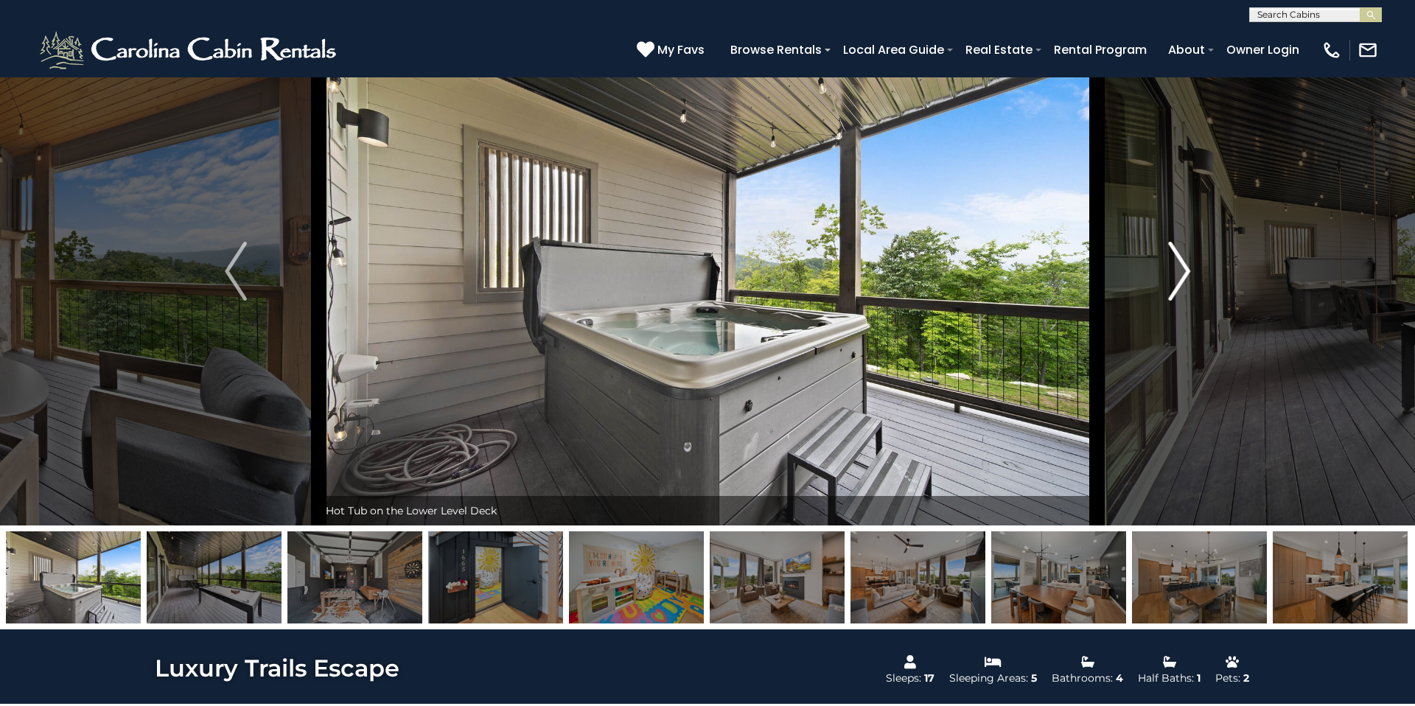
click at [1174, 260] on img "Next" at bounding box center [1179, 271] width 22 height 59
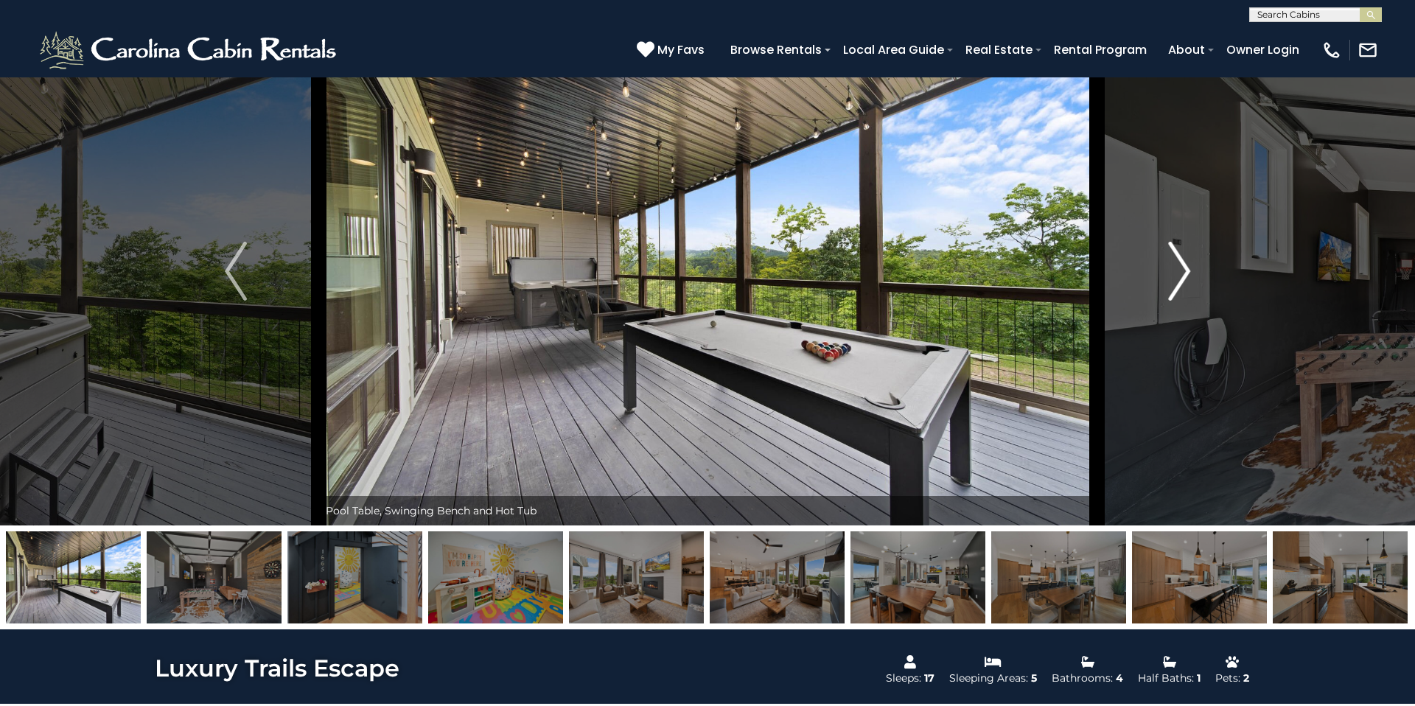
click at [1174, 260] on img "Next" at bounding box center [1179, 271] width 22 height 59
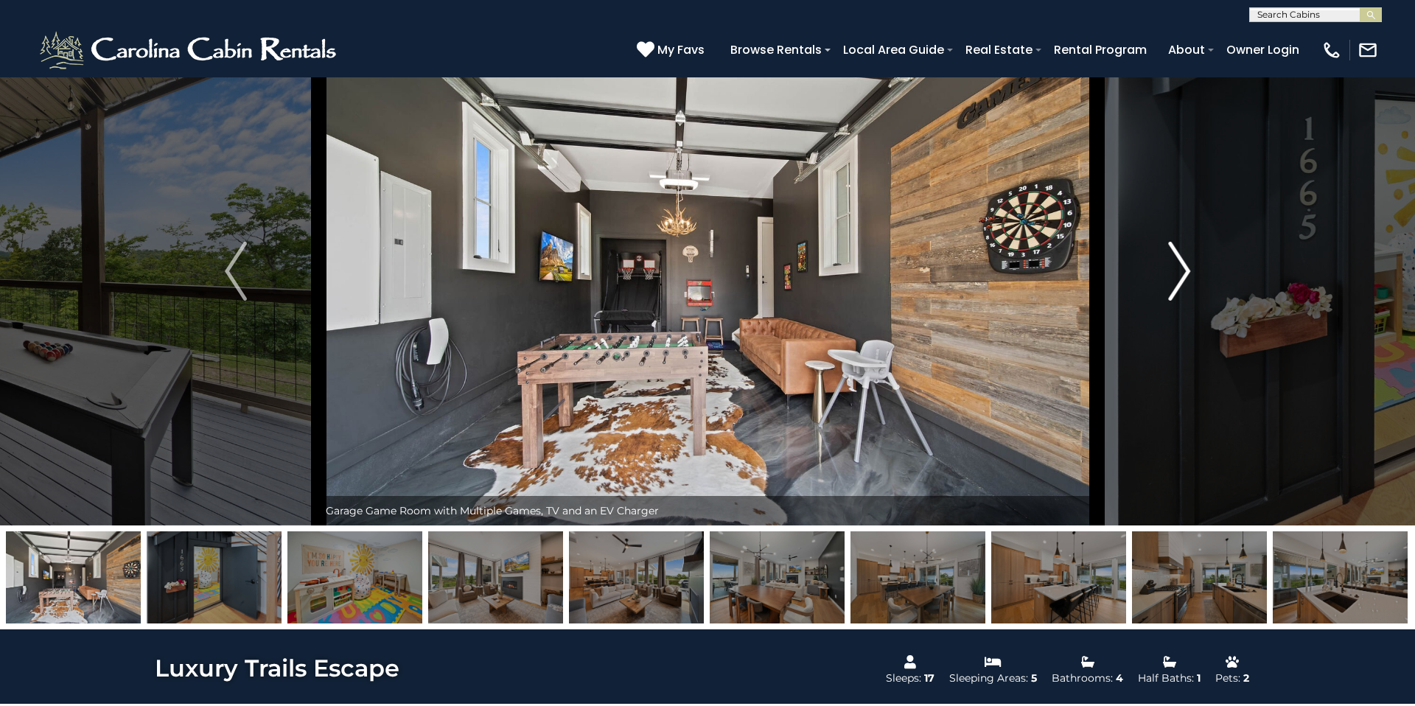
click at [1174, 260] on img "Next" at bounding box center [1179, 271] width 22 height 59
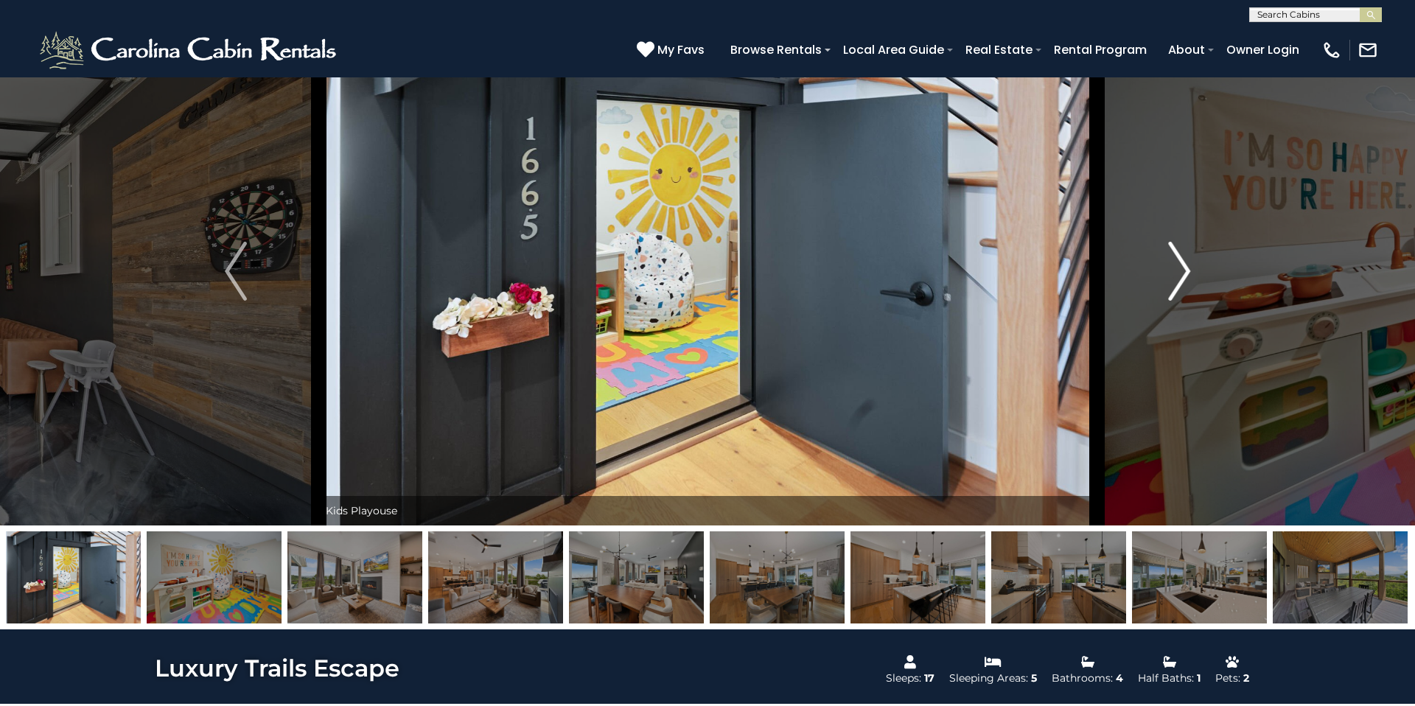
click at [1174, 260] on img "Next" at bounding box center [1179, 271] width 22 height 59
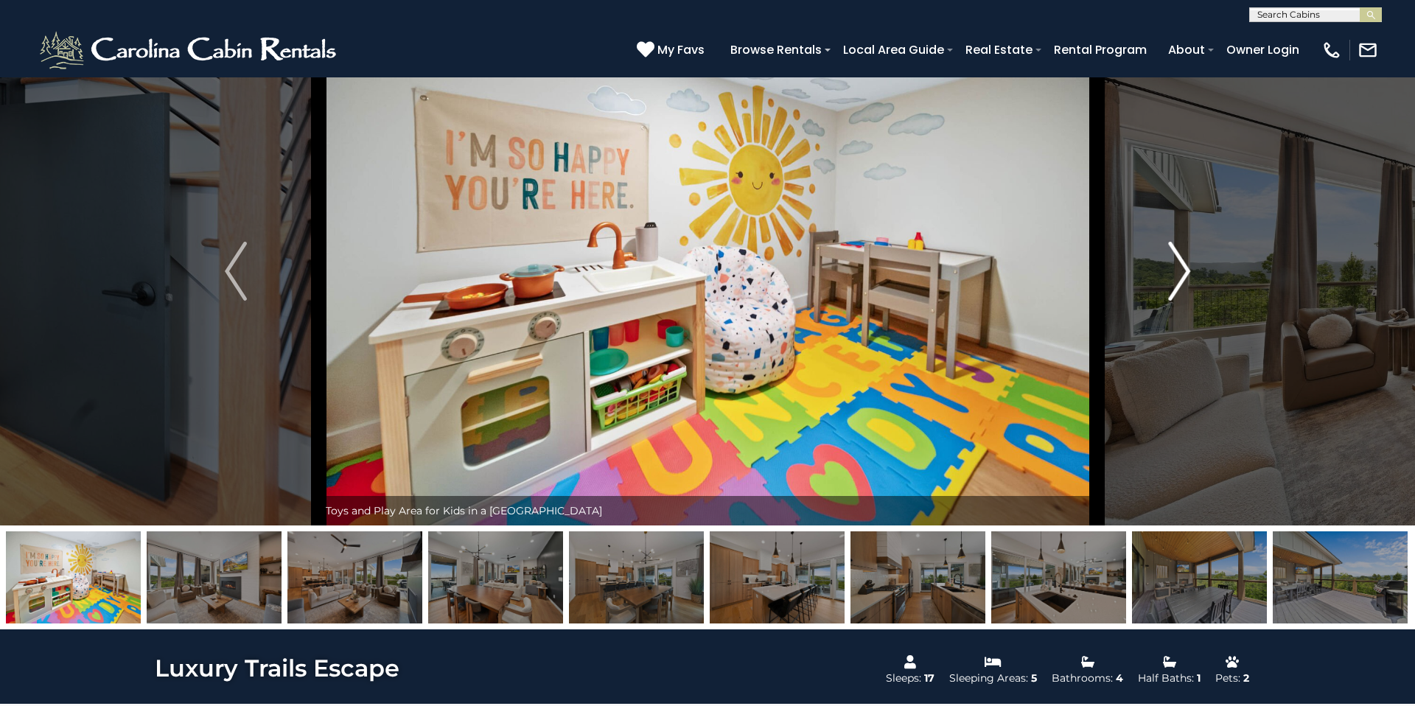
click at [1174, 260] on img "Next" at bounding box center [1179, 271] width 22 height 59
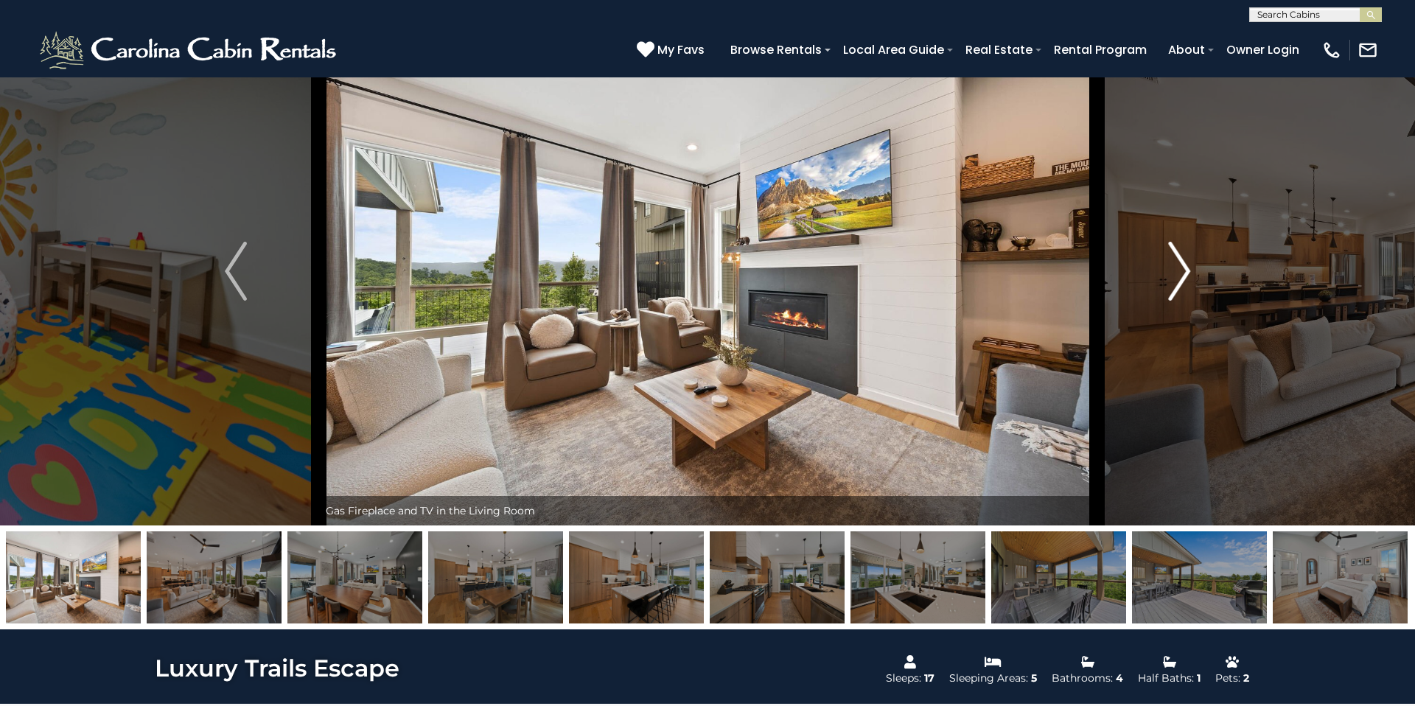
click at [1174, 260] on img "Next" at bounding box center [1179, 271] width 22 height 59
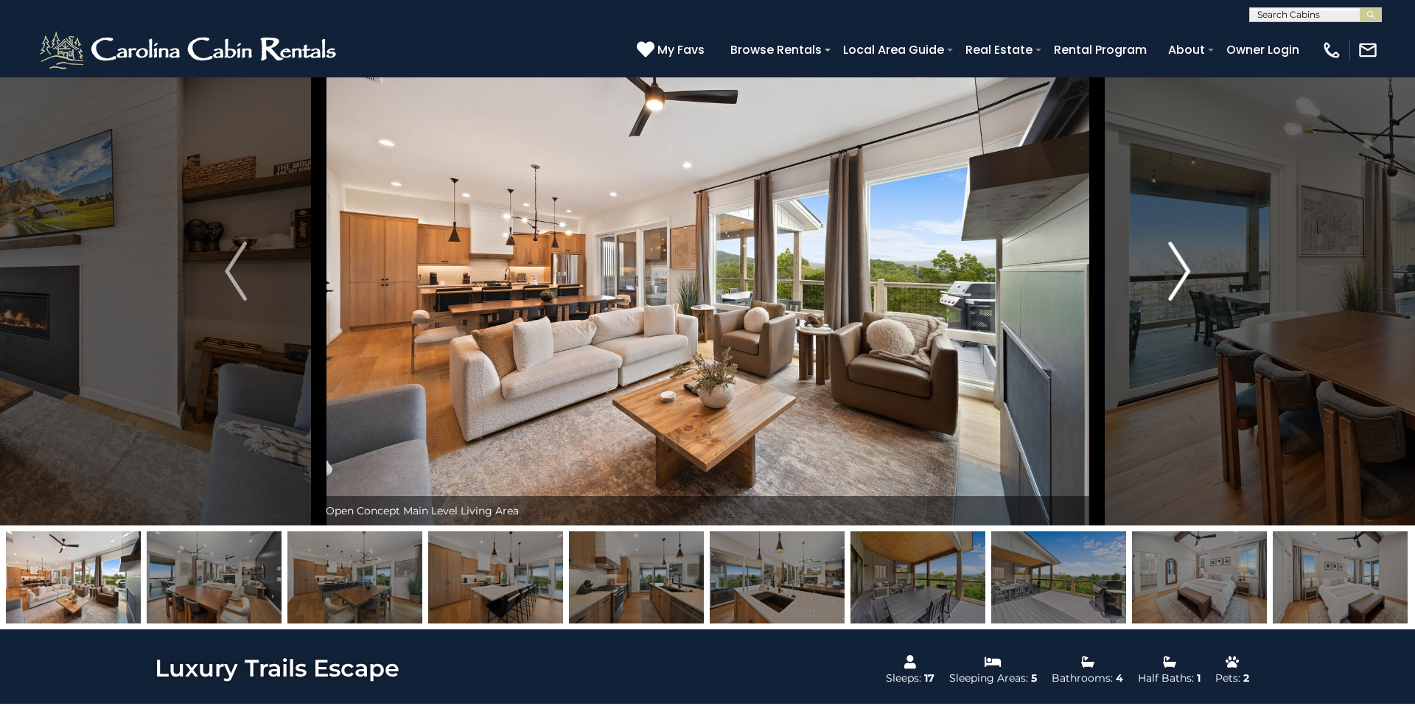
click at [1174, 260] on img "Next" at bounding box center [1179, 271] width 22 height 59
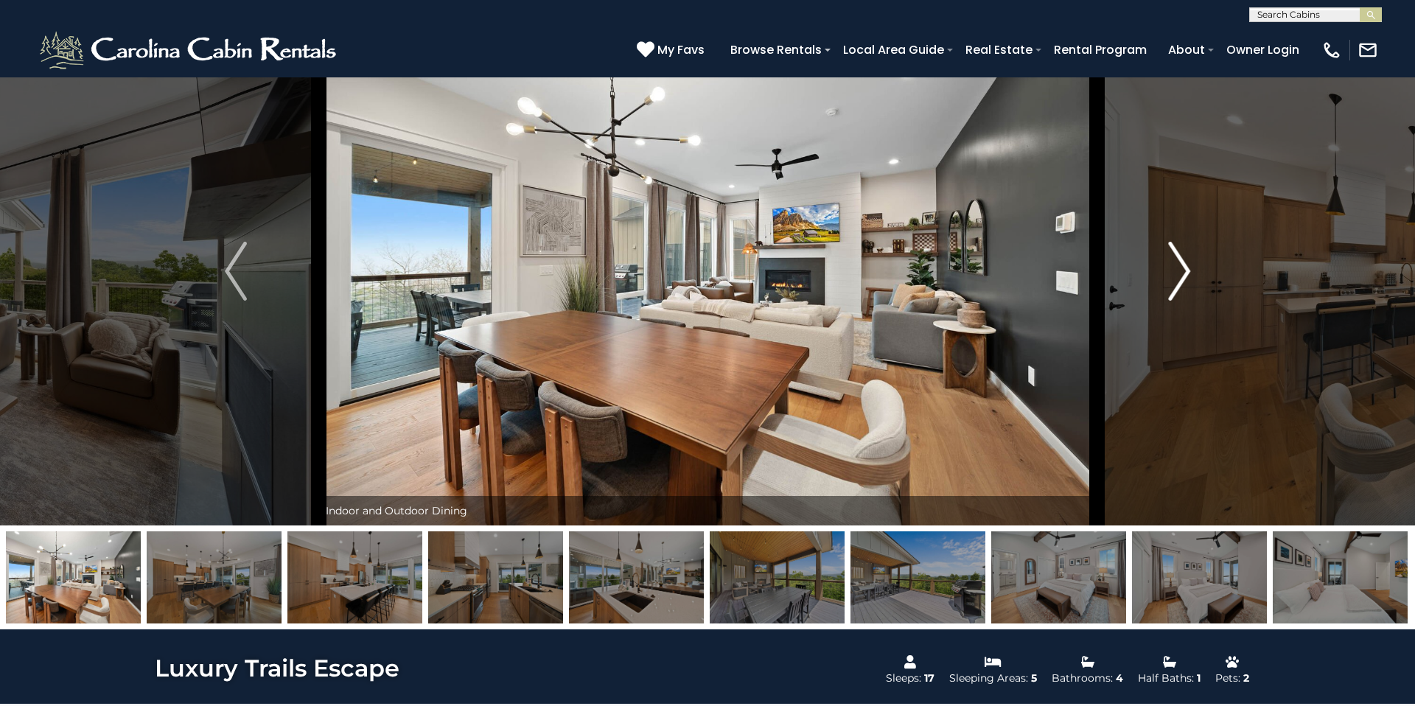
click at [1174, 260] on img "Next" at bounding box center [1179, 271] width 22 height 59
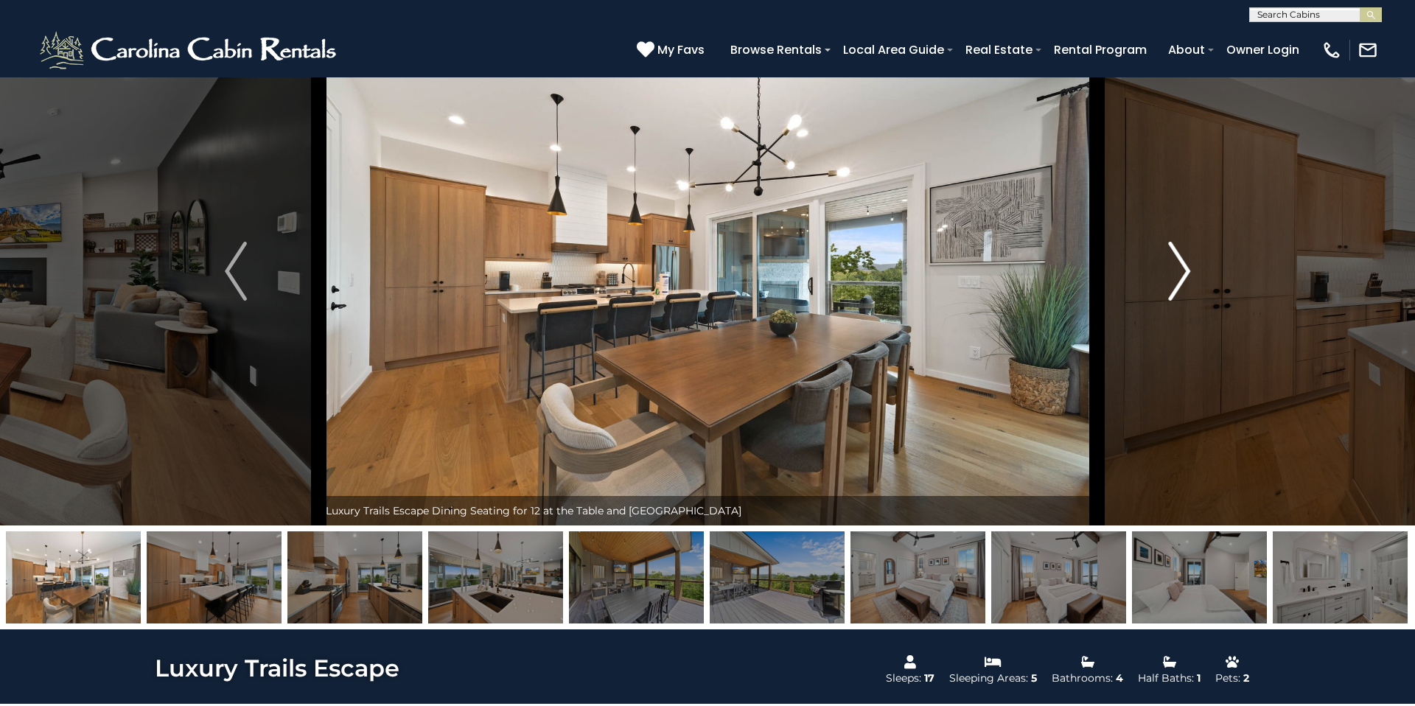
click at [1174, 260] on img "Next" at bounding box center [1179, 271] width 22 height 59
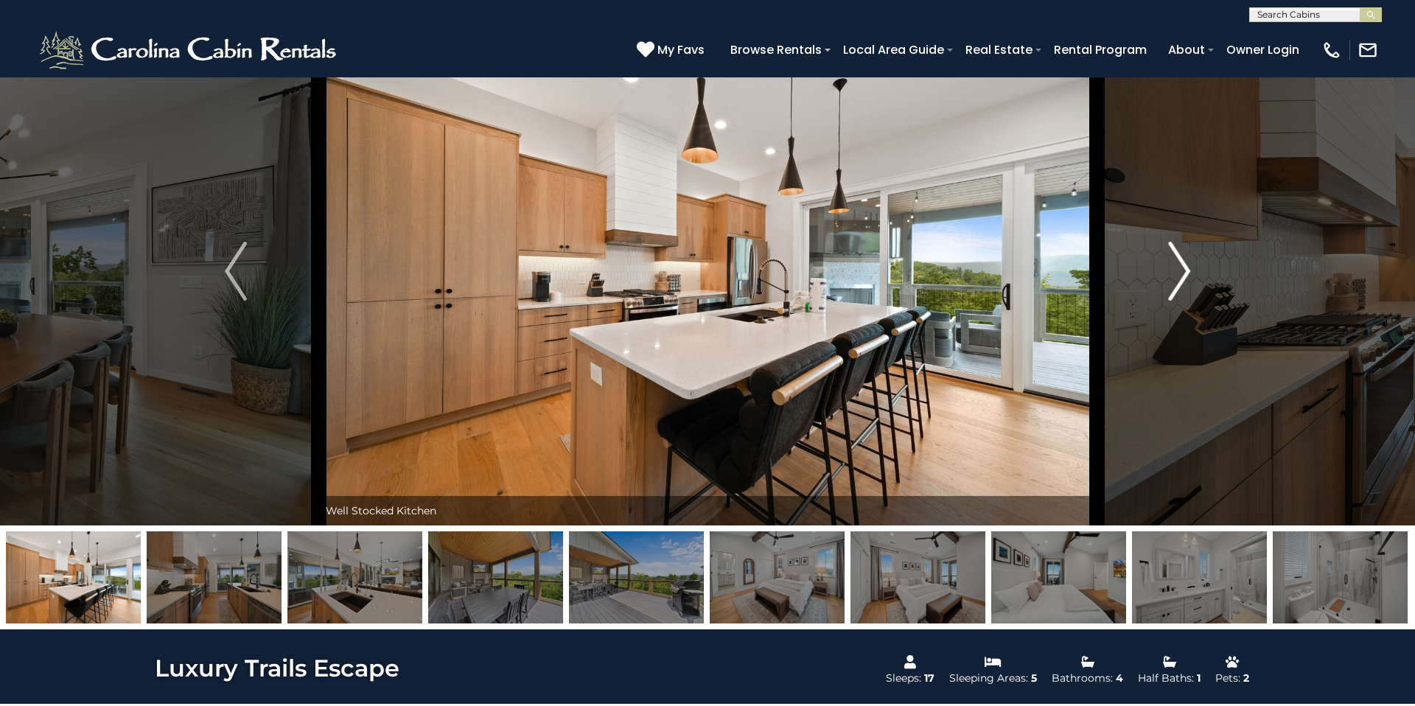
click at [1174, 260] on img "Next" at bounding box center [1179, 271] width 22 height 59
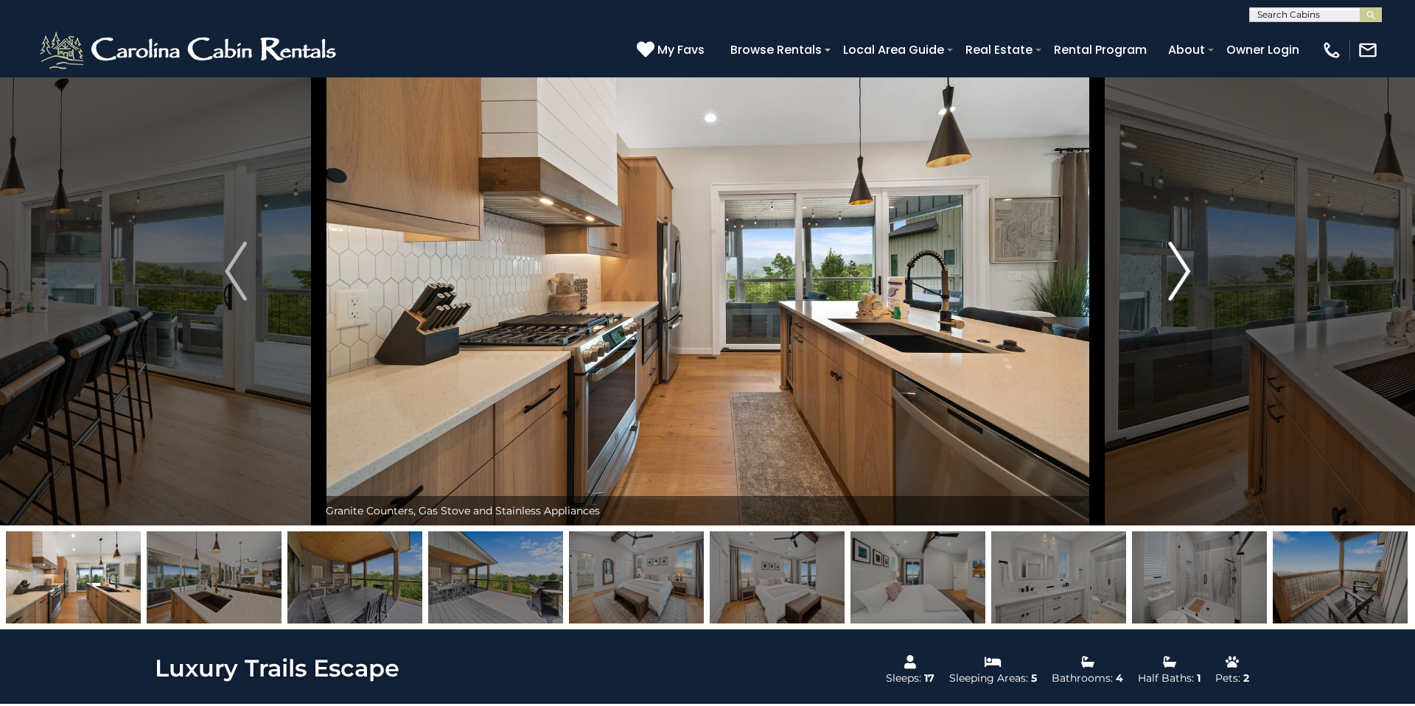
click at [1174, 260] on img "Next" at bounding box center [1179, 271] width 22 height 59
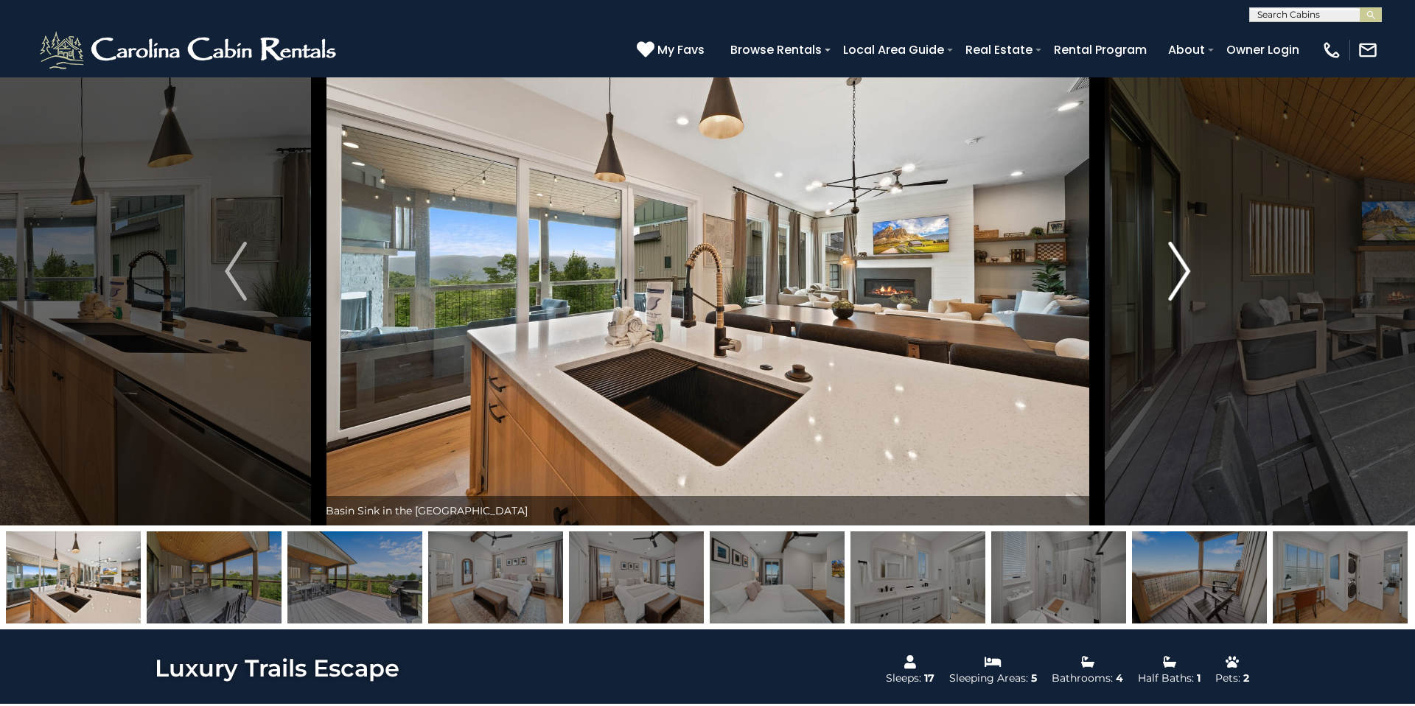
click at [1174, 260] on img "Next" at bounding box center [1179, 271] width 22 height 59
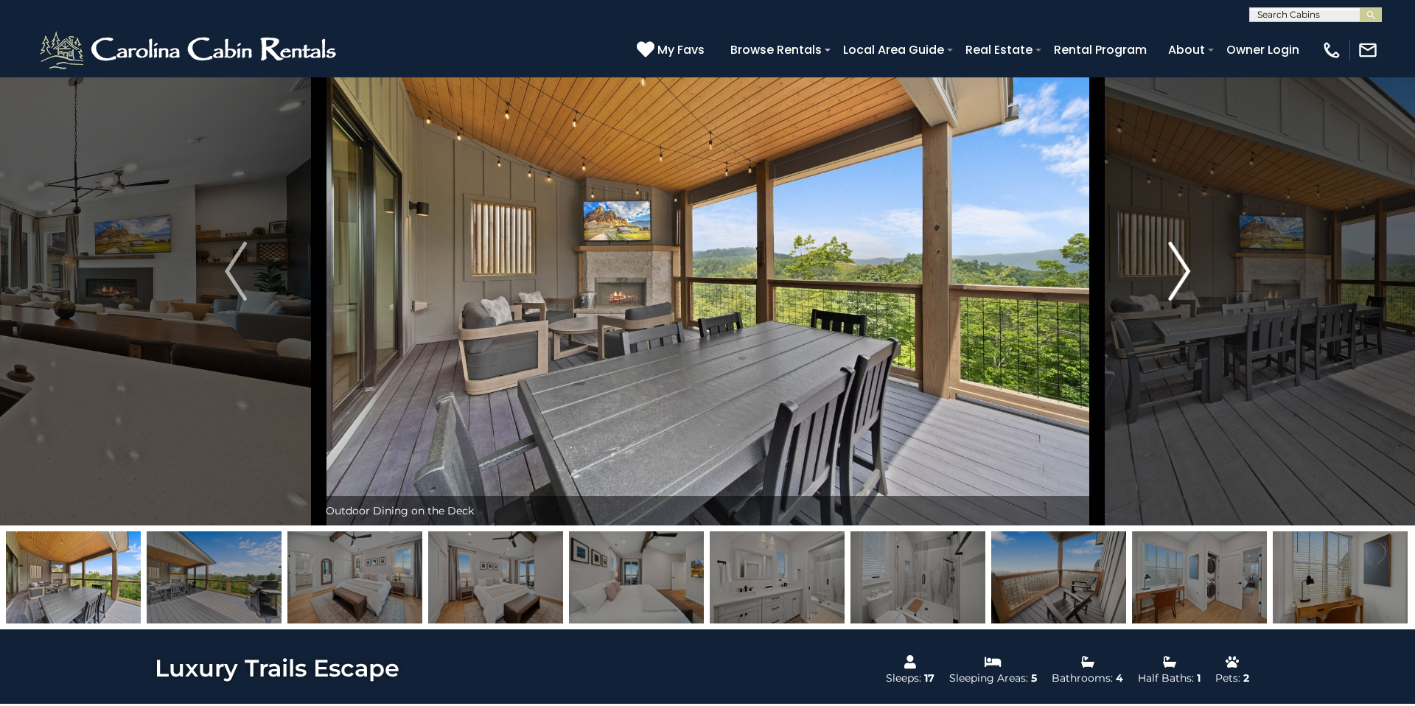
click at [1174, 260] on img "Next" at bounding box center [1179, 271] width 22 height 59
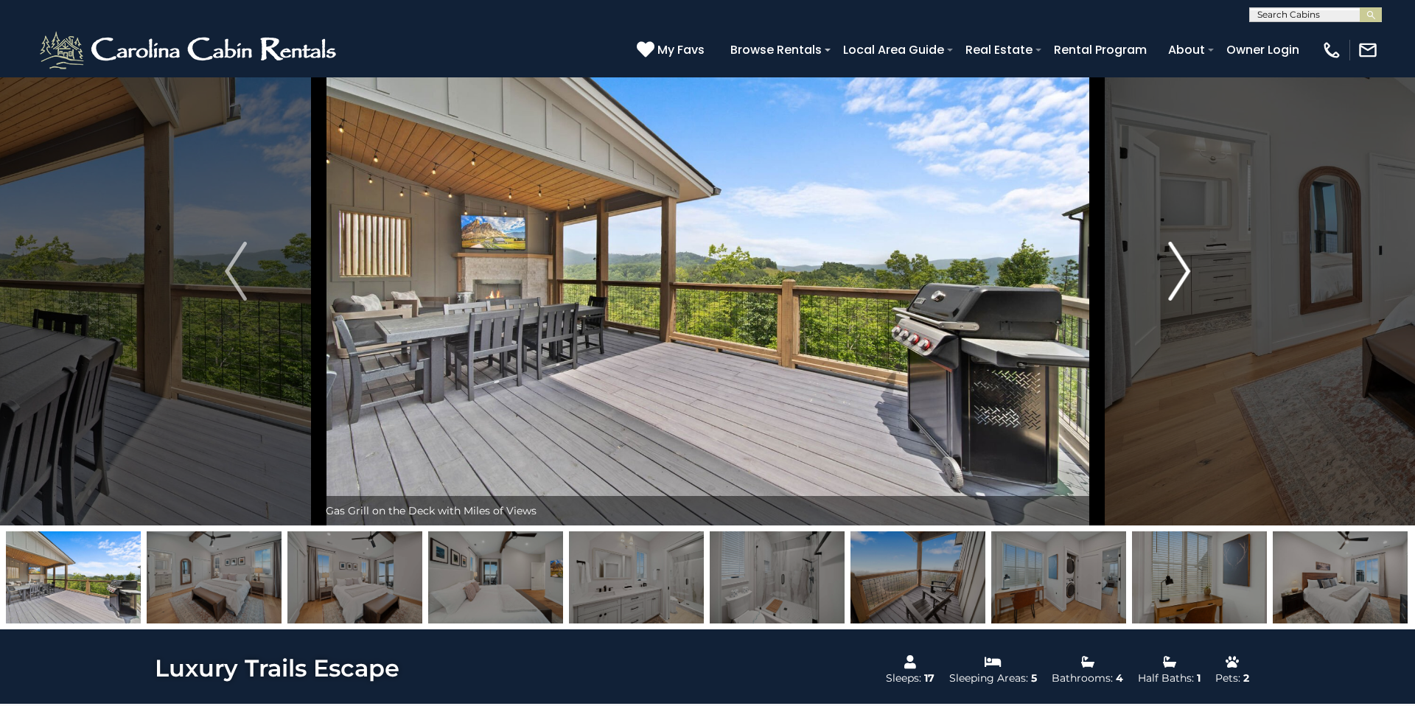
click at [1174, 260] on img "Next" at bounding box center [1179, 271] width 22 height 59
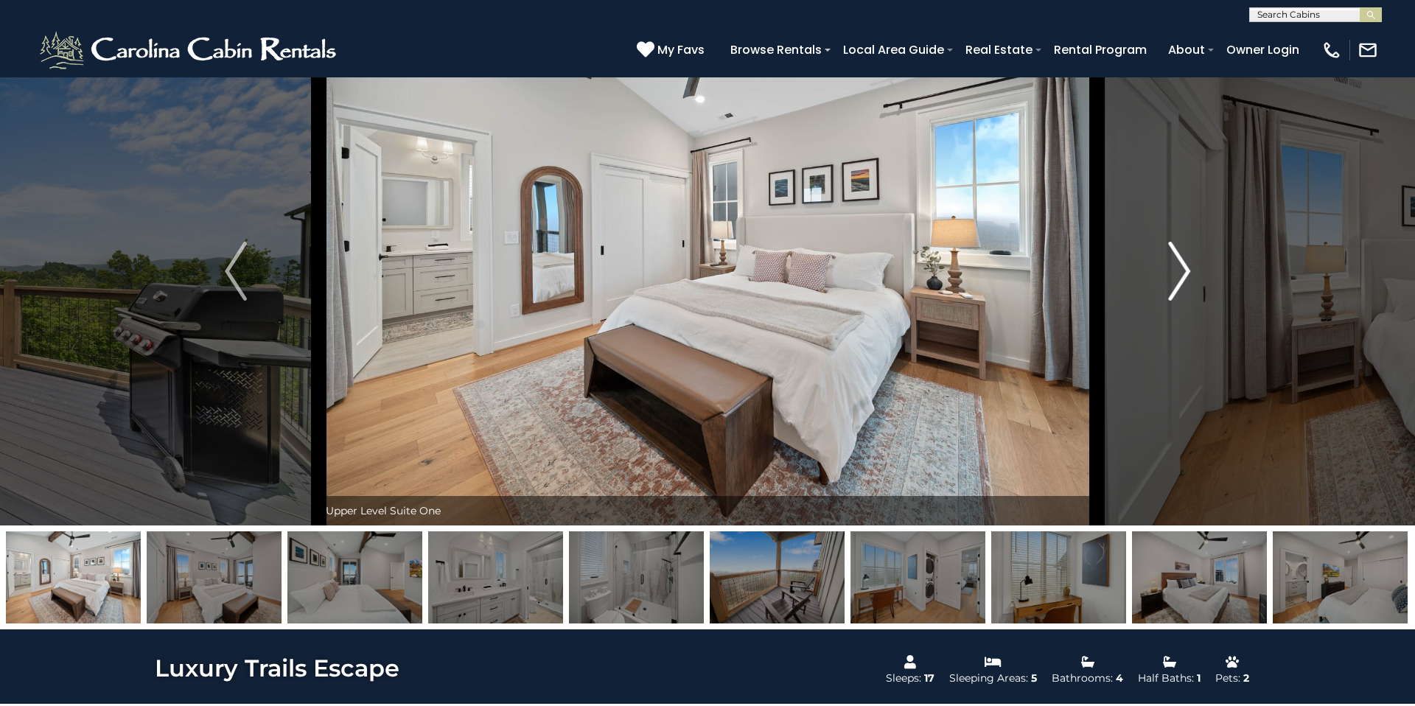
scroll to position [59, 0]
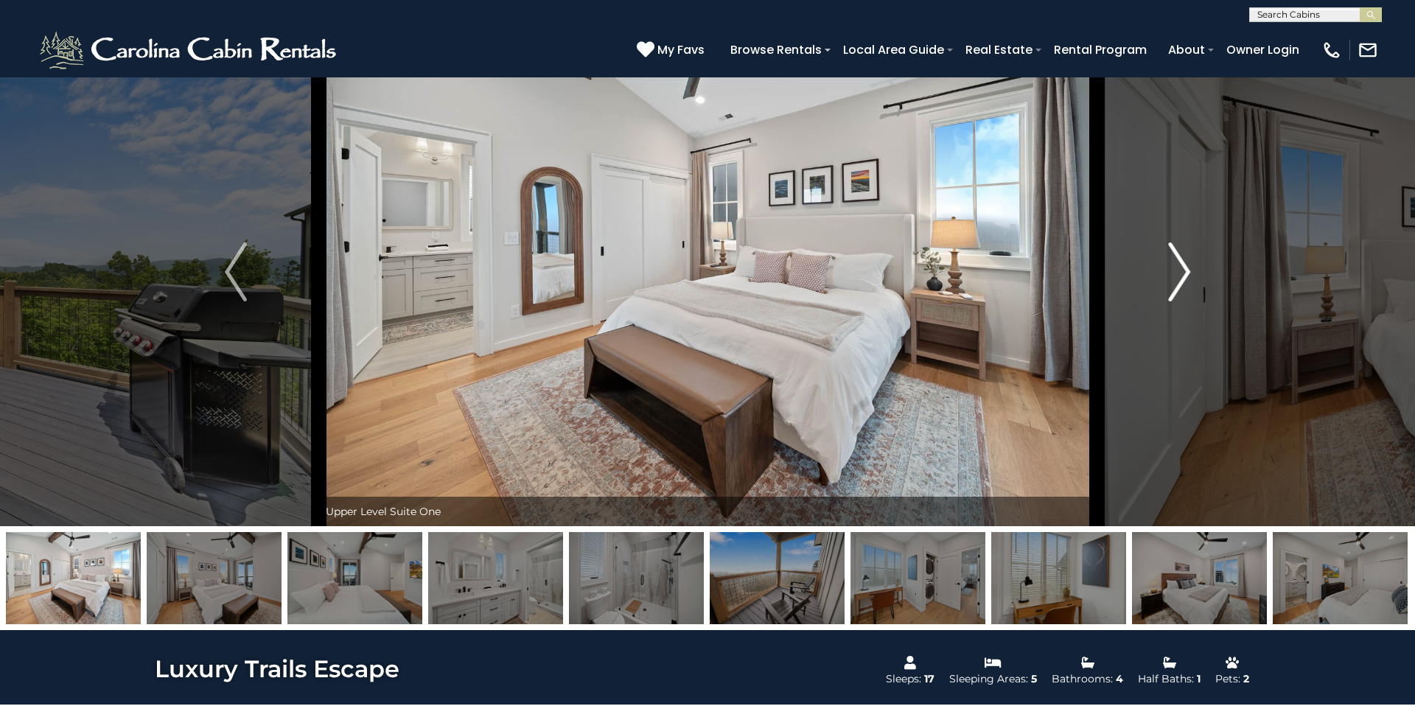
click at [1174, 260] on img "Next" at bounding box center [1179, 272] width 22 height 59
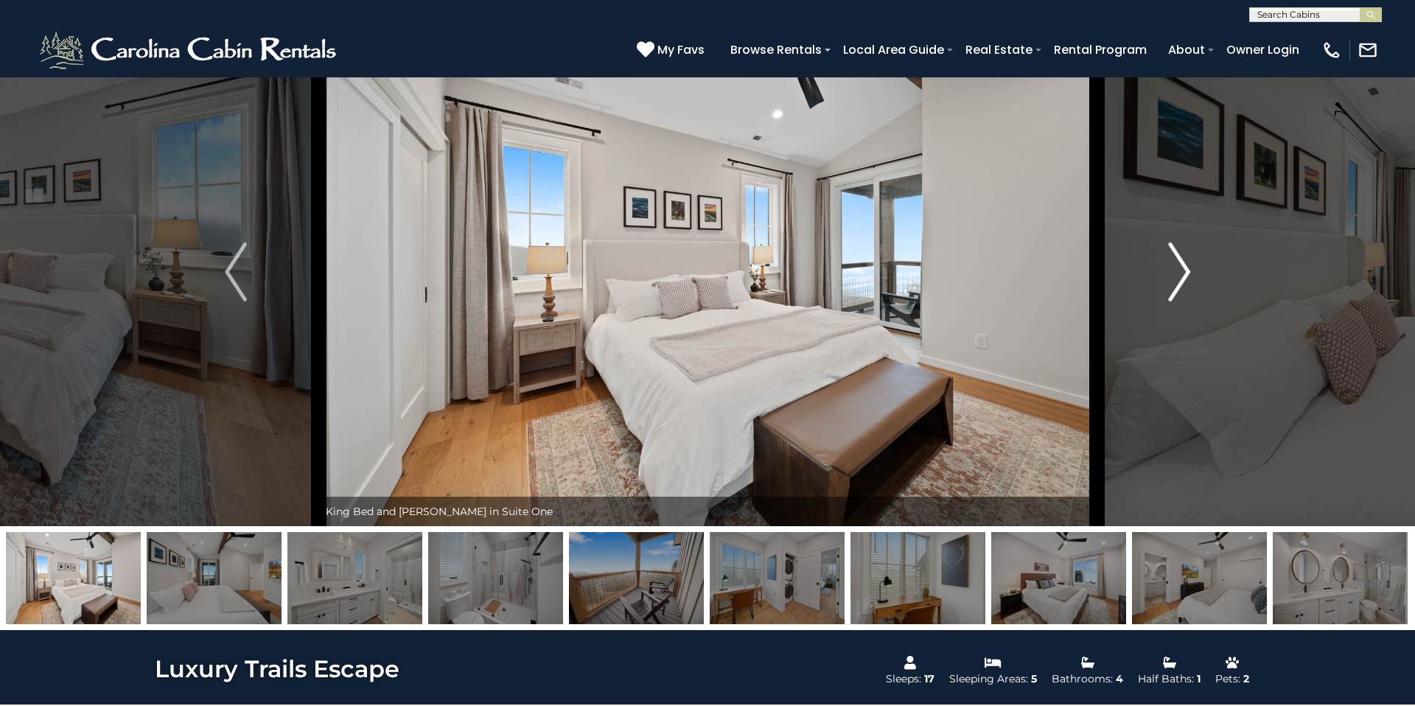
click at [1174, 260] on img "Next" at bounding box center [1179, 272] width 22 height 59
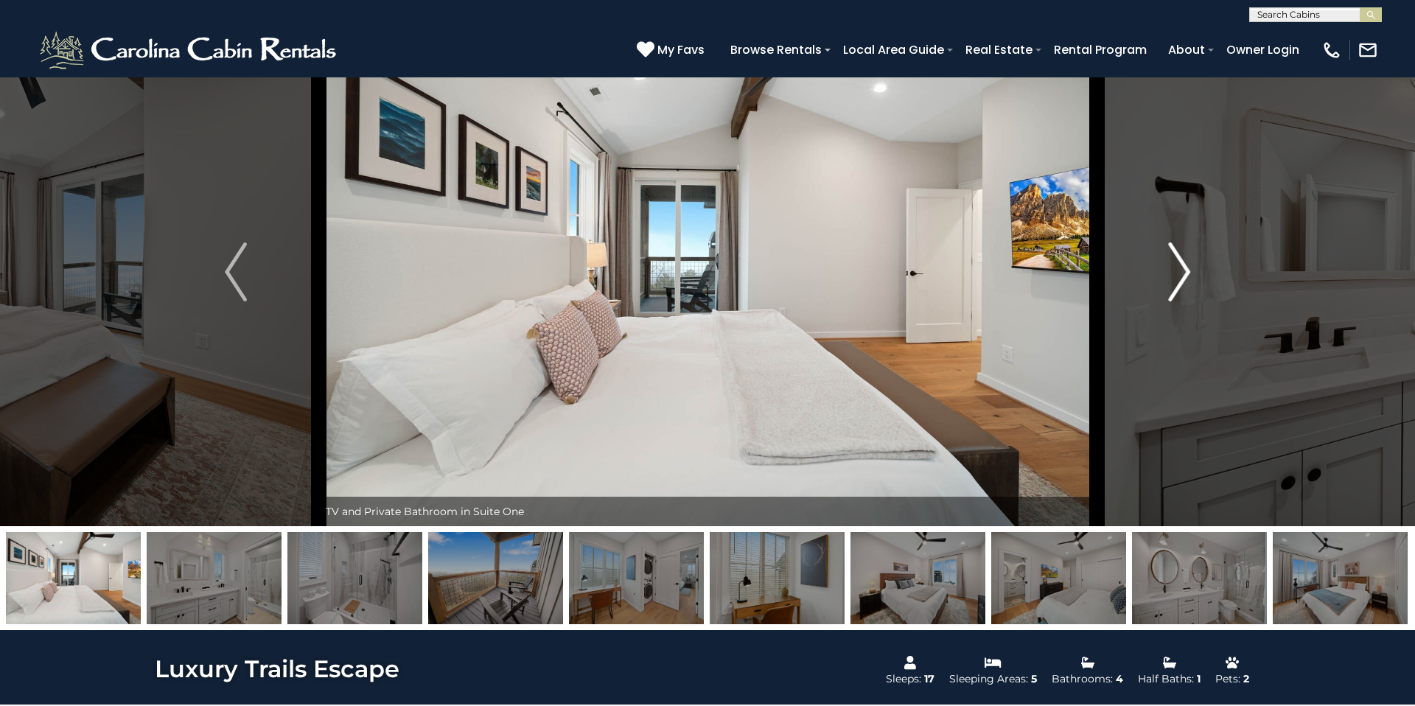
click at [1174, 260] on img "Next" at bounding box center [1179, 272] width 22 height 59
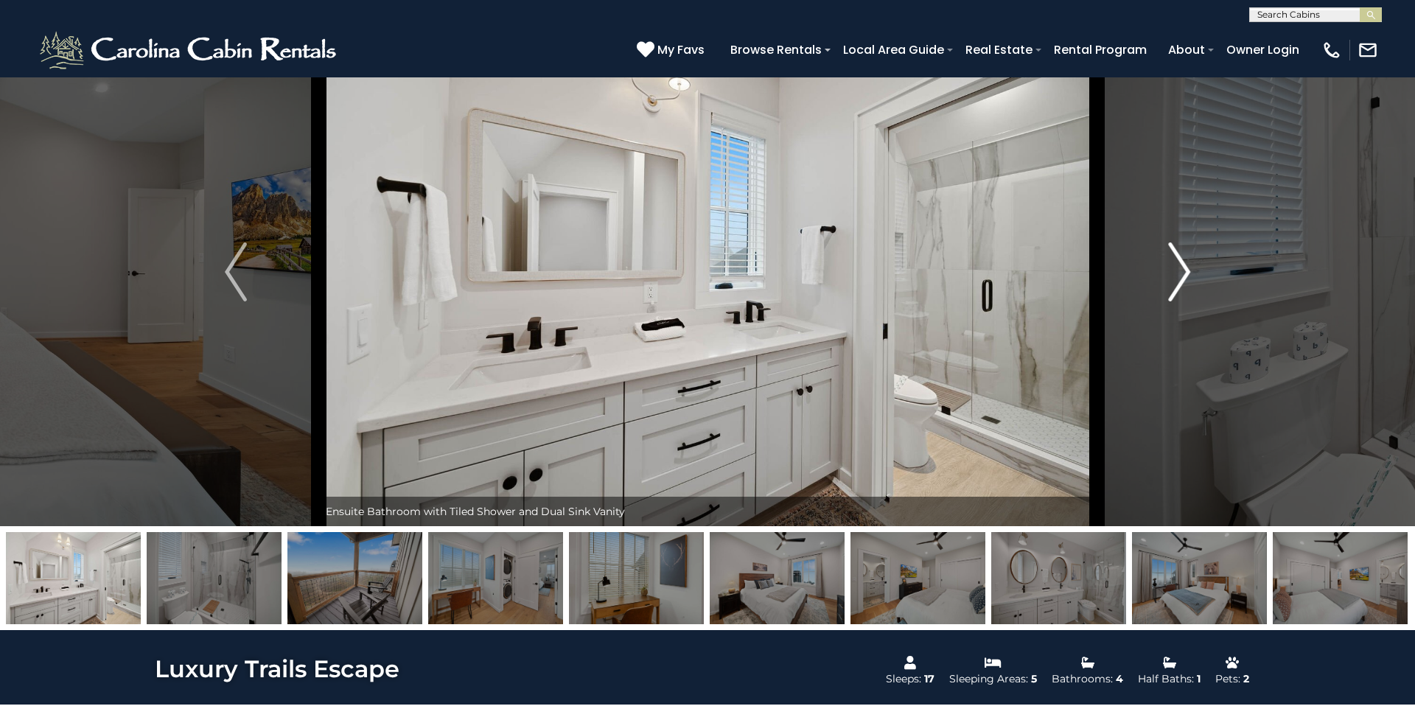
click at [1174, 260] on img "Next" at bounding box center [1179, 272] width 22 height 59
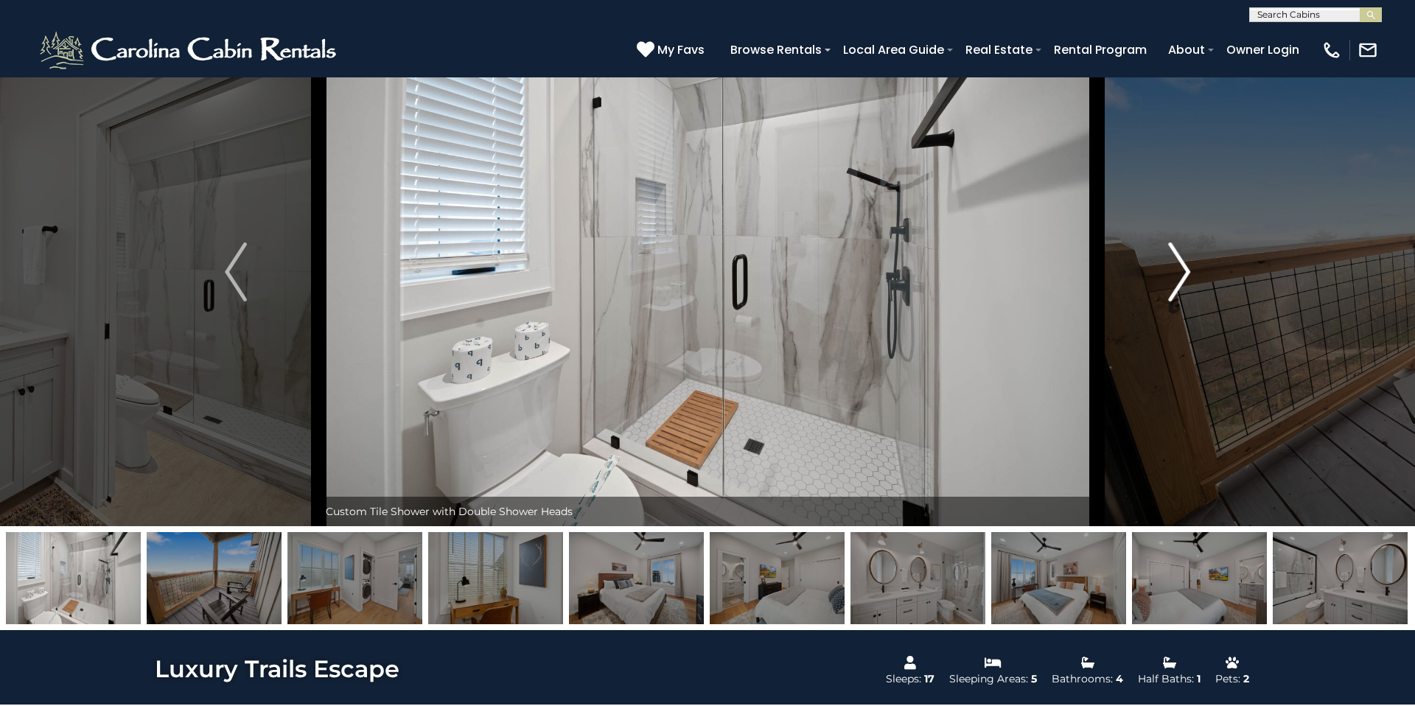
click at [1174, 260] on img "Next" at bounding box center [1179, 272] width 22 height 59
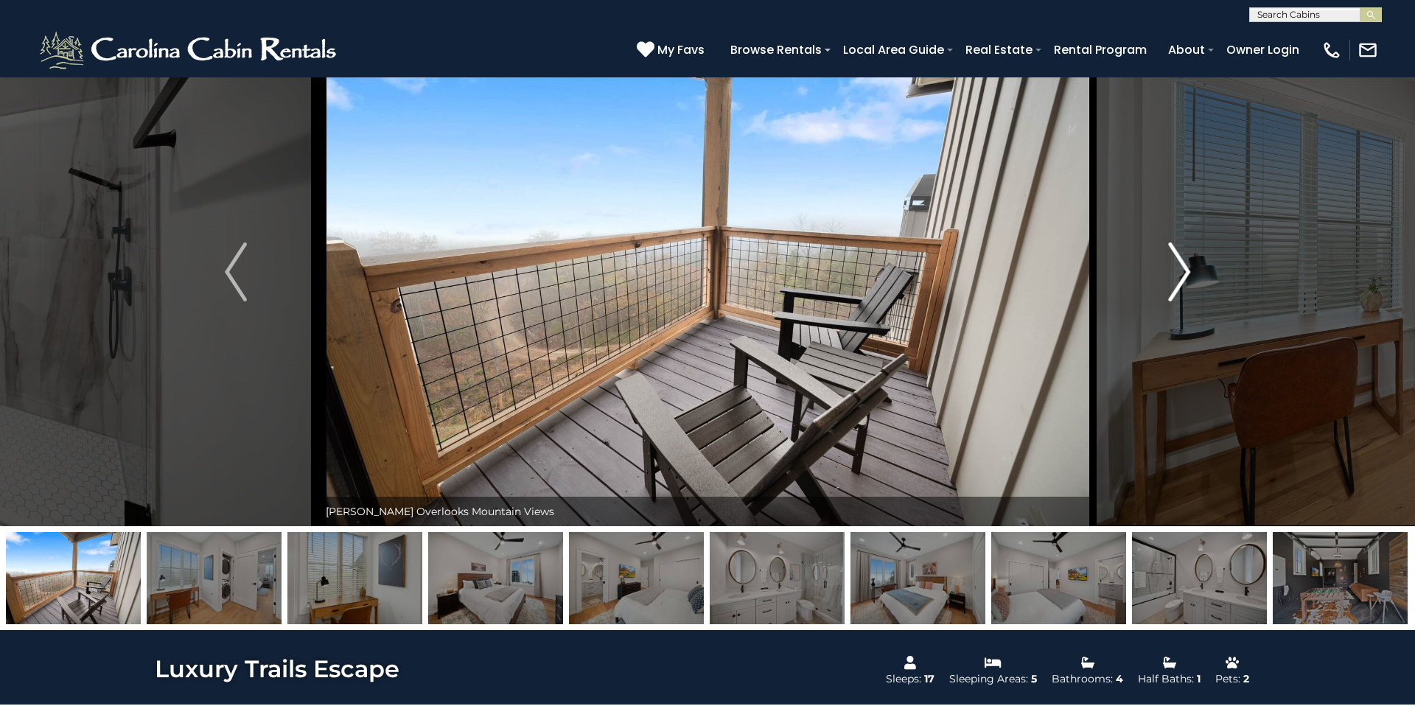
click at [1174, 260] on img "Next" at bounding box center [1179, 272] width 22 height 59
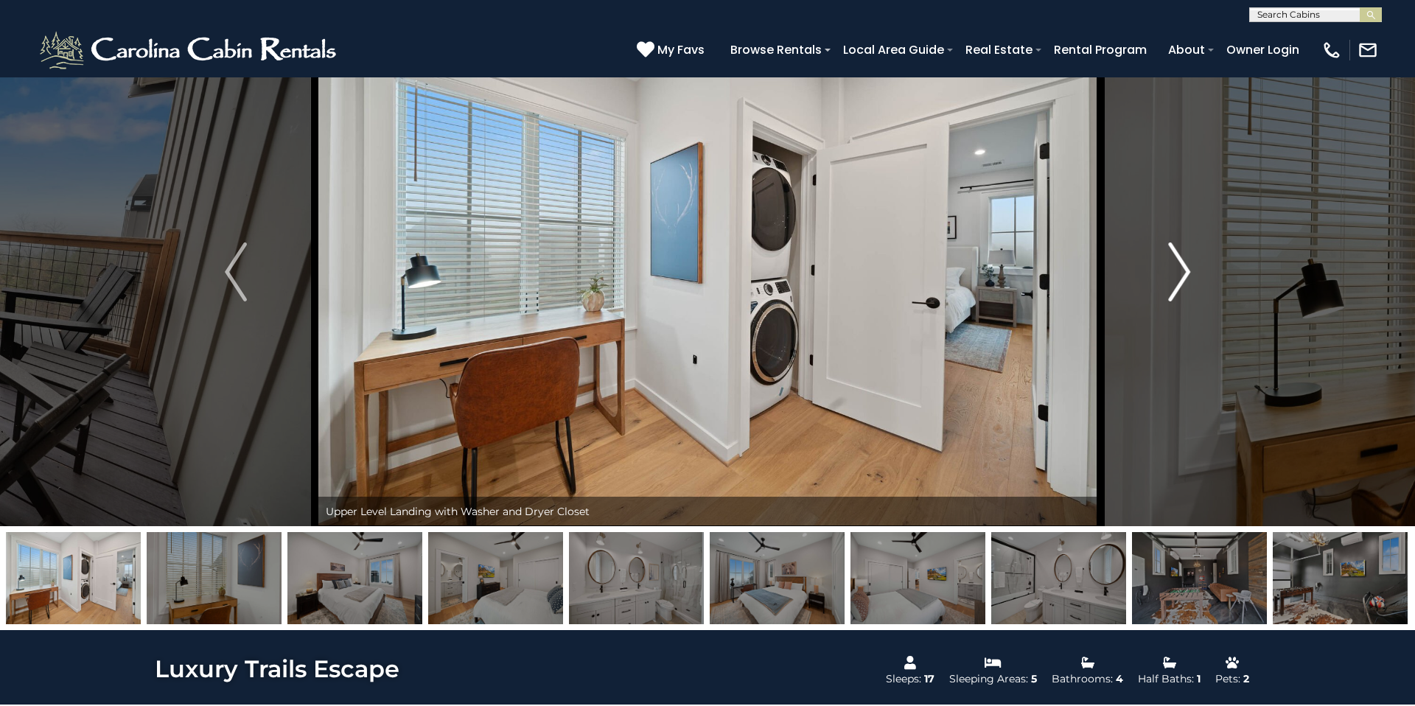
click at [1174, 260] on img "Next" at bounding box center [1179, 272] width 22 height 59
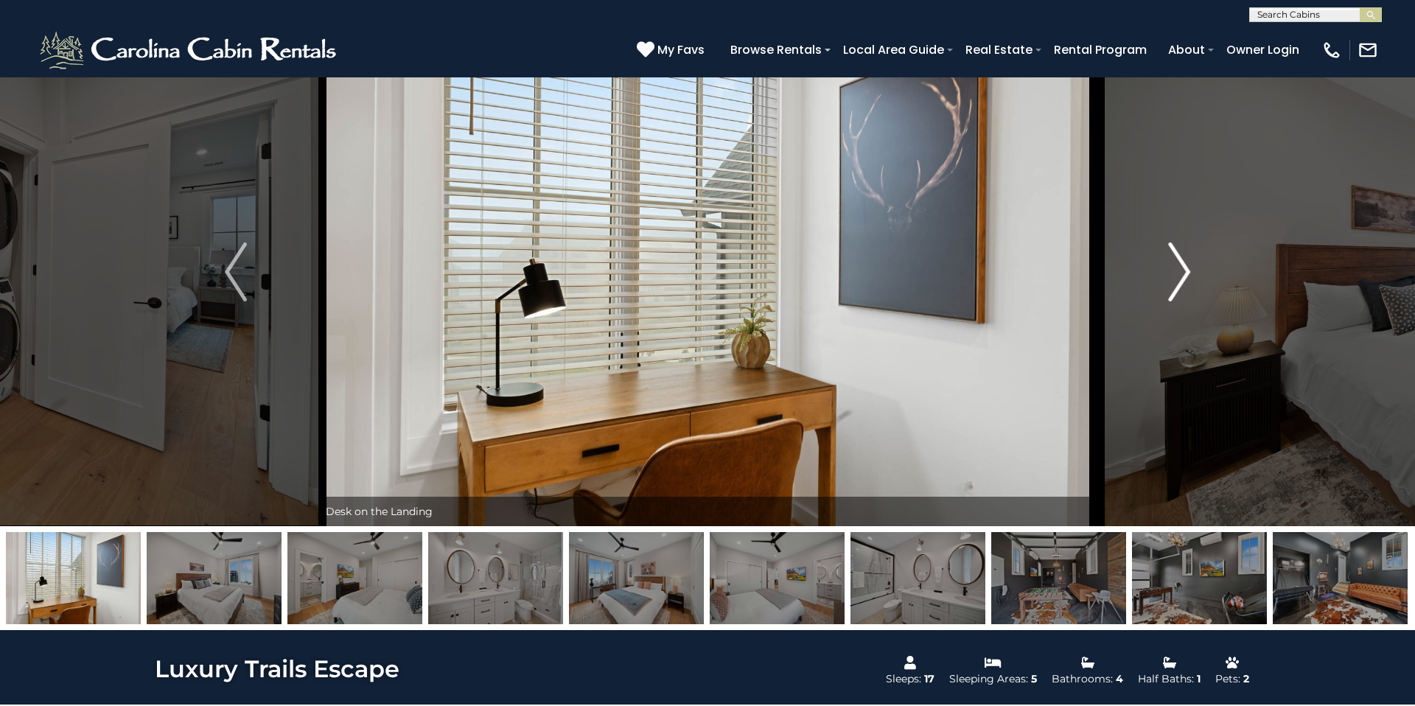
click at [1174, 260] on img "Next" at bounding box center [1179, 272] width 22 height 59
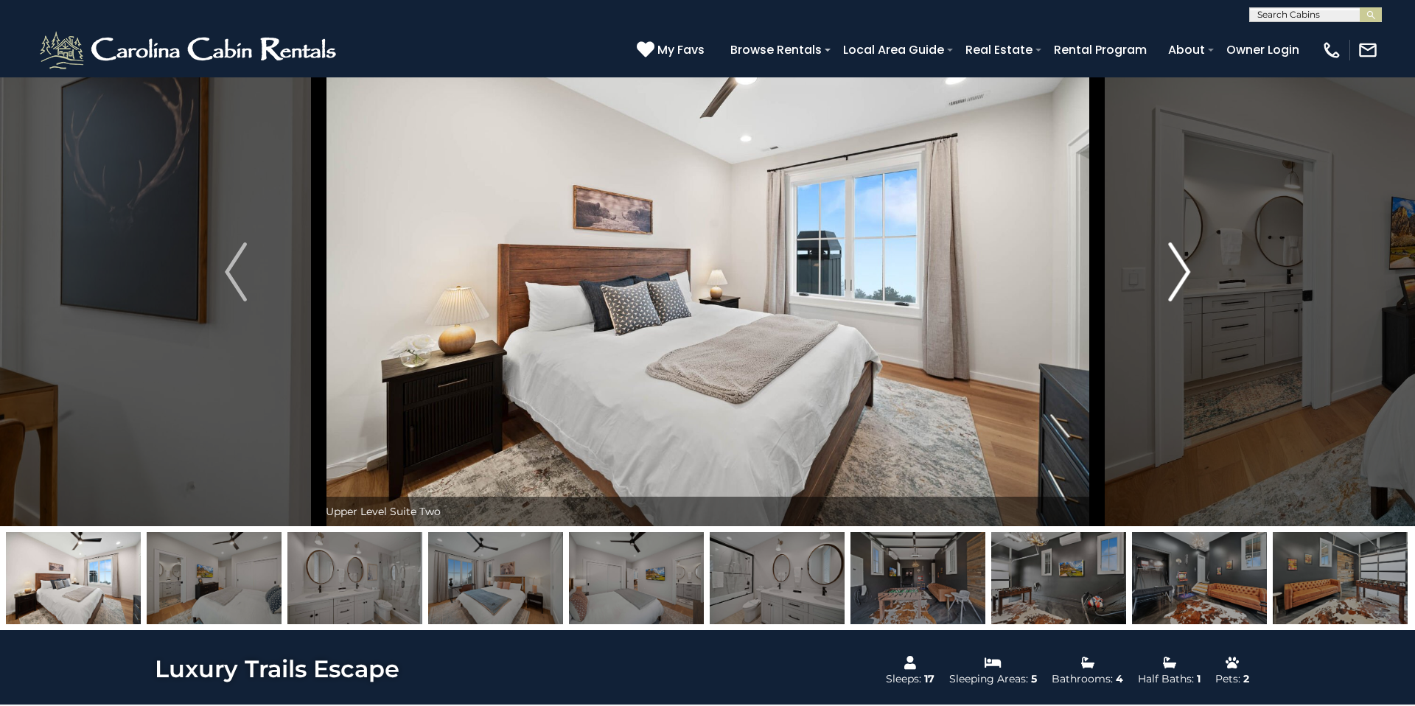
click at [1174, 260] on img "Next" at bounding box center [1179, 272] width 22 height 59
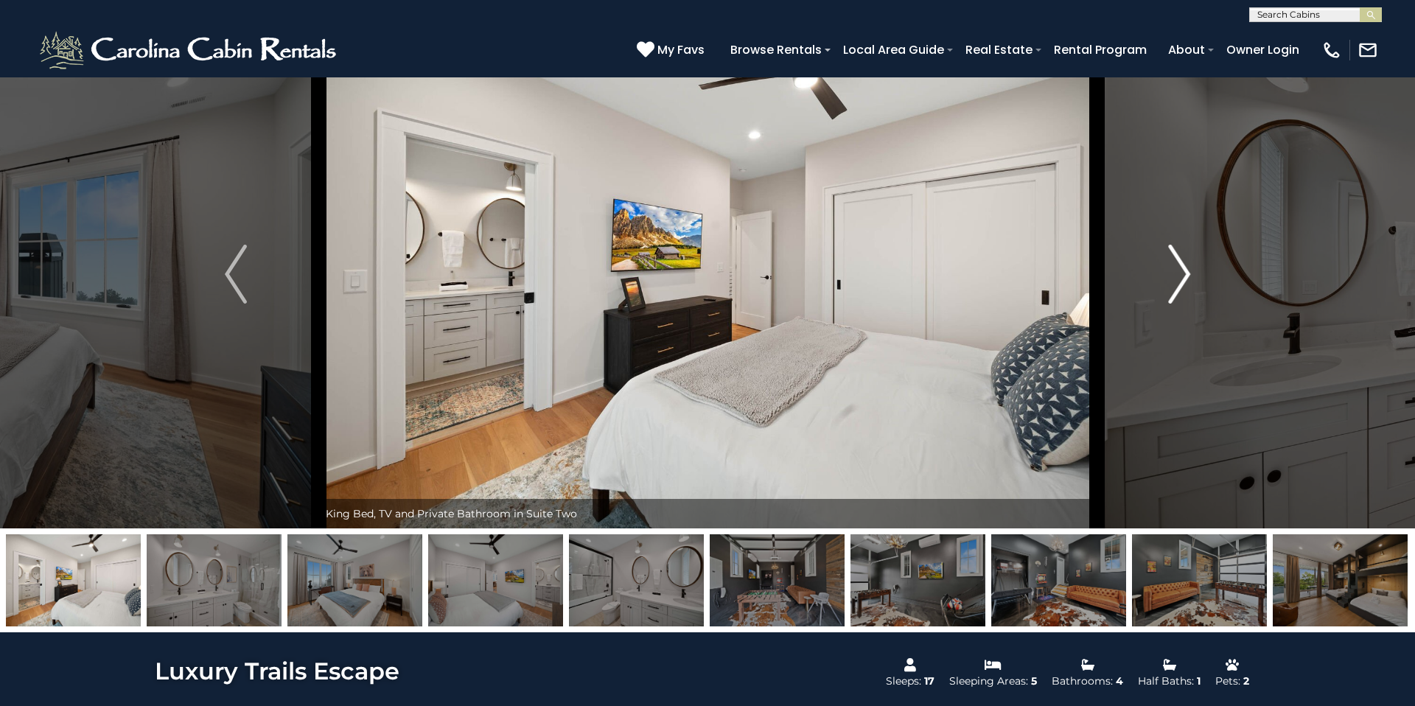
click at [1174, 260] on img "Next" at bounding box center [1179, 274] width 22 height 59
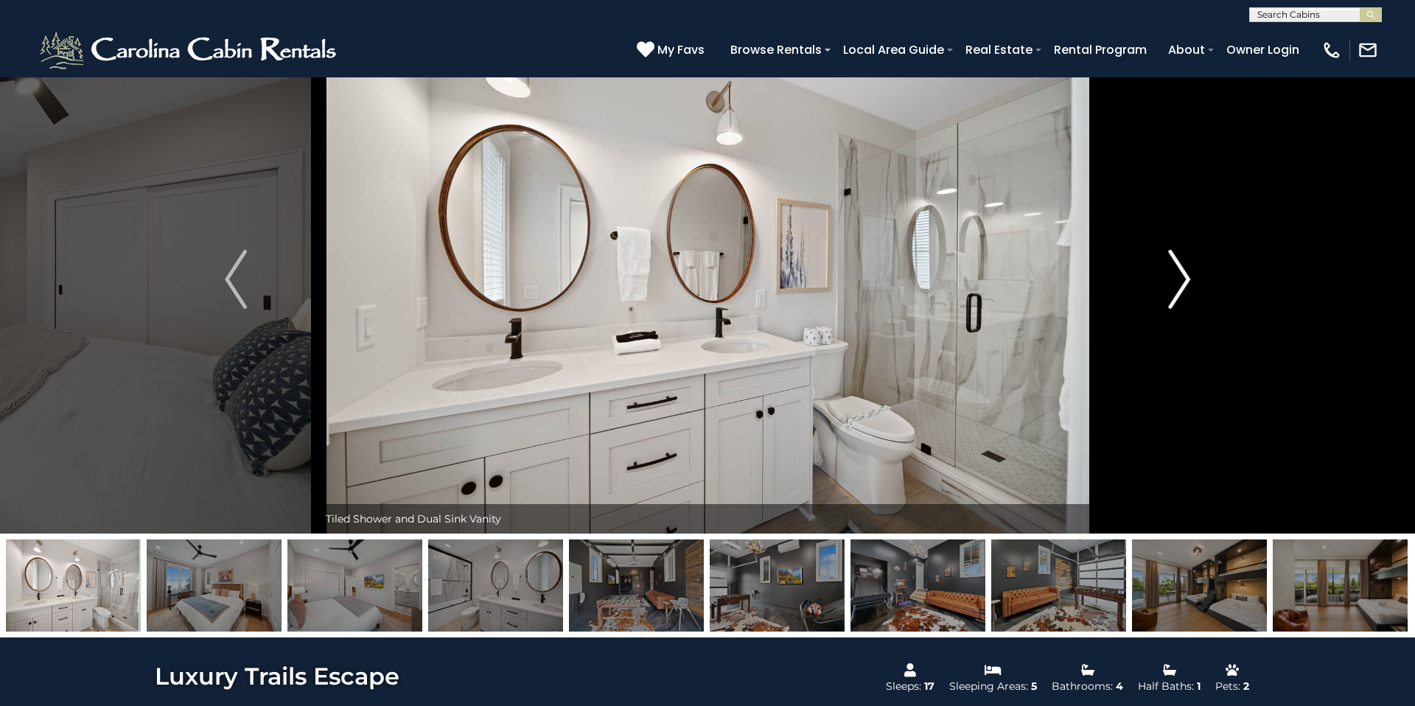
click at [1174, 260] on img "Next" at bounding box center [1179, 279] width 22 height 59
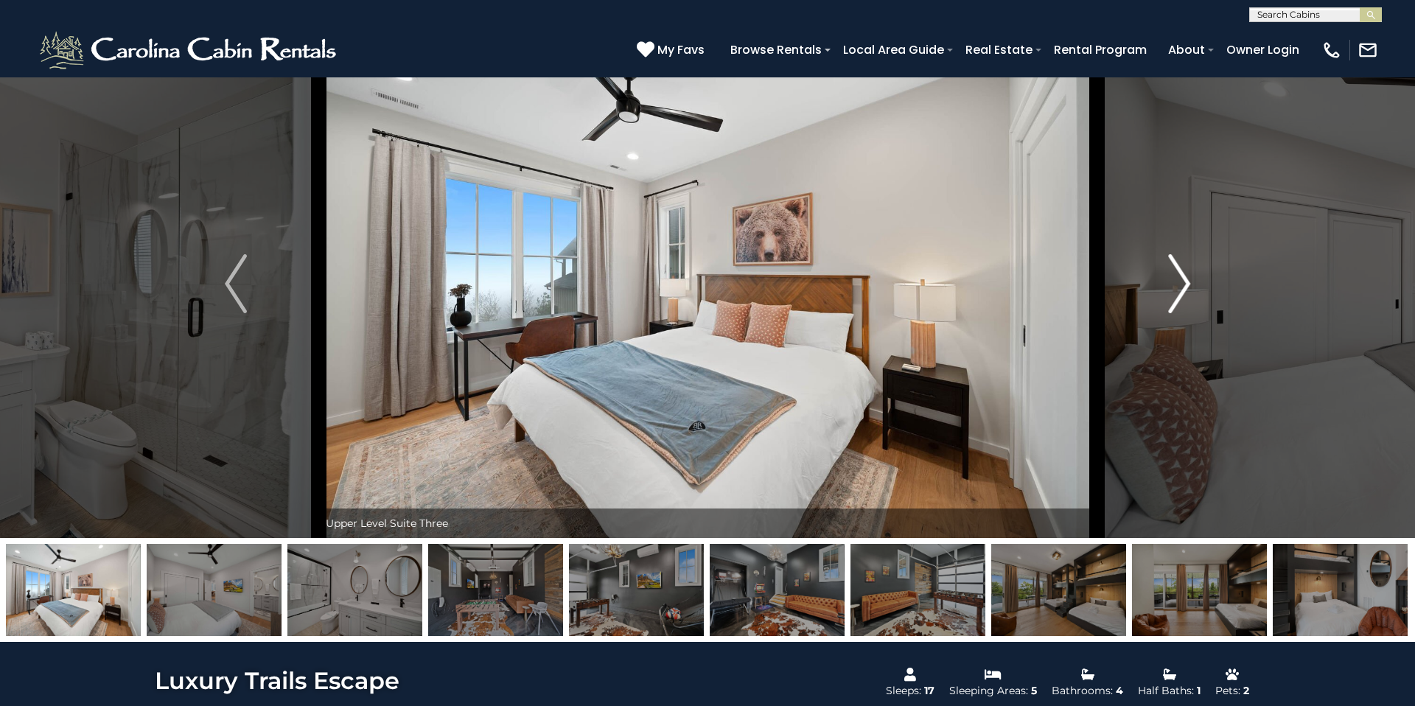
click at [1174, 260] on img "Next" at bounding box center [1179, 283] width 22 height 59
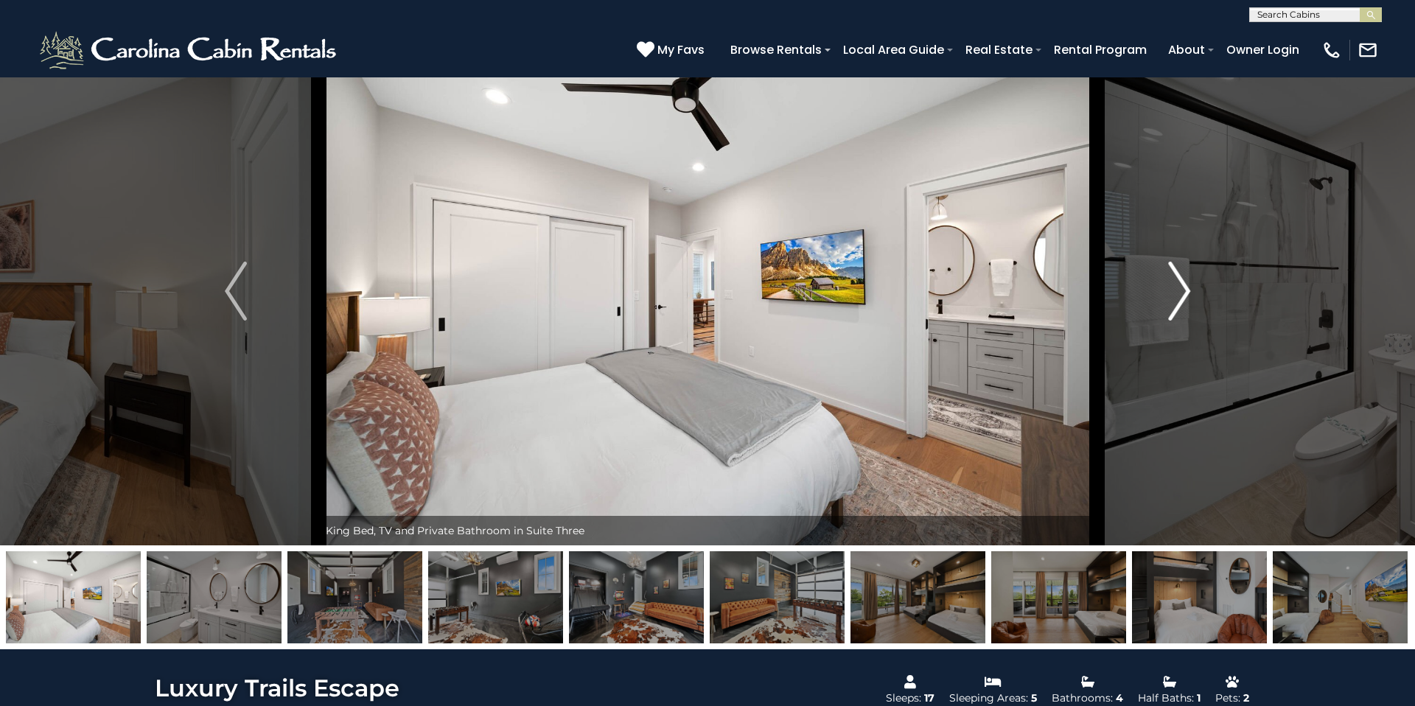
click at [1173, 279] on img "Next" at bounding box center [1179, 291] width 22 height 59
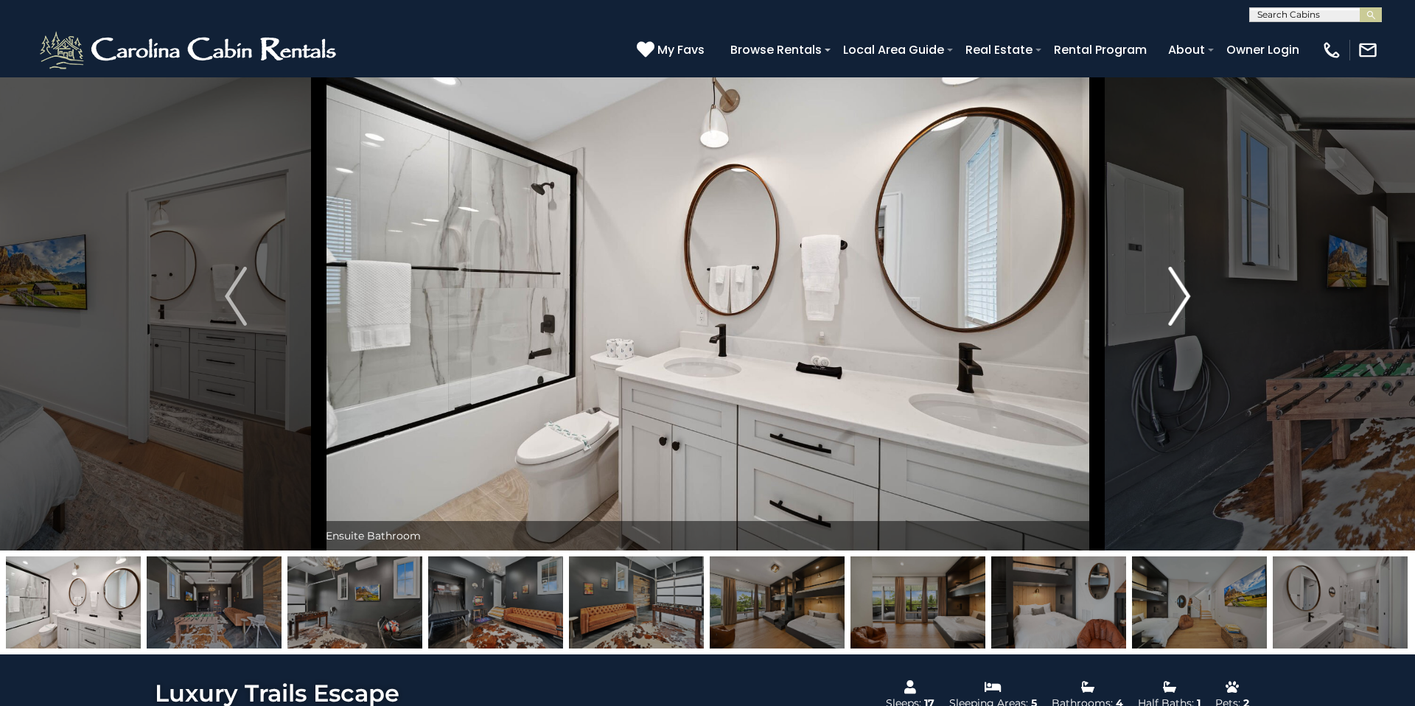
click at [1173, 279] on img "Next" at bounding box center [1179, 296] width 22 height 59
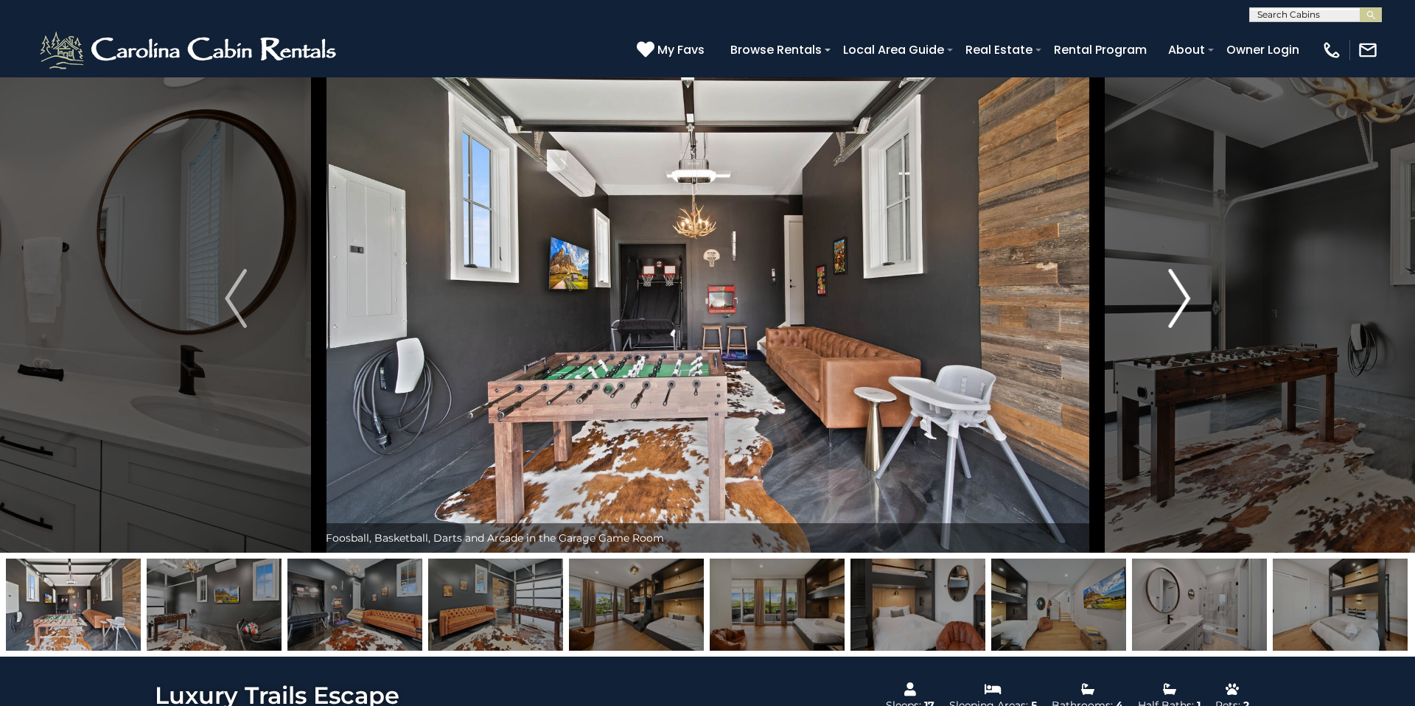
click at [1173, 279] on img "Next" at bounding box center [1179, 298] width 22 height 59
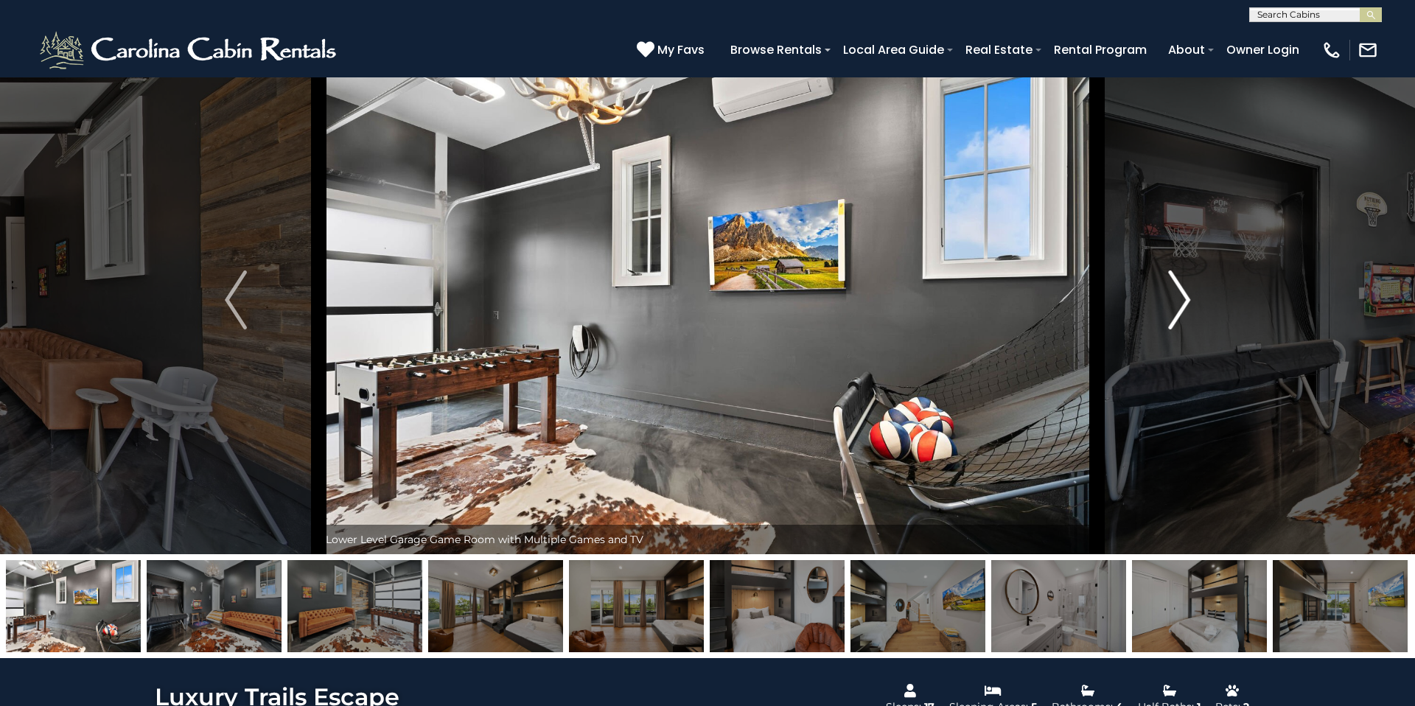
click at [1173, 279] on img "Next" at bounding box center [1179, 300] width 22 height 59
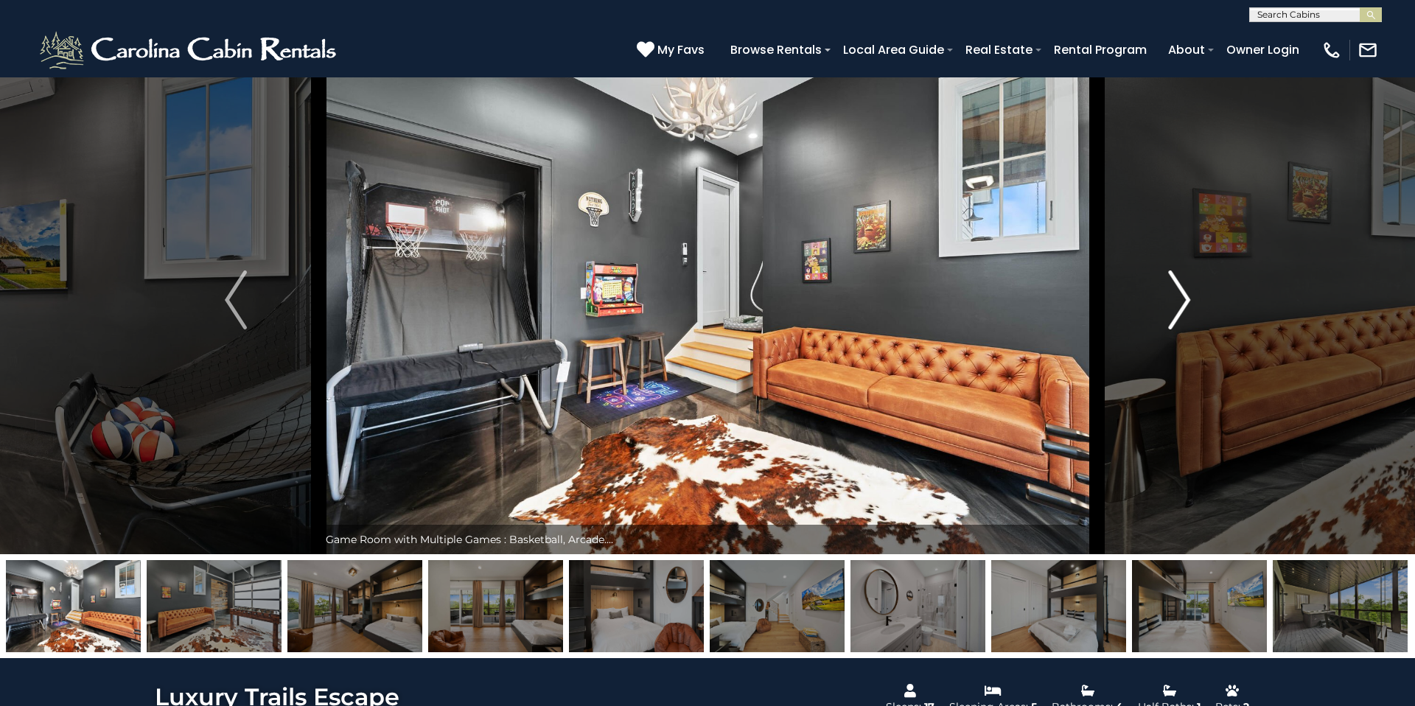
click at [1173, 279] on img "Next" at bounding box center [1179, 300] width 22 height 59
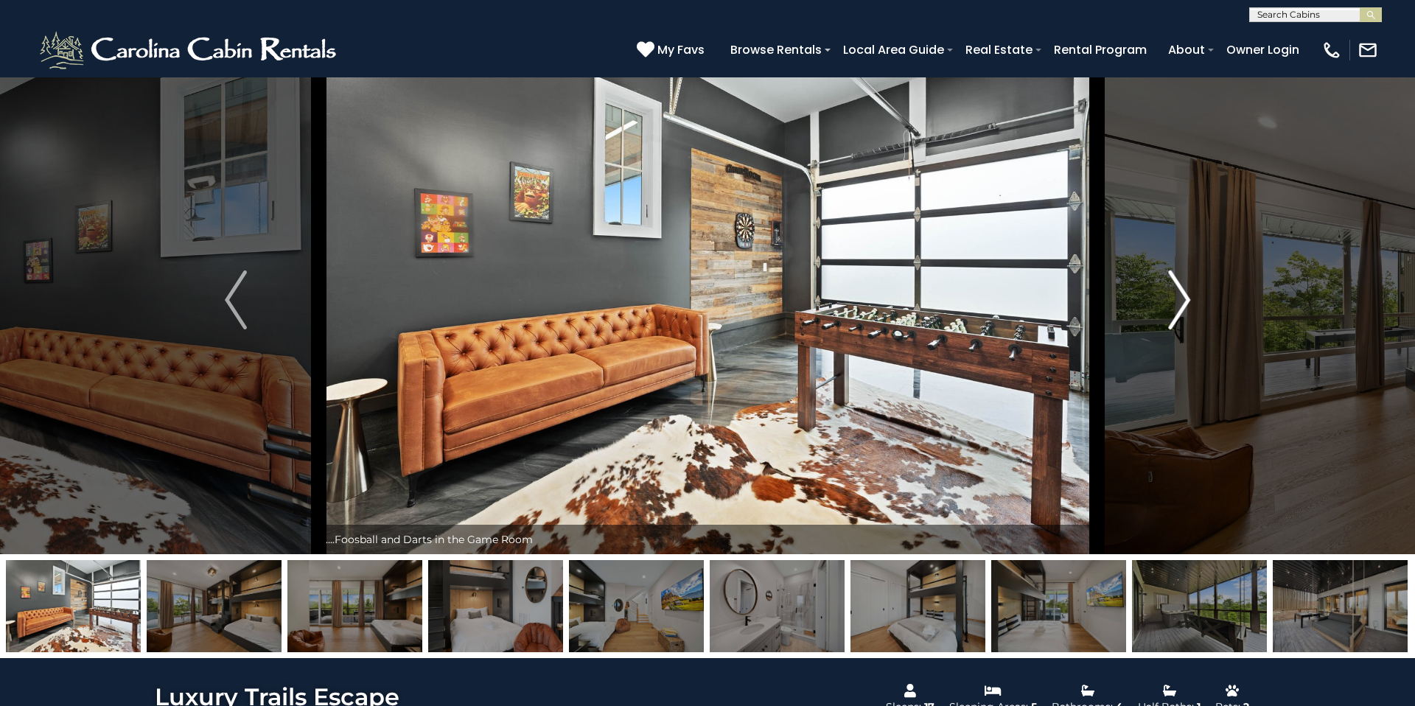
click at [1173, 279] on img "Next" at bounding box center [1179, 300] width 22 height 59
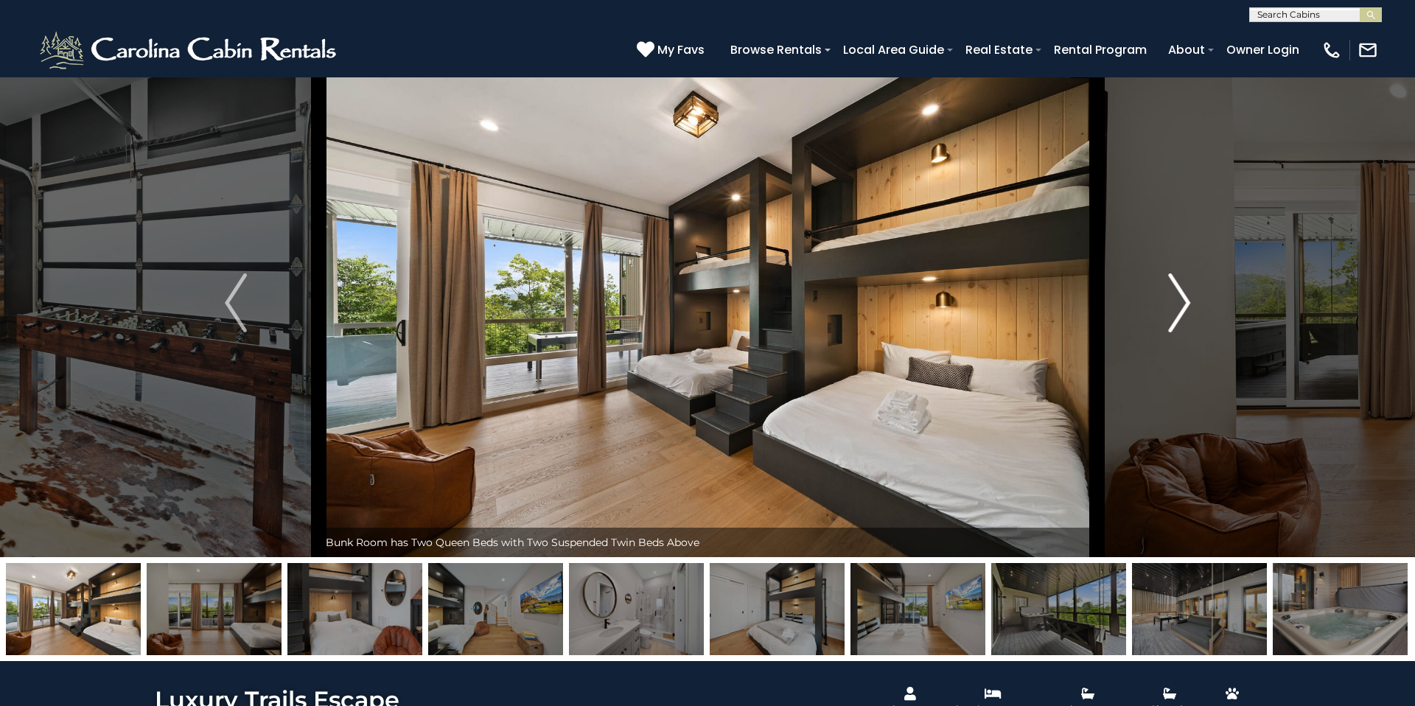
click at [1173, 279] on img "Next" at bounding box center [1179, 302] width 22 height 59
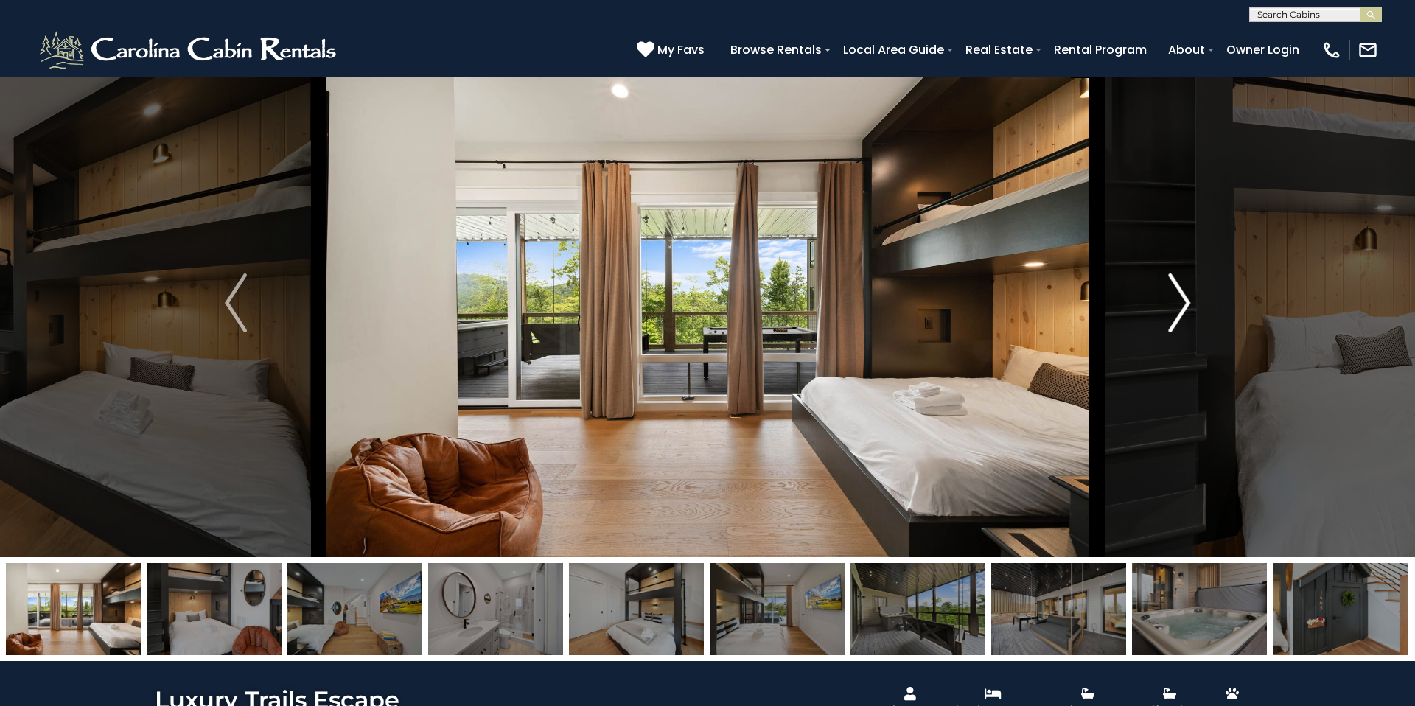
click at [1173, 279] on img "Next" at bounding box center [1179, 302] width 22 height 59
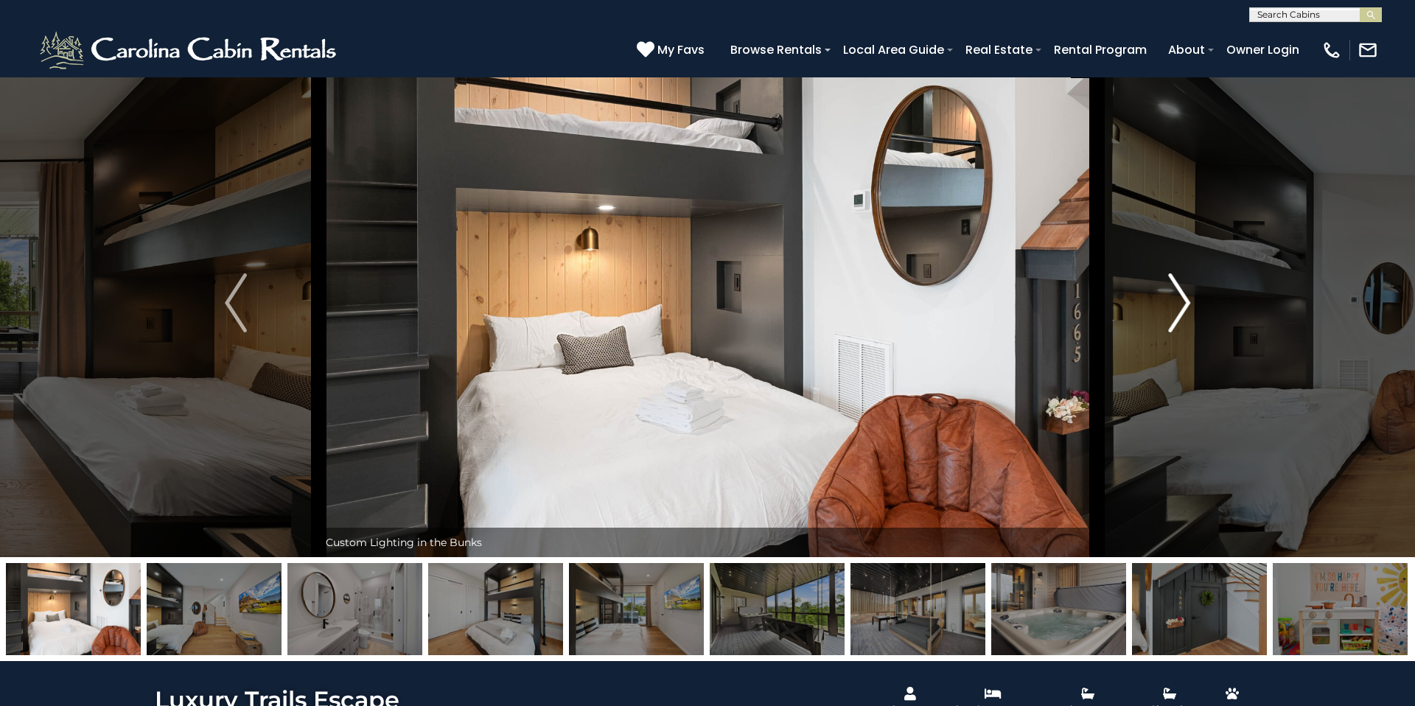
scroll to position [29, 0]
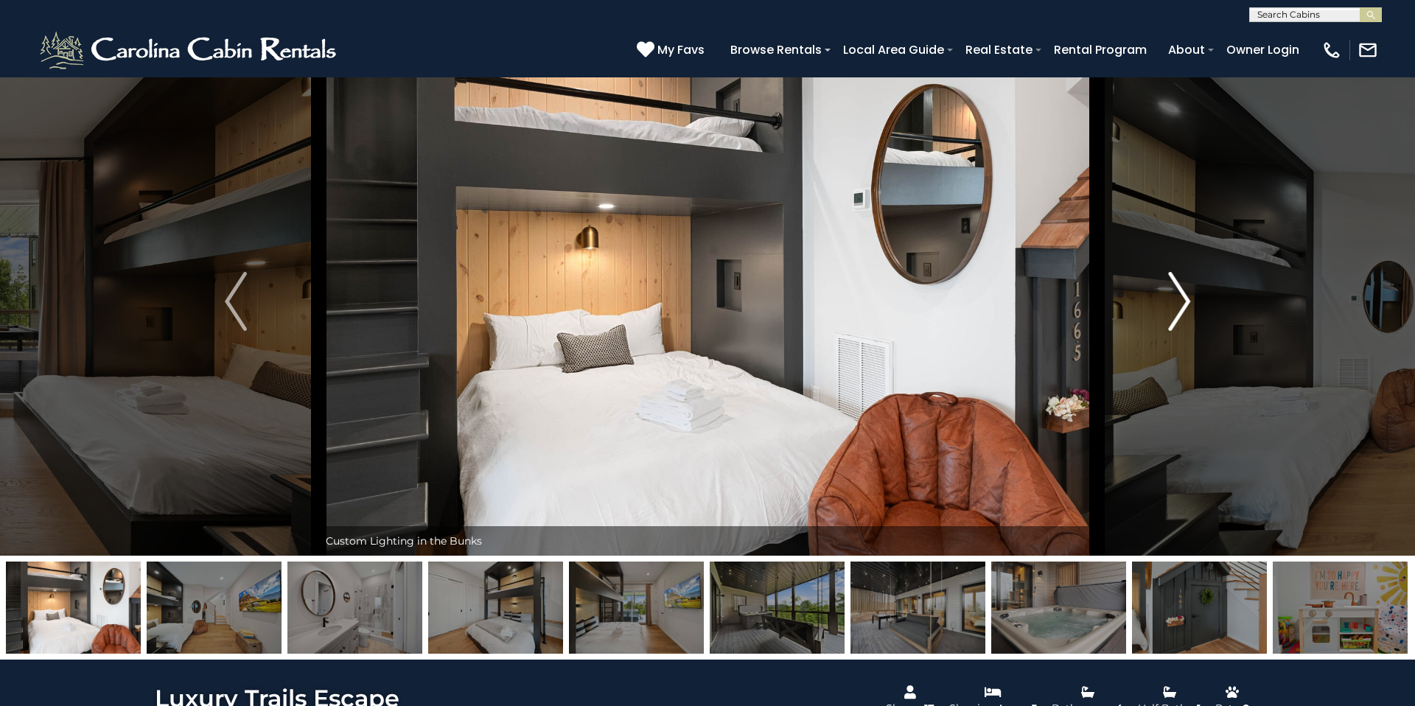
click at [1173, 279] on img "Next" at bounding box center [1179, 301] width 22 height 59
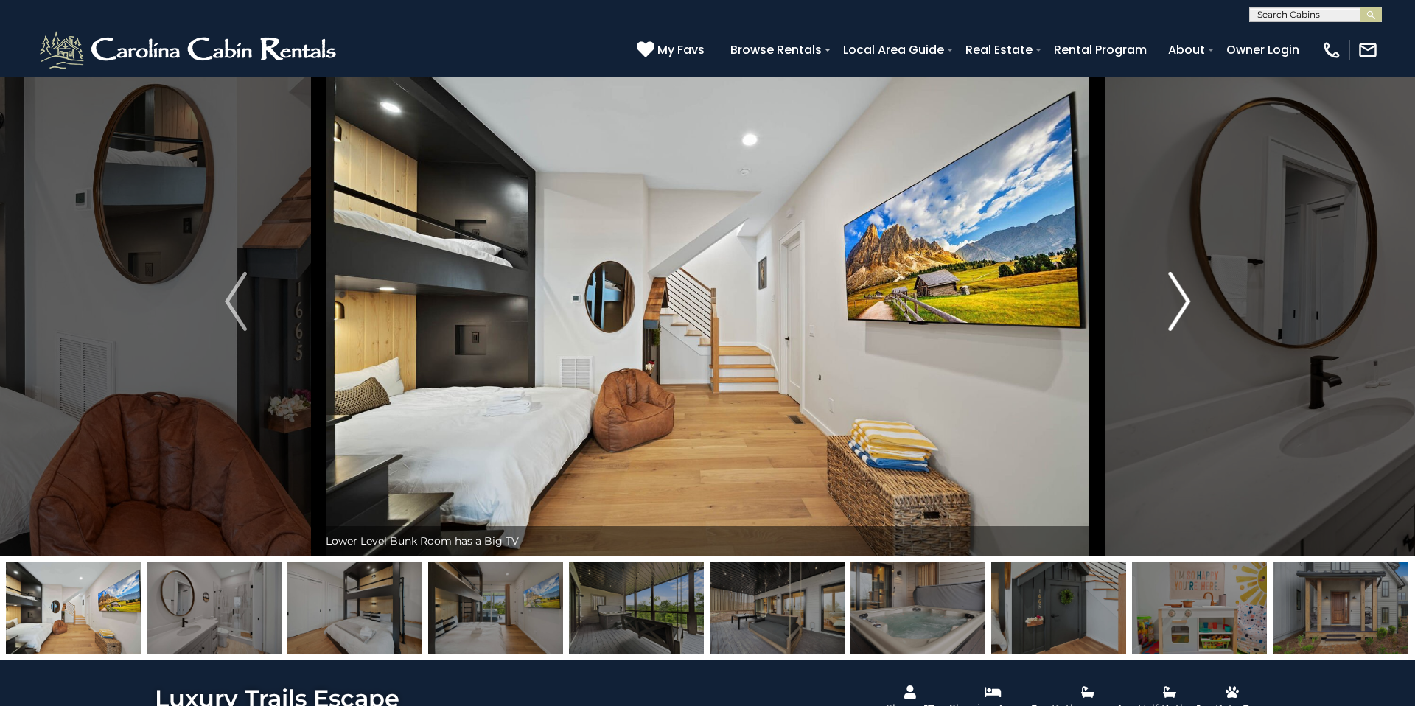
click at [1173, 279] on img "Next" at bounding box center [1179, 301] width 22 height 59
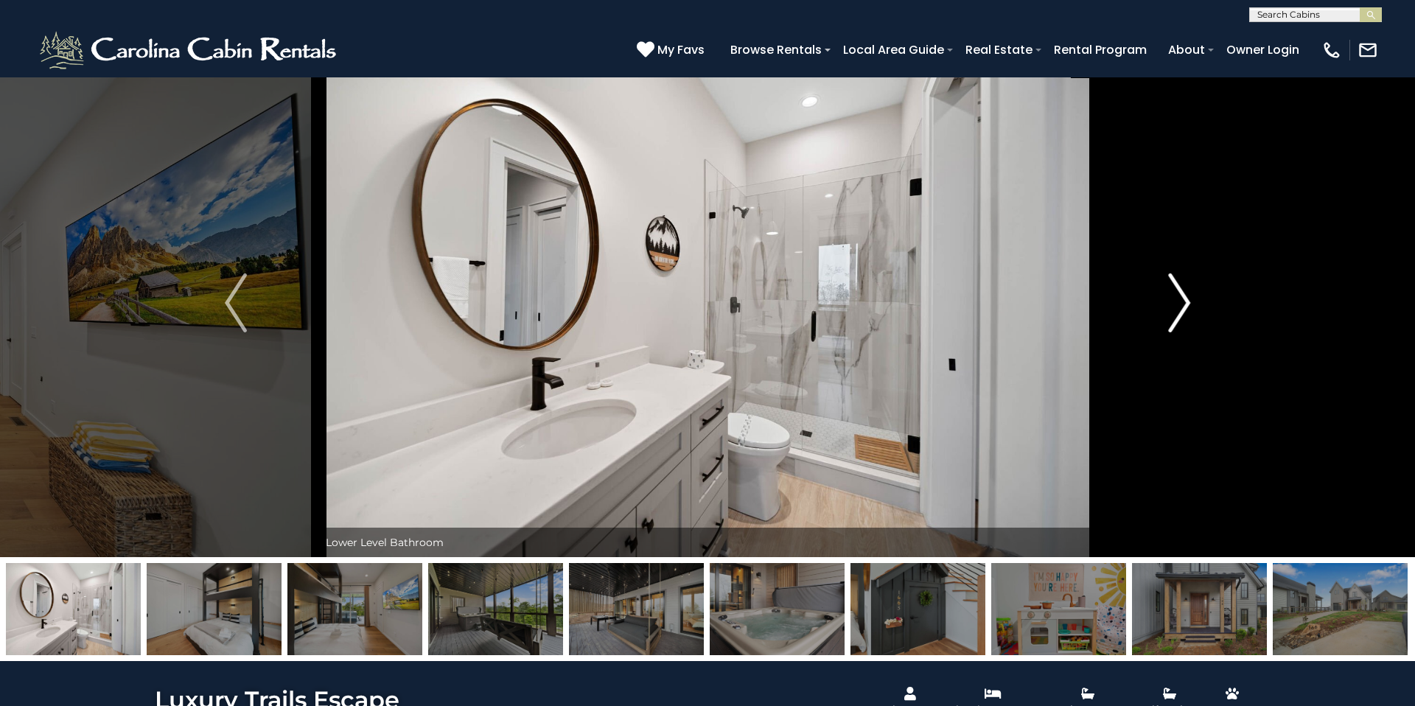
click at [1173, 279] on img "Next" at bounding box center [1179, 302] width 22 height 59
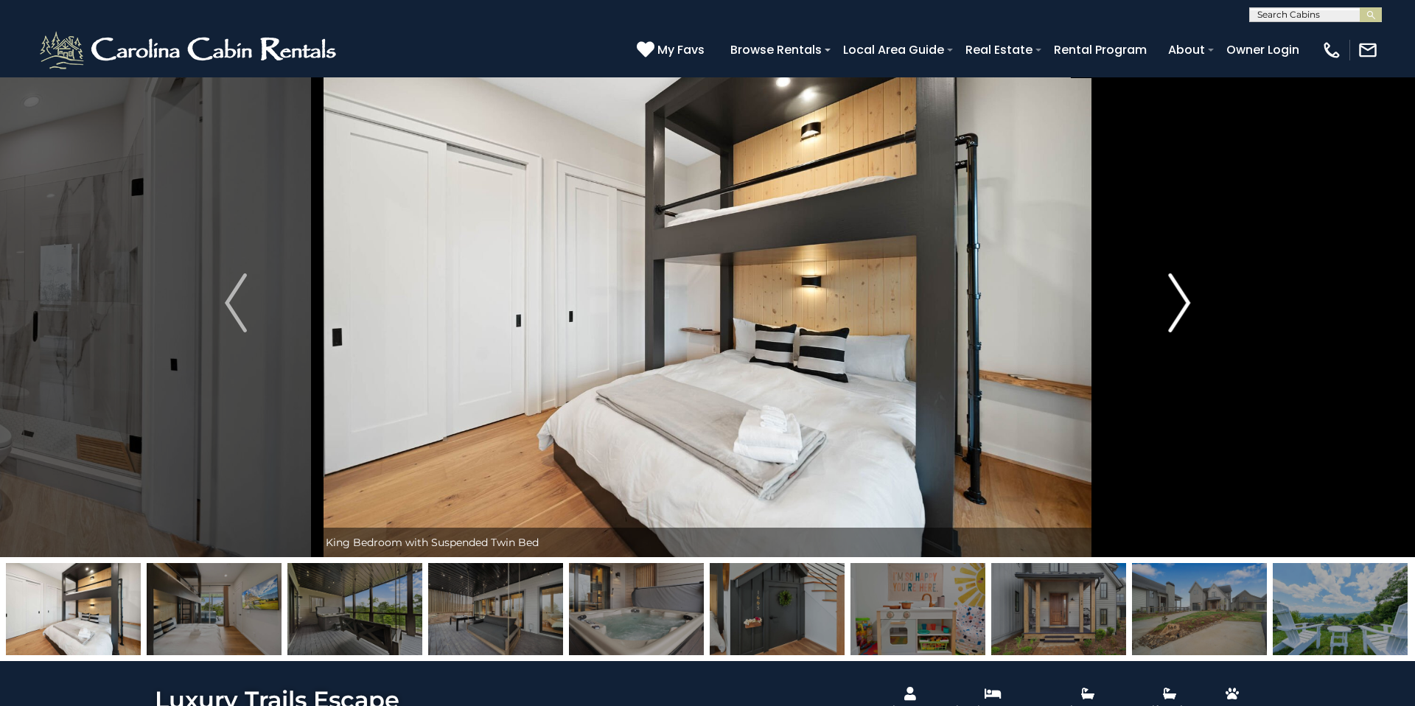
click at [1173, 279] on img "Next" at bounding box center [1179, 302] width 22 height 59
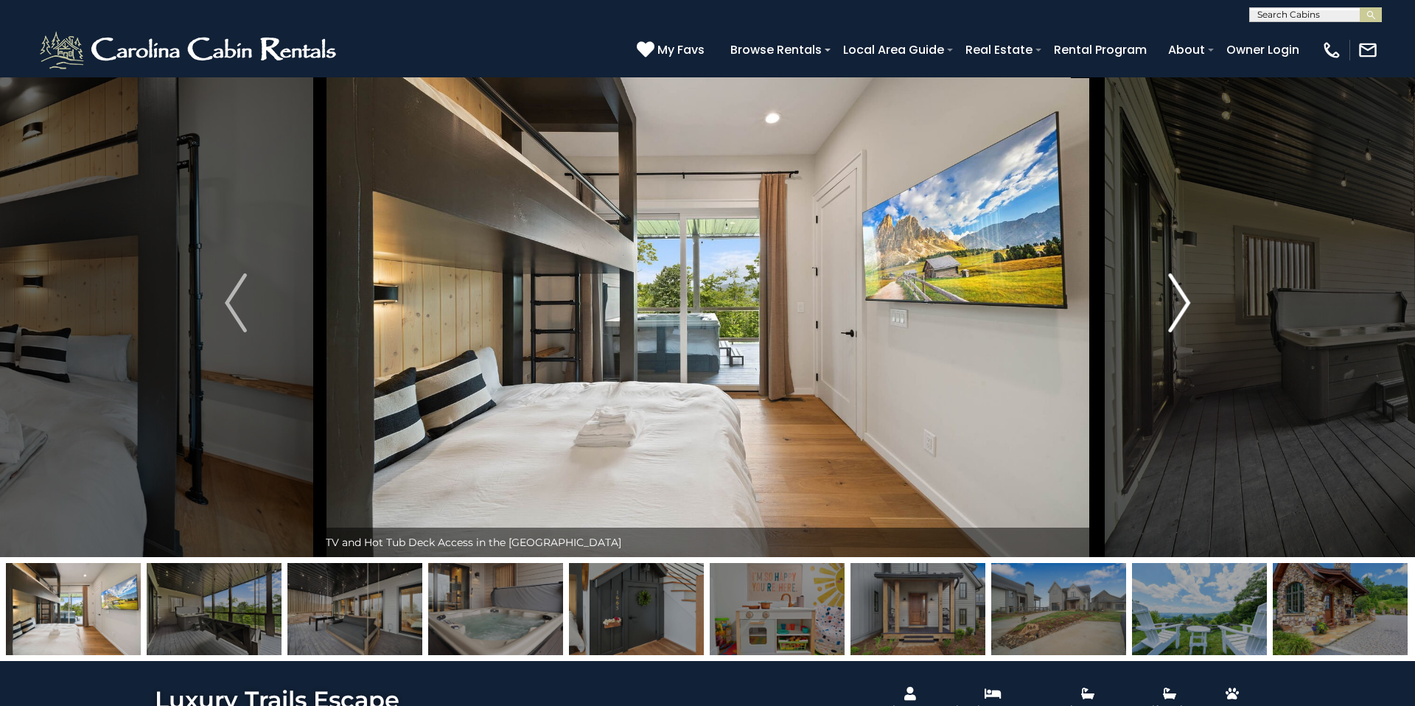
click at [1173, 279] on img "Next" at bounding box center [1179, 302] width 22 height 59
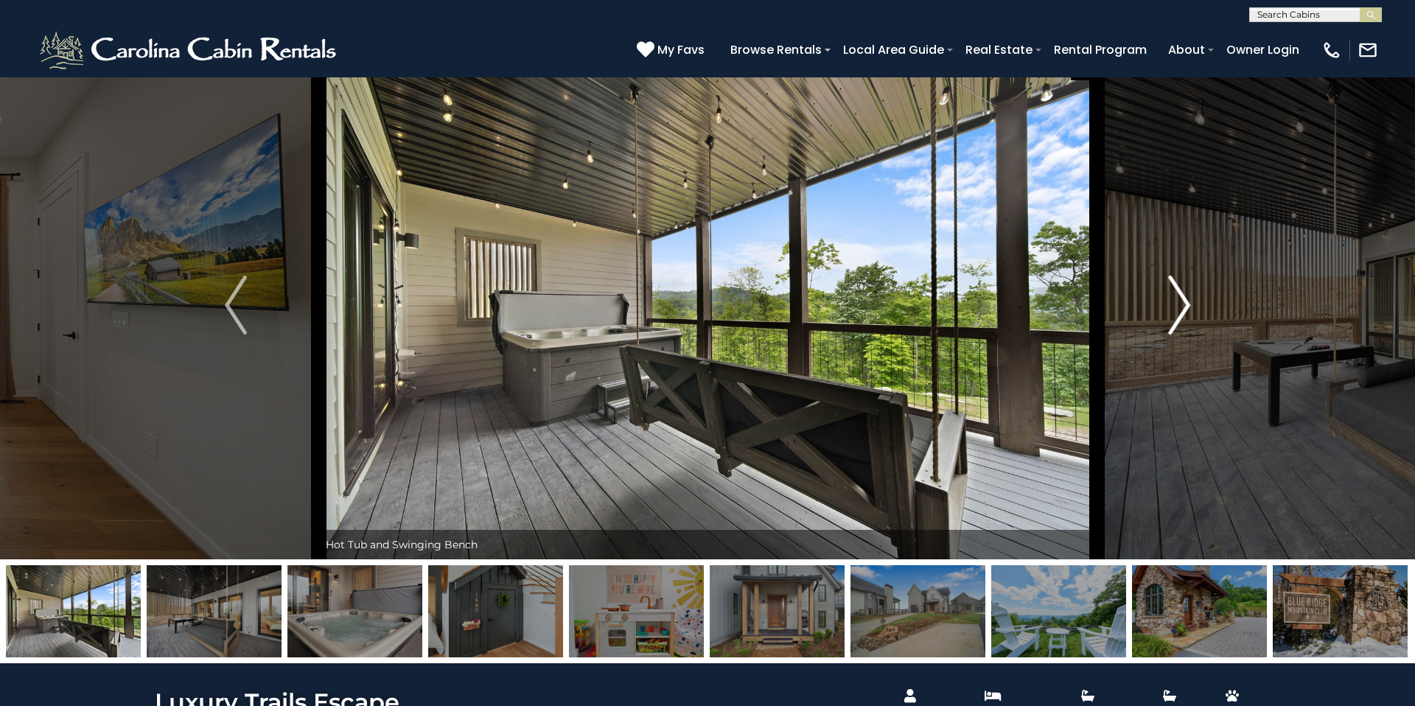
click at [1173, 279] on img "Next" at bounding box center [1179, 305] width 22 height 59
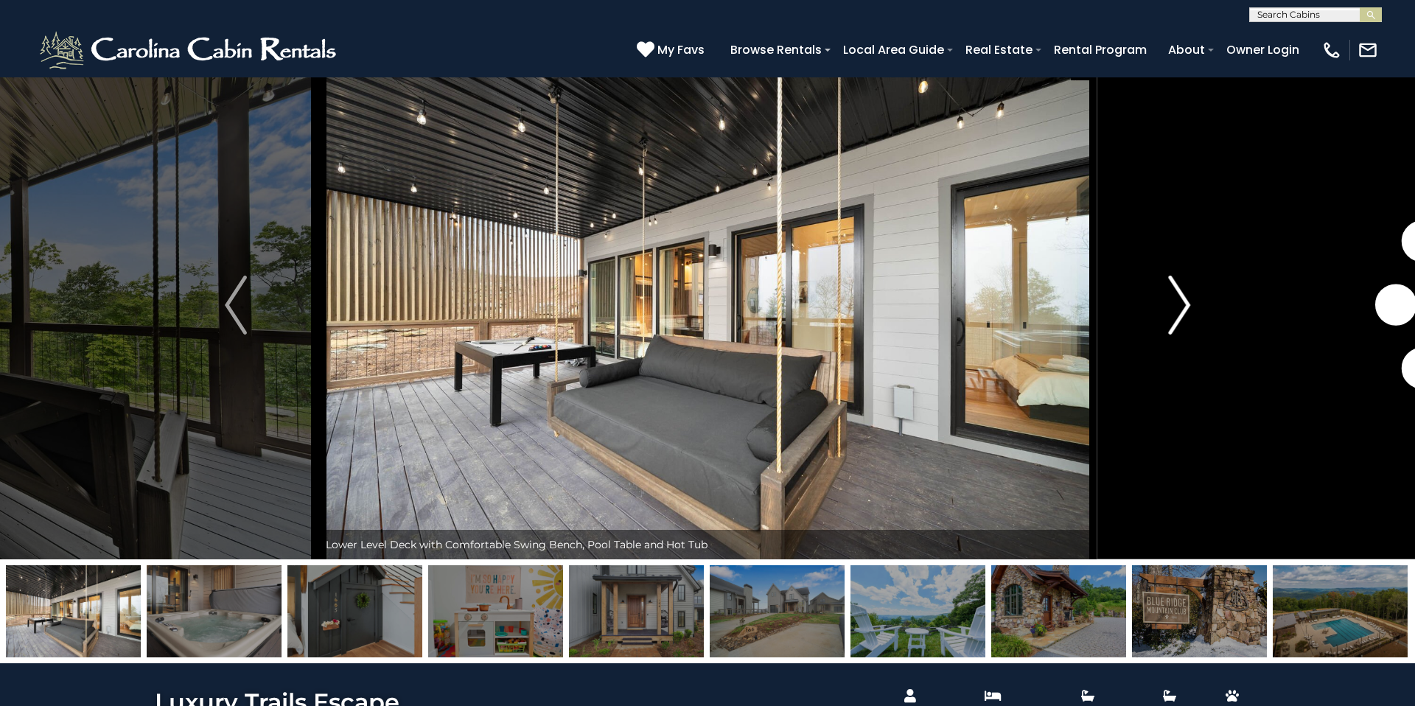
scroll to position [22, 0]
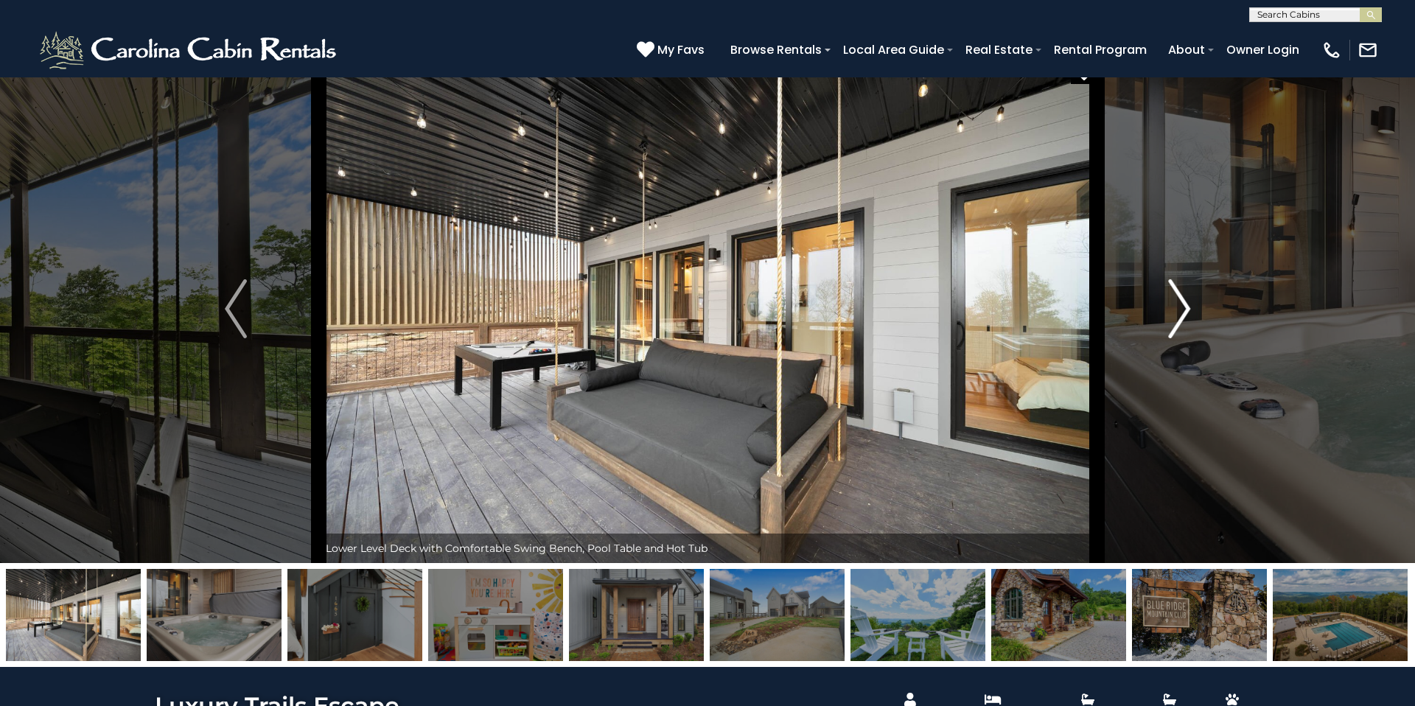
click at [1173, 279] on img "Next" at bounding box center [1179, 308] width 22 height 59
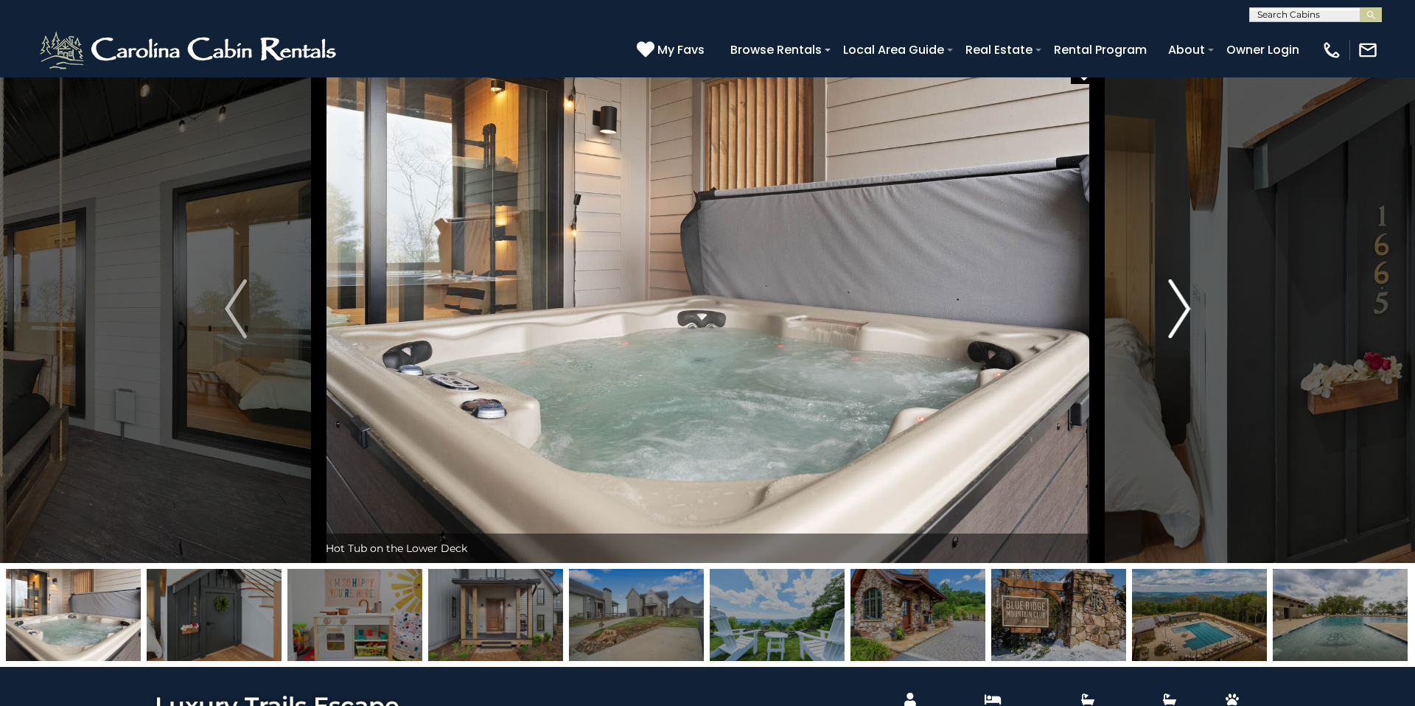
scroll to position [23, 0]
click at [1173, 279] on img "Next" at bounding box center [1179, 308] width 22 height 59
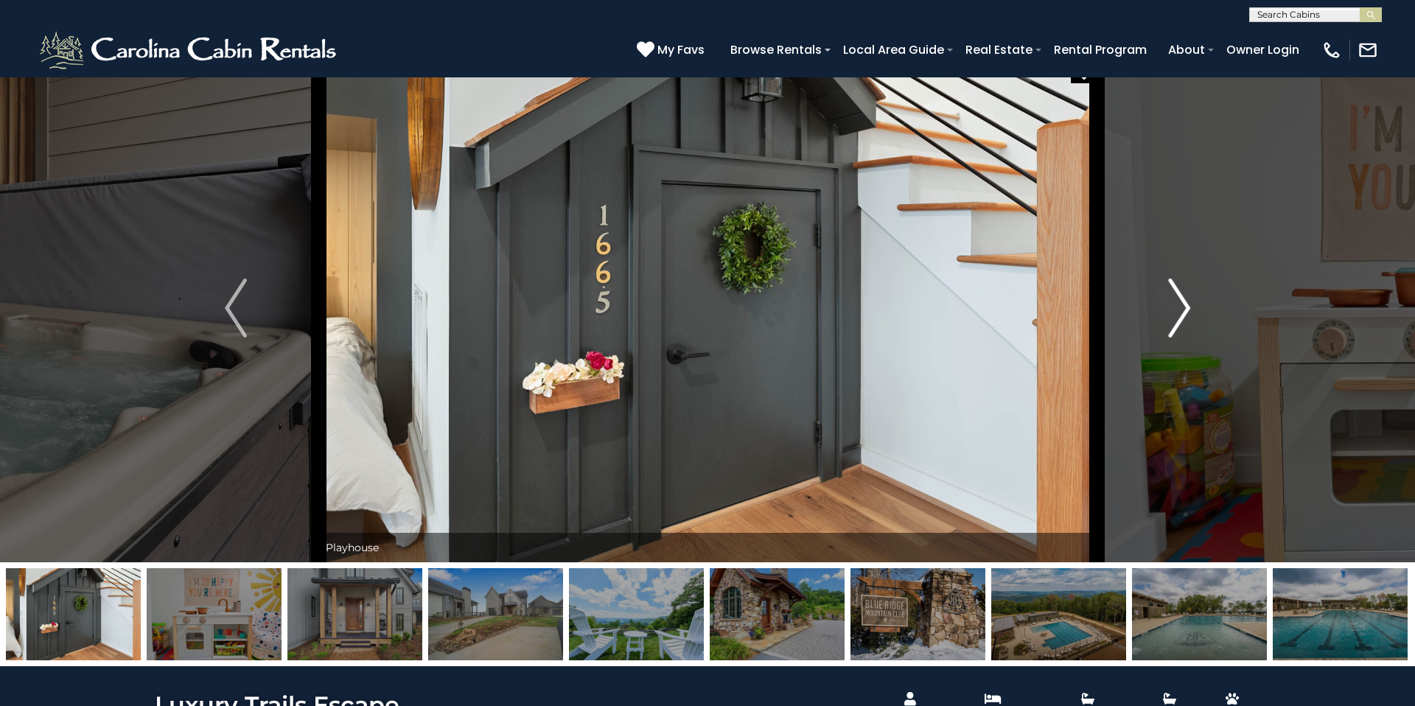
click at [1173, 279] on img "Next" at bounding box center [1179, 308] width 22 height 59
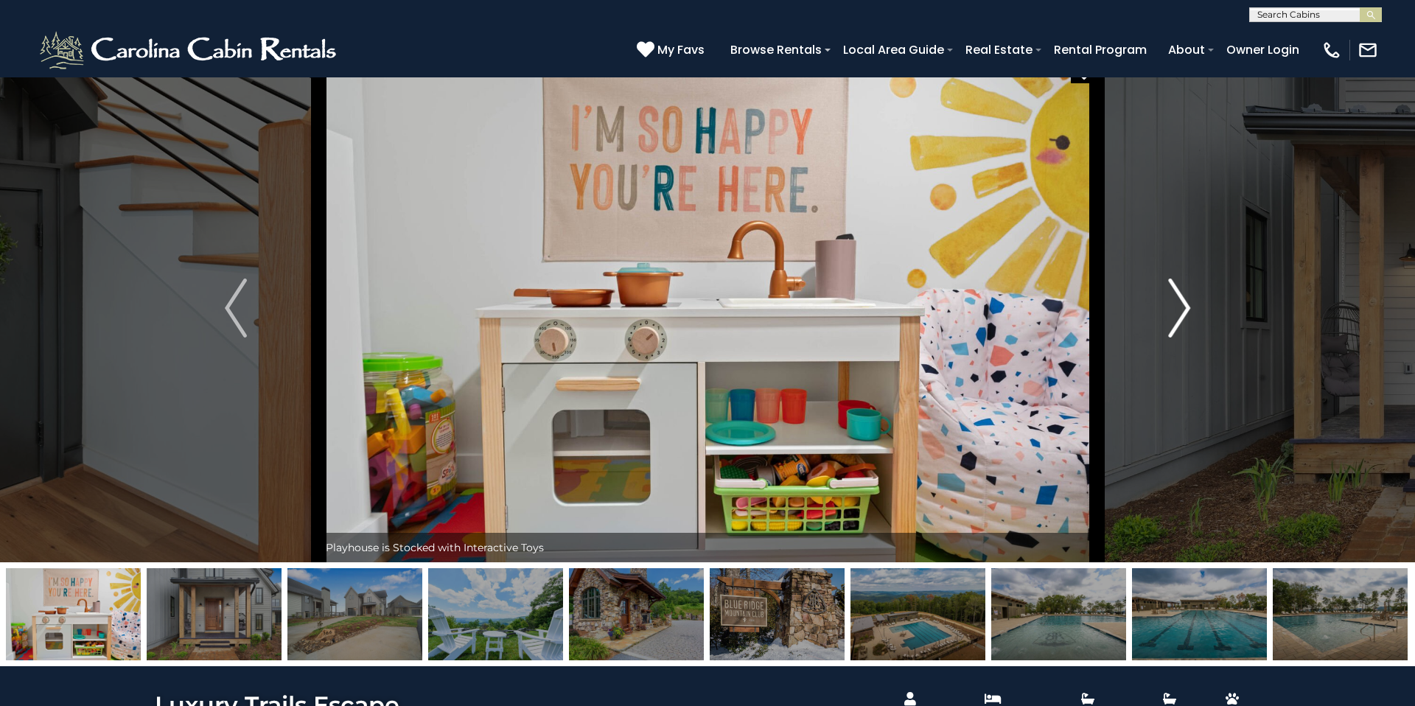
click at [1173, 279] on img "Next" at bounding box center [1179, 308] width 22 height 59
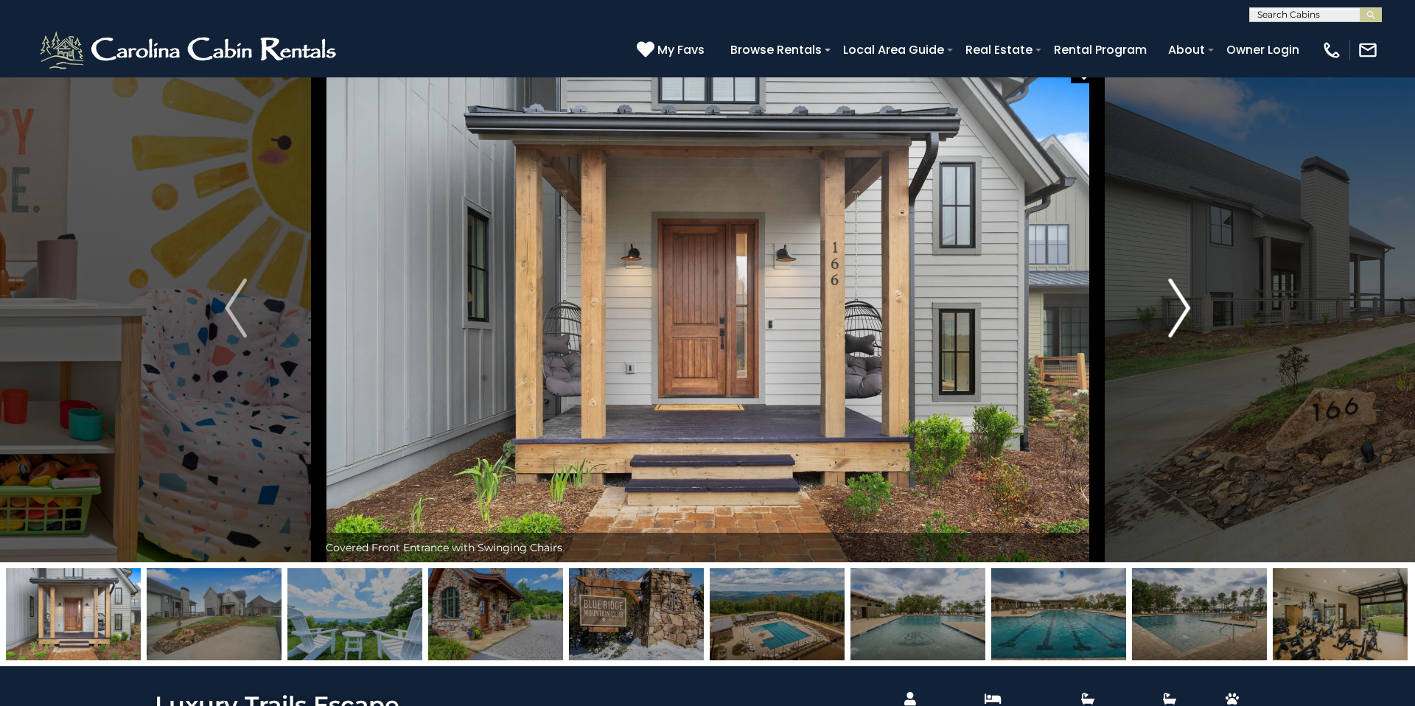
click at [1173, 279] on img "Next" at bounding box center [1179, 308] width 22 height 59
